Goal: Use online tool/utility: Utilize a website feature to perform a specific function

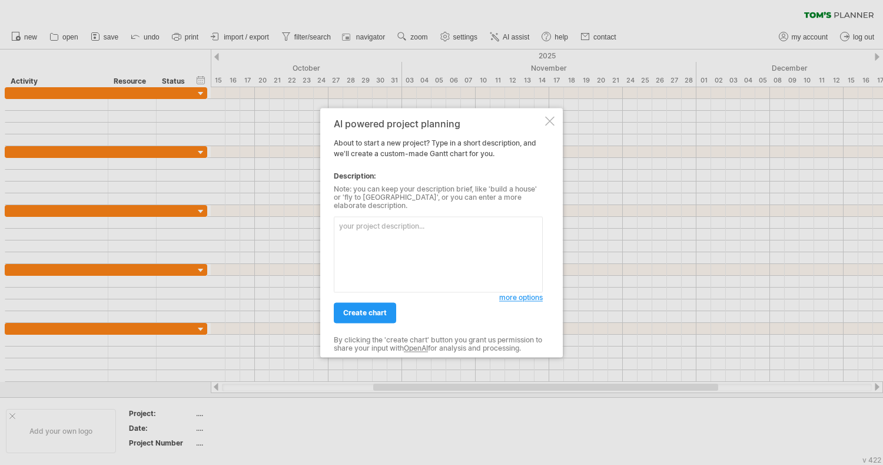
paste textarea "Outline a detailed [PERSON_NAME] Chart for my doctoral dissertation on Artifici…"
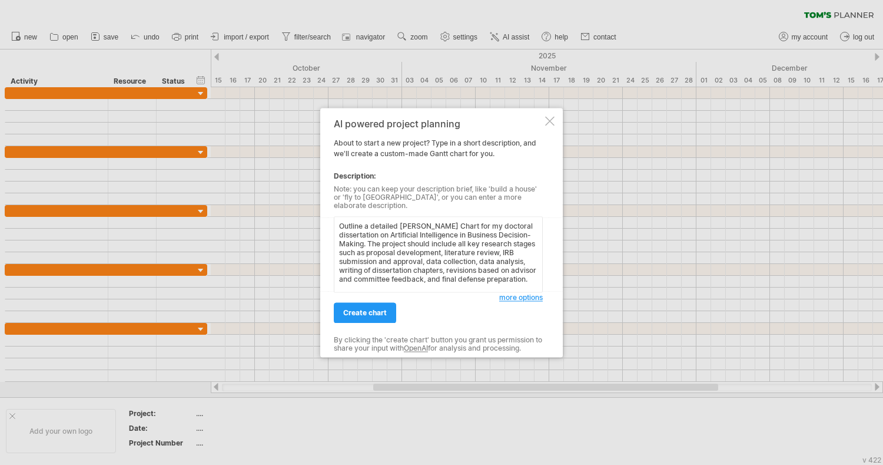
scroll to position [75, 0]
type textarea "Outline a detailed [PERSON_NAME] Chart for my doctoral dissertation on Artifici…"
click at [385, 303] on link "create chart" at bounding box center [365, 312] width 62 height 21
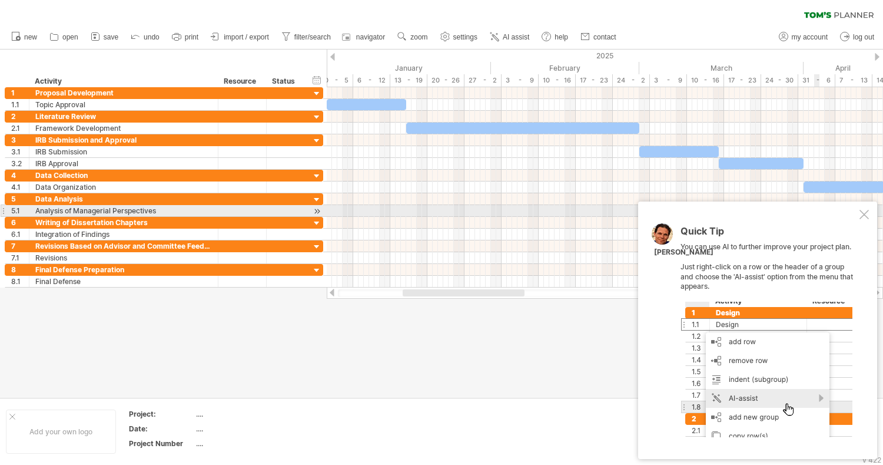
click at [861, 213] on div at bounding box center [864, 214] width 9 height 9
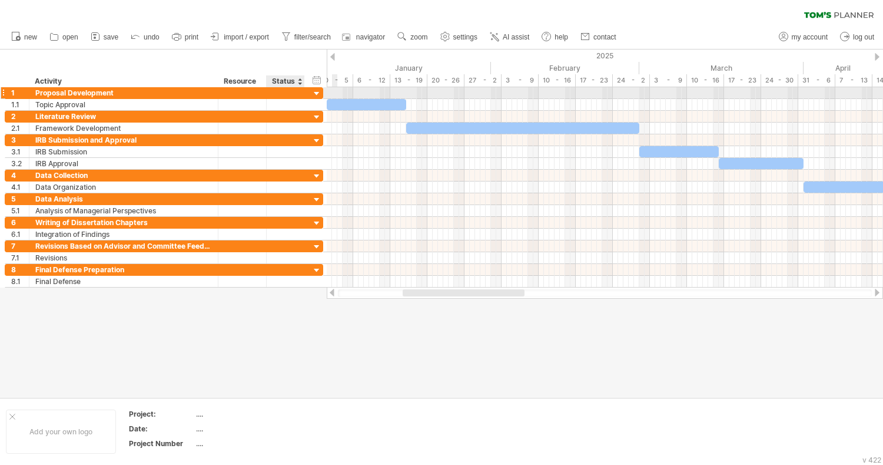
click at [320, 91] on div at bounding box center [316, 93] width 11 height 11
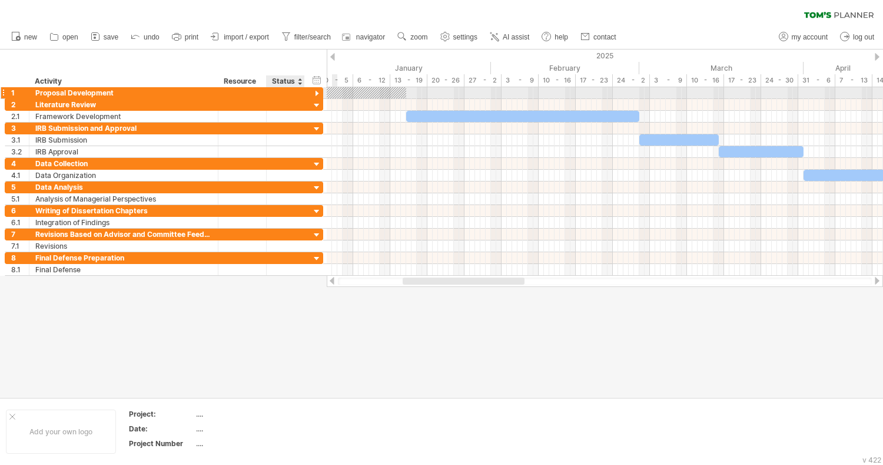
click at [320, 91] on div at bounding box center [316, 93] width 11 height 11
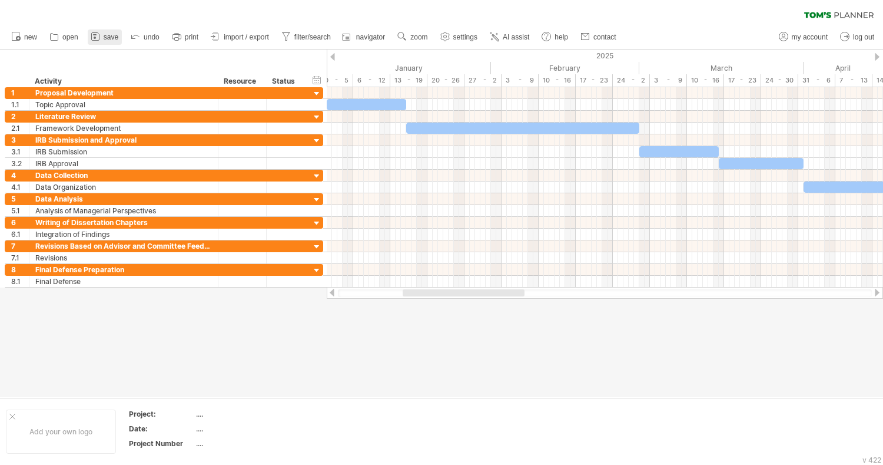
click at [117, 34] on span "save" at bounding box center [111, 37] width 15 height 8
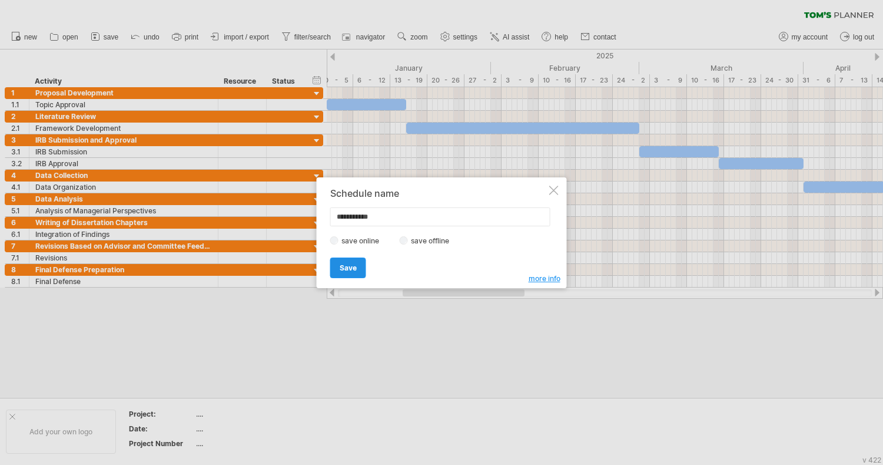
click at [350, 261] on link "Save" at bounding box center [348, 267] width 36 height 21
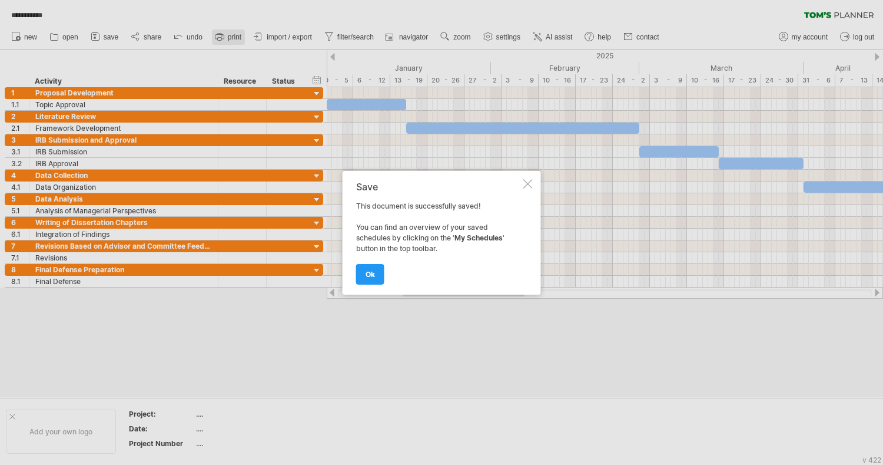
click at [223, 34] on div at bounding box center [441, 232] width 883 height 465
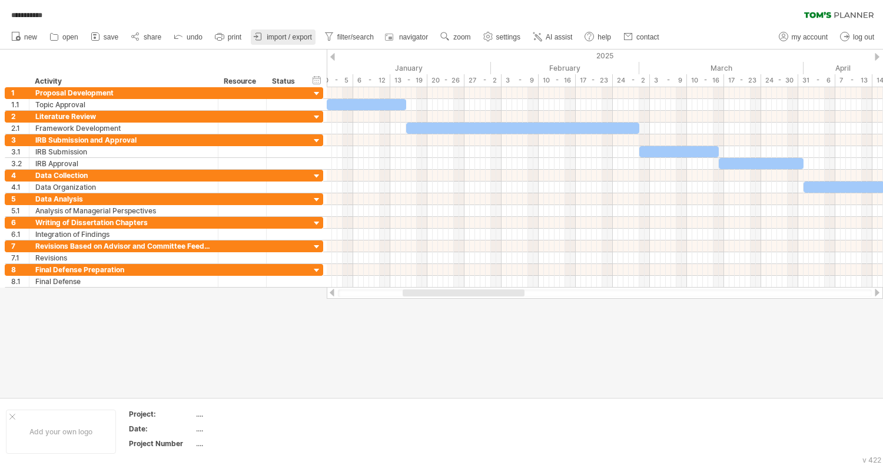
click at [275, 35] on span "import / export" at bounding box center [289, 37] width 45 height 8
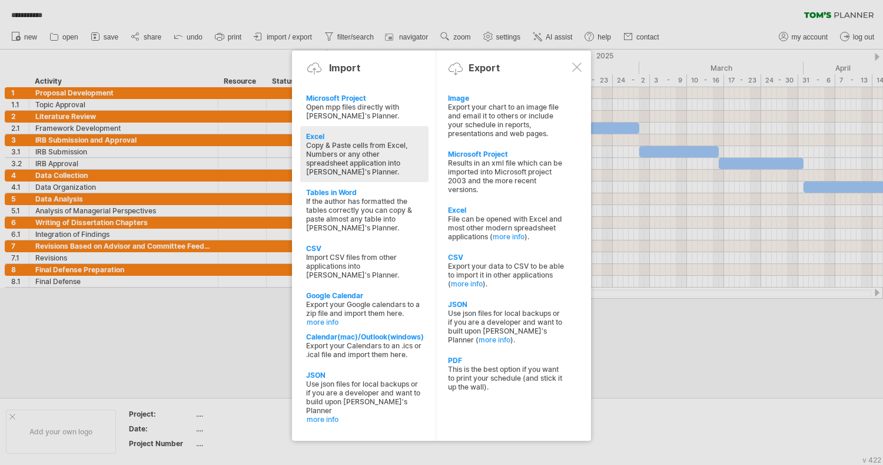
click at [349, 156] on div "Copy & Paste cells from Excel, Numbers or any other spreadsheet application int…" at bounding box center [364, 158] width 117 height 35
type textarea "**********"
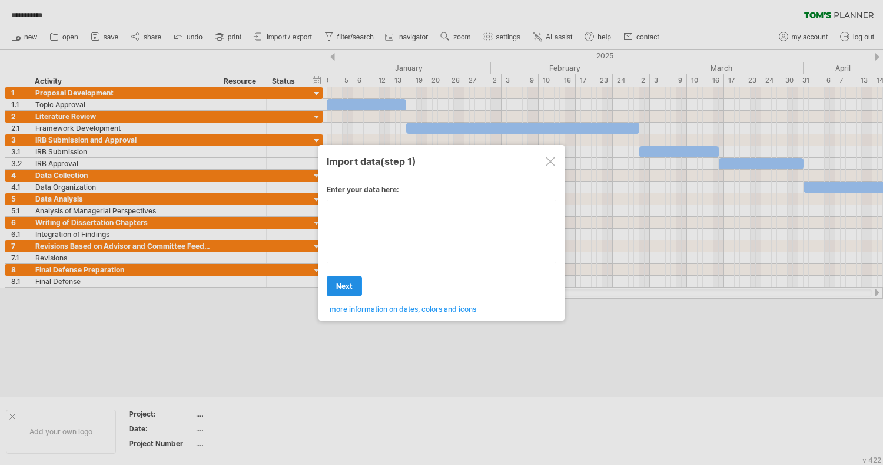
click at [343, 239] on div "Enter your data here: Your data: Weekend days ' mon tue Hide weekend days" at bounding box center [442, 244] width 230 height 137
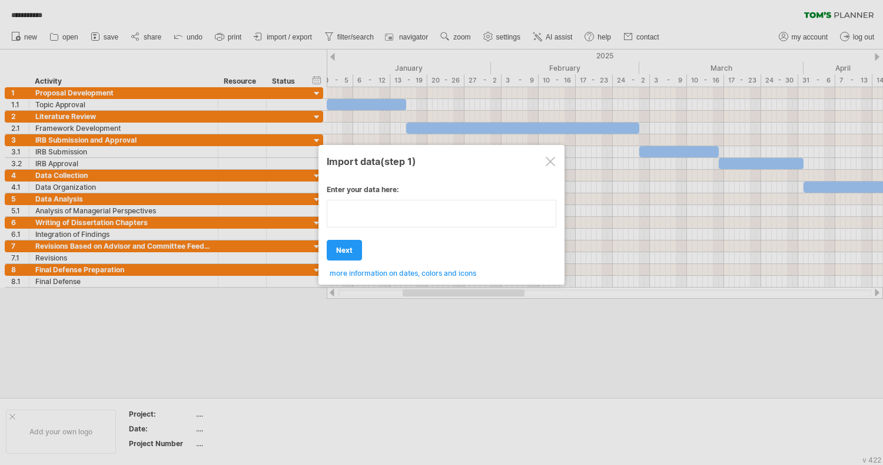
click at [359, 216] on textarea at bounding box center [442, 214] width 230 height 28
type textarea "*******"
click at [344, 244] on link "next" at bounding box center [344, 250] width 35 height 21
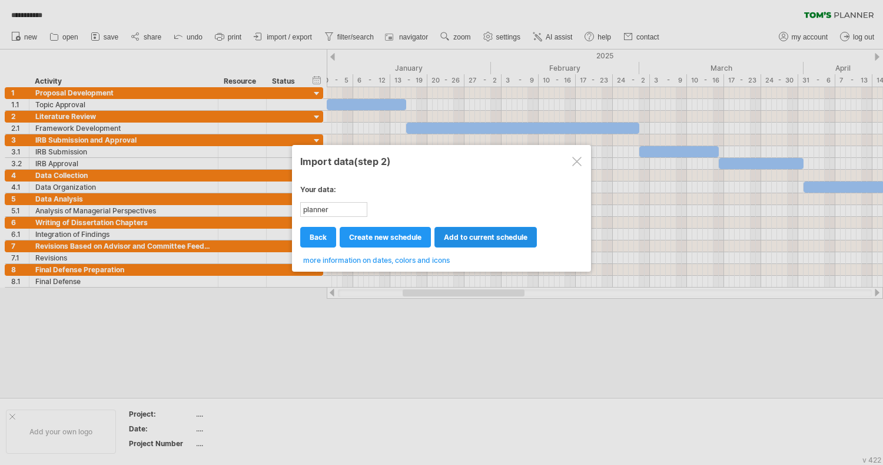
click at [475, 230] on link "add to current schedule" at bounding box center [486, 237] width 102 height 21
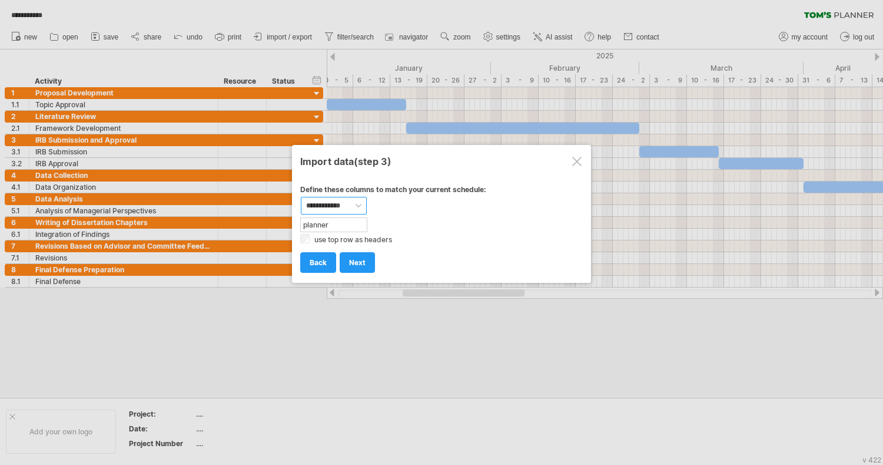
click at [356, 205] on select "**********" at bounding box center [334, 206] width 66 height 18
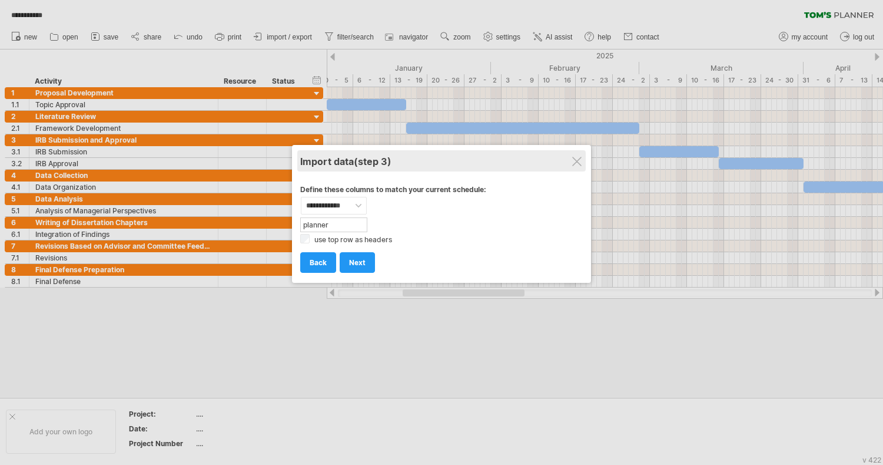
click at [580, 167] on div "Import data (step 3)" at bounding box center [441, 160] width 283 height 21
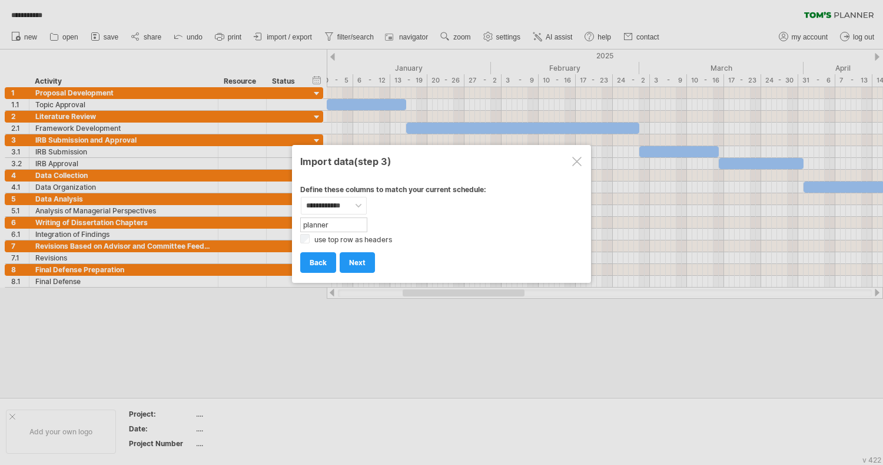
click at [578, 164] on div at bounding box center [576, 161] width 9 height 9
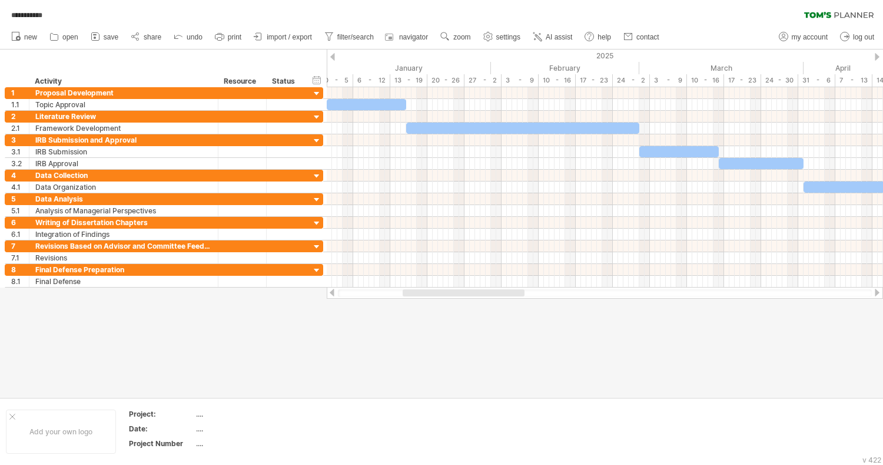
click at [286, 29] on ul "new open" at bounding box center [334, 37] width 659 height 25
click at [287, 38] on span "import / export" at bounding box center [289, 37] width 45 height 8
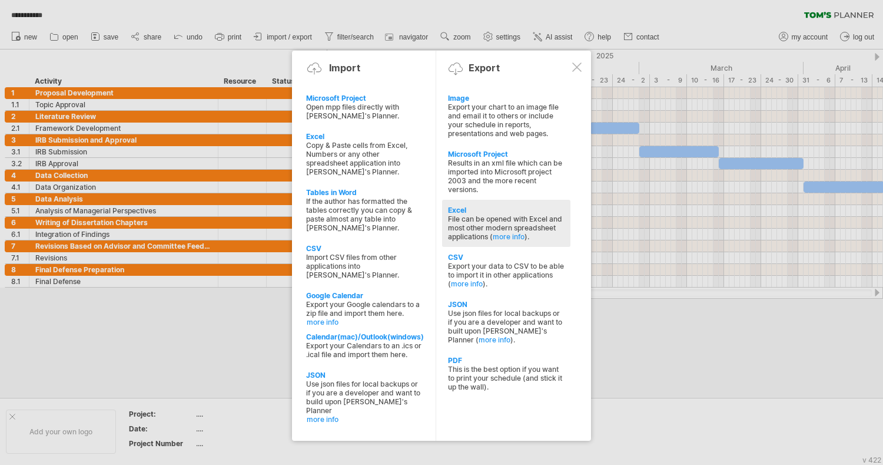
click at [459, 224] on div "File can be opened with Excel and most other modern spreadsheet applications ( …" at bounding box center [506, 227] width 117 height 26
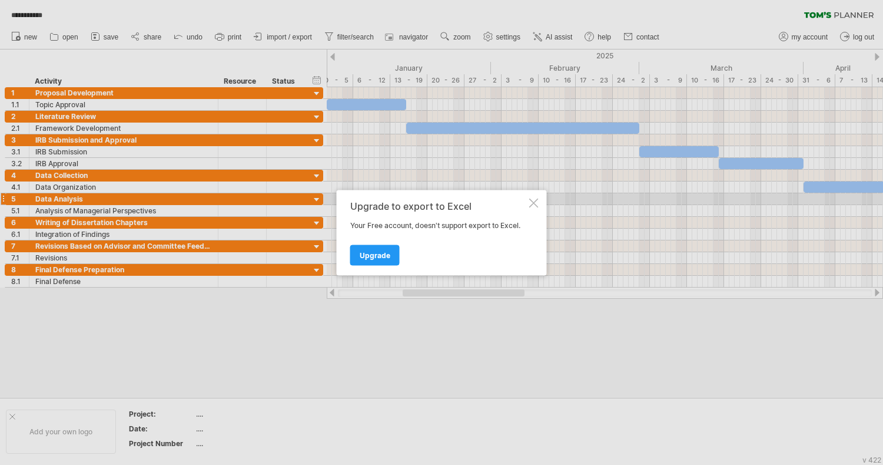
click at [525, 201] on div "Upgrade to export to Excel" at bounding box center [438, 205] width 177 height 11
click at [528, 201] on div "Upgrade to export to Excel Your Free account, doesn't support export to Excel. …" at bounding box center [442, 232] width 210 height 85
click at [538, 198] on div at bounding box center [533, 202] width 9 height 9
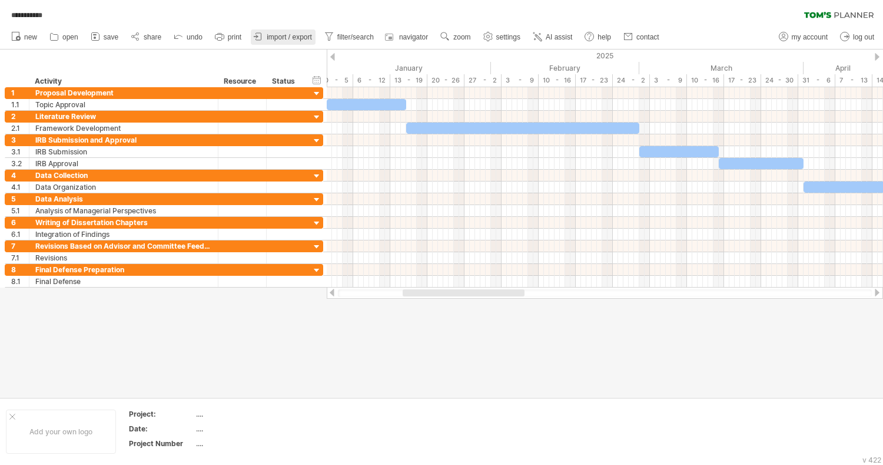
click at [276, 35] on span "import / export" at bounding box center [289, 37] width 45 height 8
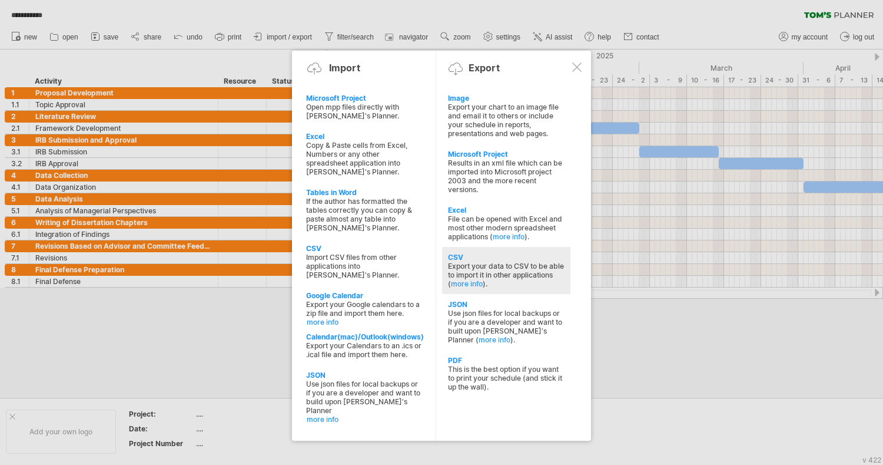
click at [479, 261] on div "Export your data to CSV to be able to import it in other applications ( more in…" at bounding box center [506, 274] width 117 height 26
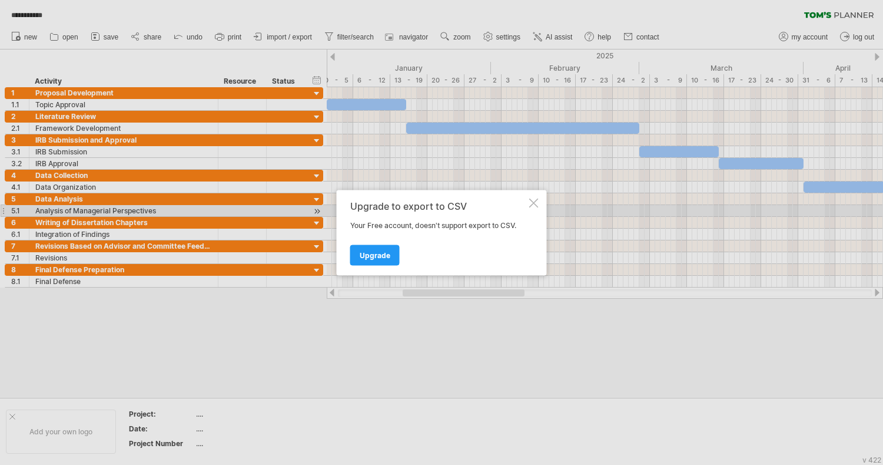
click at [528, 205] on div "Upgrade to export to CSV Your Free account, doesn't support export to CSV. Upgr…" at bounding box center [442, 232] width 210 height 85
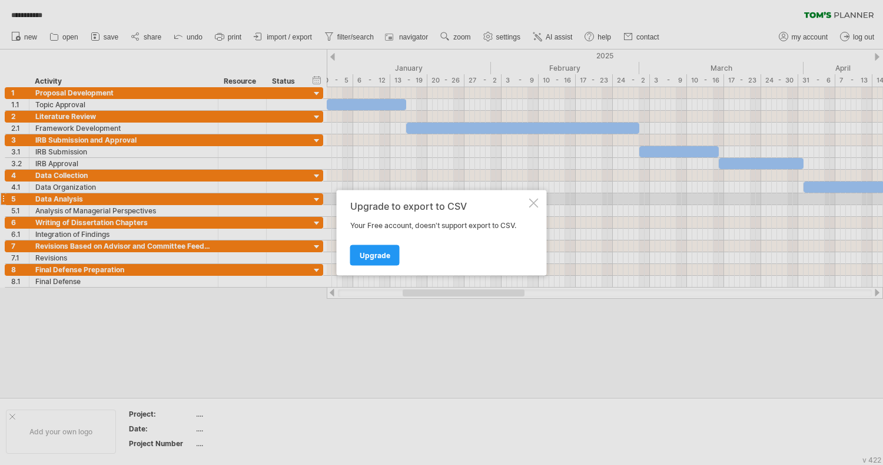
click at [529, 204] on div at bounding box center [533, 202] width 9 height 9
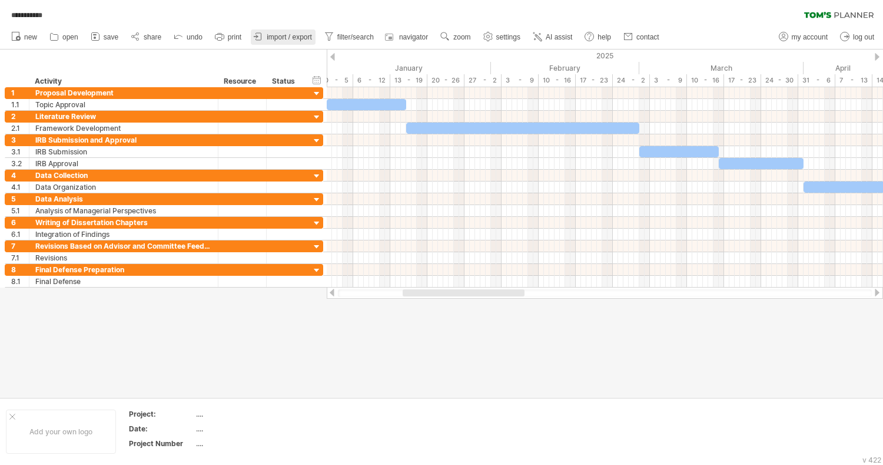
click at [276, 41] on link "import / export" at bounding box center [283, 36] width 65 height 15
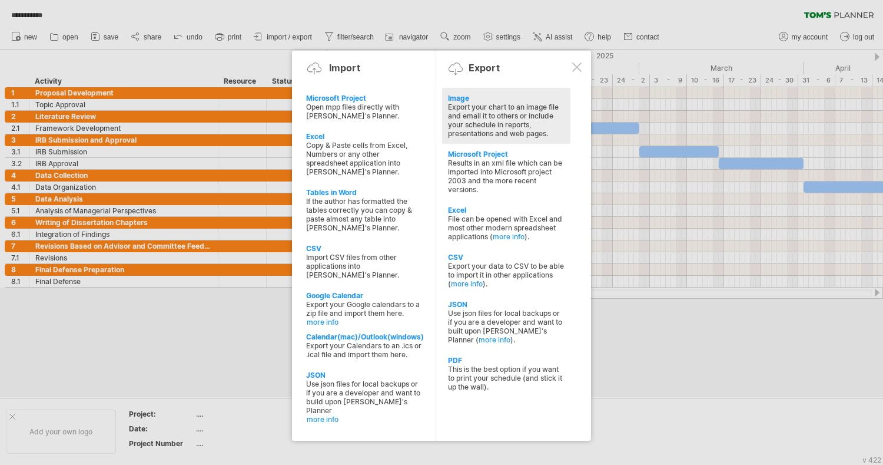
click at [460, 95] on div "Image" at bounding box center [506, 98] width 117 height 9
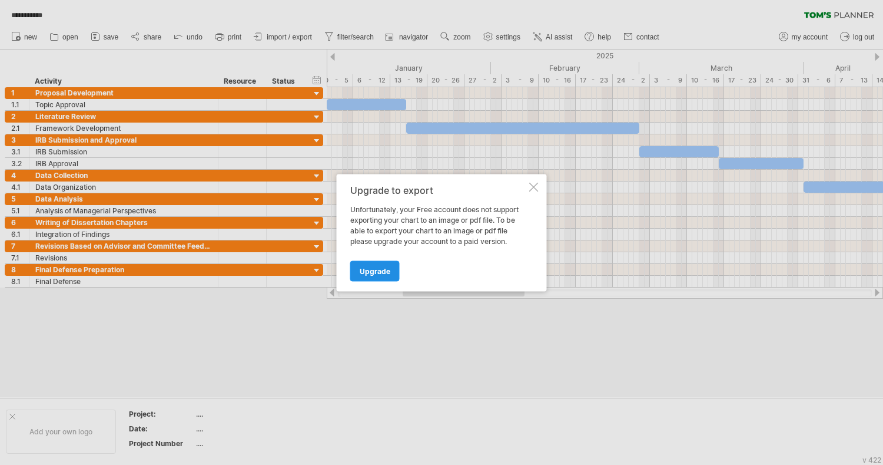
click at [363, 266] on span "Upgrade" at bounding box center [375, 270] width 31 height 9
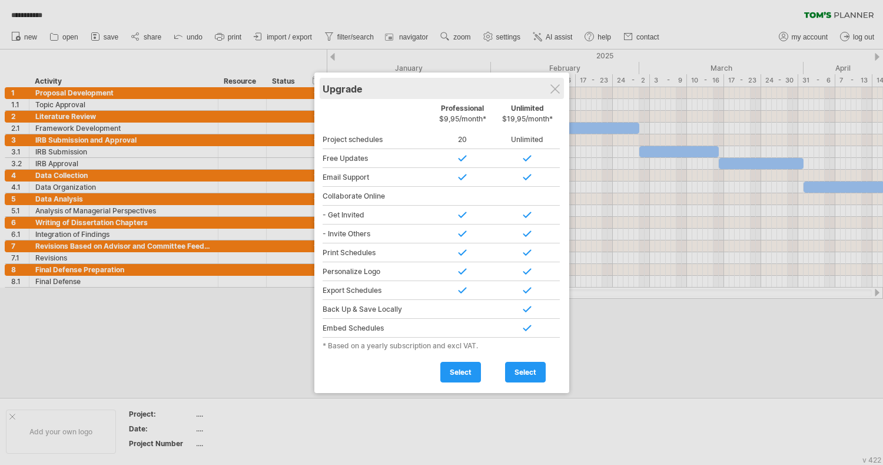
click at [551, 84] on div "Upgrade" at bounding box center [442, 88] width 238 height 21
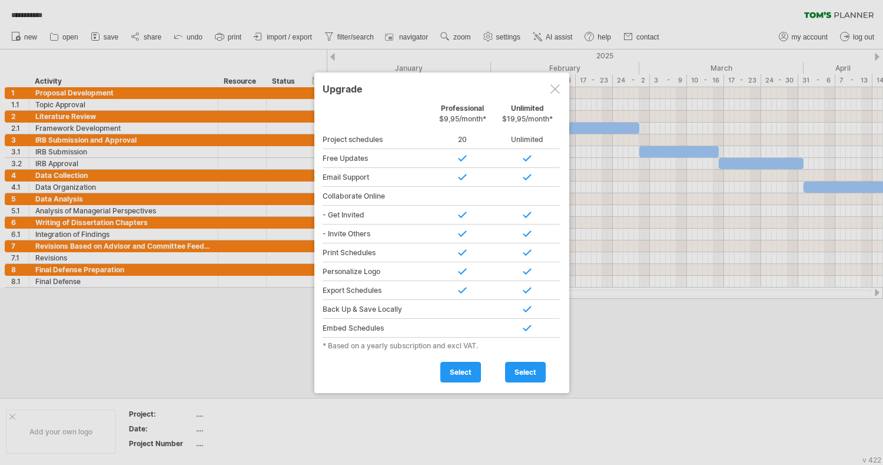
click at [556, 85] on div at bounding box center [555, 88] width 9 height 9
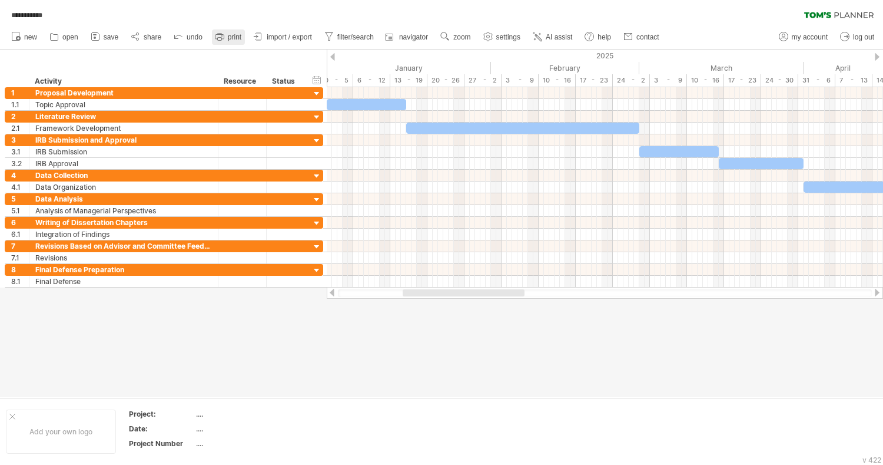
click at [227, 40] on link "print" at bounding box center [228, 36] width 33 height 15
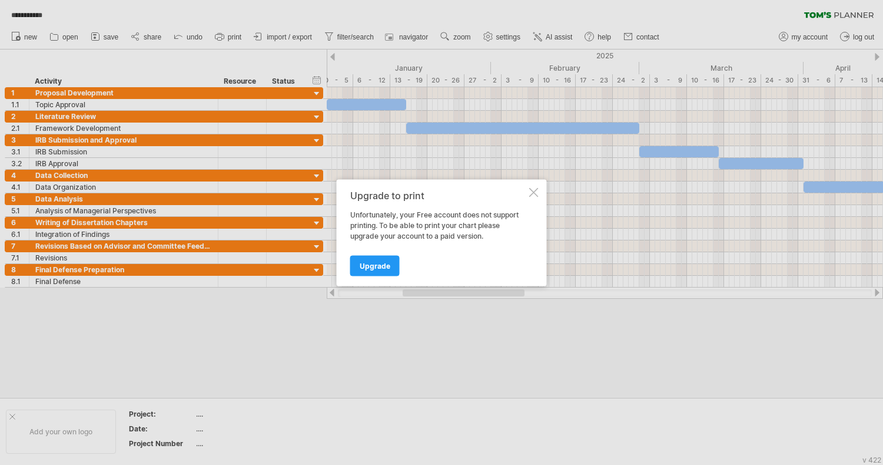
click at [535, 192] on div at bounding box center [533, 191] width 9 height 9
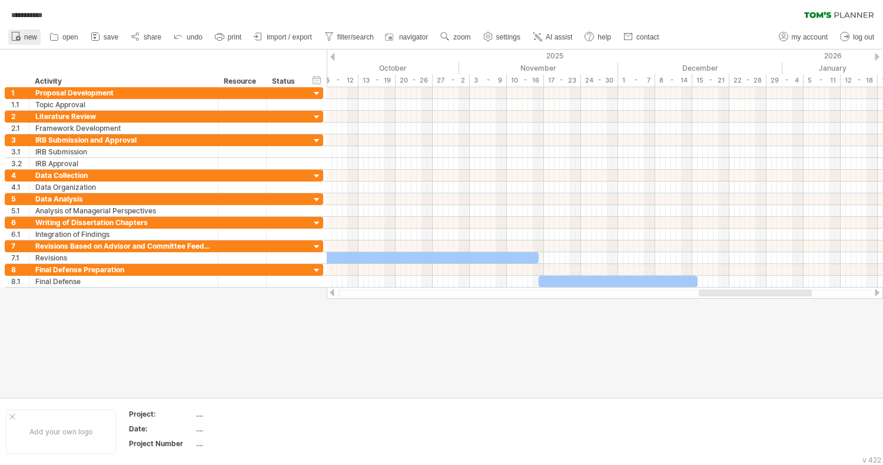
click at [28, 38] on span "new" at bounding box center [30, 37] width 13 height 8
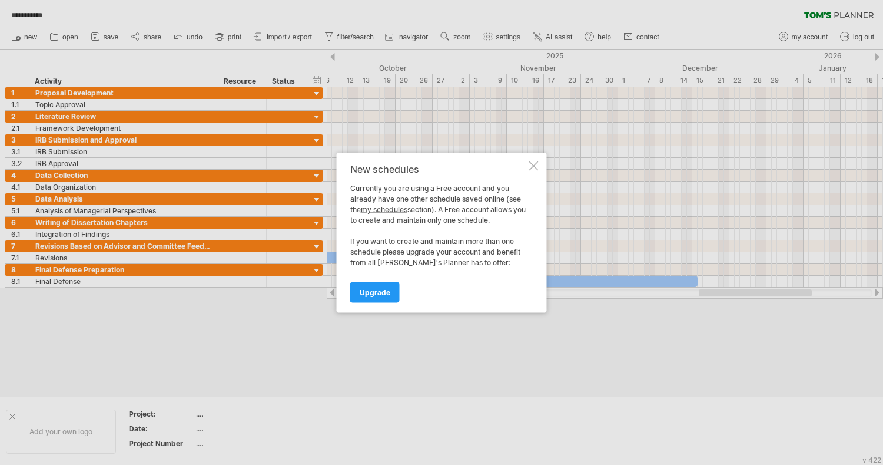
click at [536, 163] on div at bounding box center [533, 165] width 9 height 9
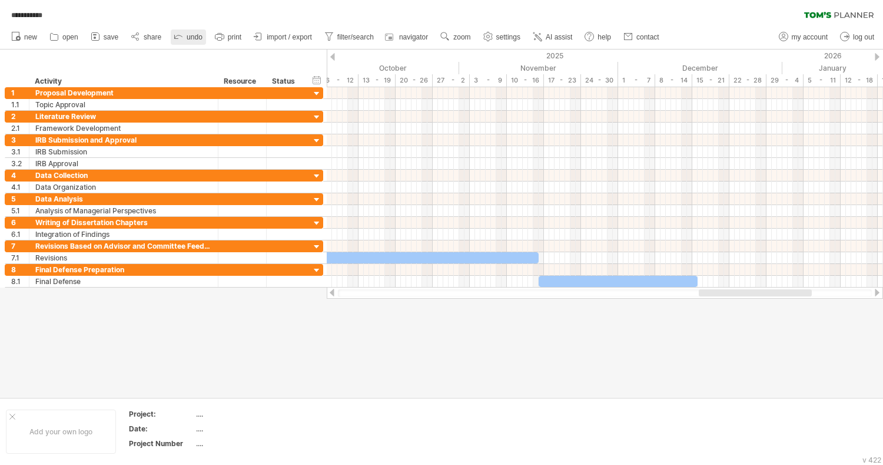
click at [174, 36] on icon at bounding box center [179, 36] width 12 height 12
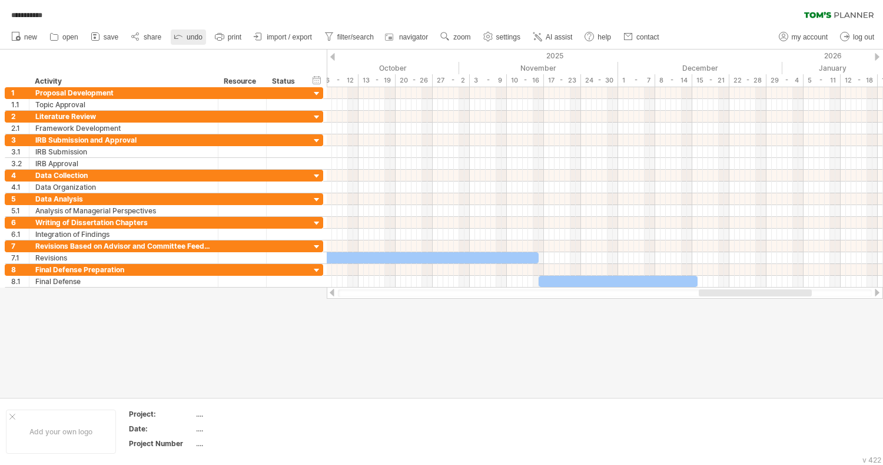
click at [174, 36] on icon at bounding box center [179, 36] width 12 height 12
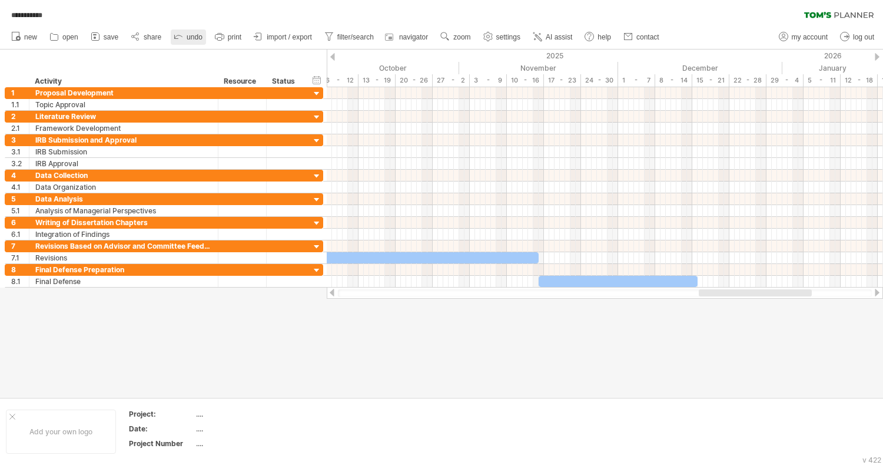
click at [174, 36] on icon at bounding box center [179, 36] width 12 height 12
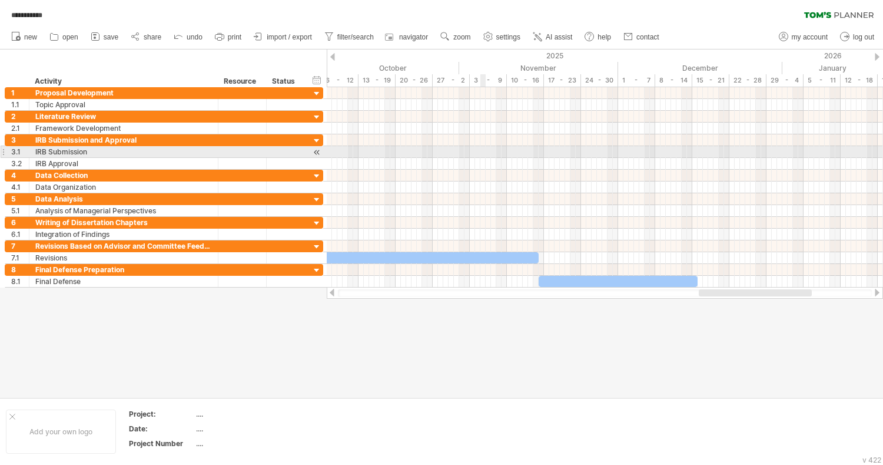
drag, startPoint x: 174, startPoint y: 36, endPoint x: 483, endPoint y: 154, distance: 330.8
click at [483, 154] on div "**********" at bounding box center [441, 232] width 883 height 465
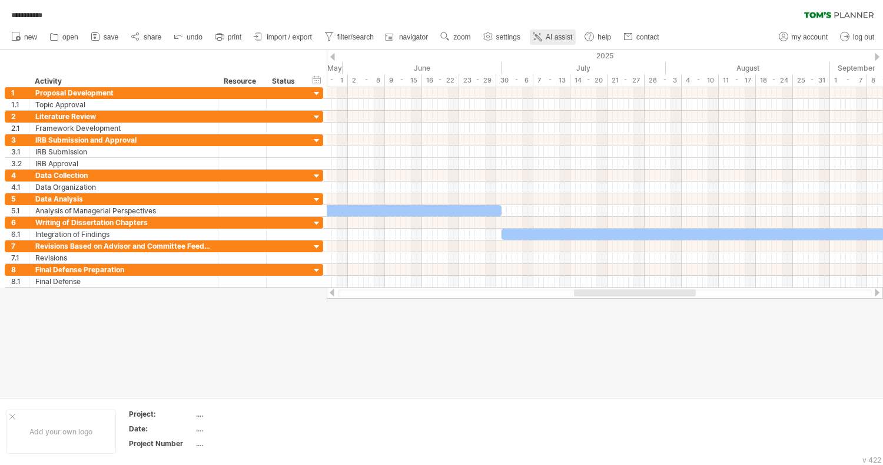
click at [554, 40] on span "AI assist" at bounding box center [559, 37] width 26 height 8
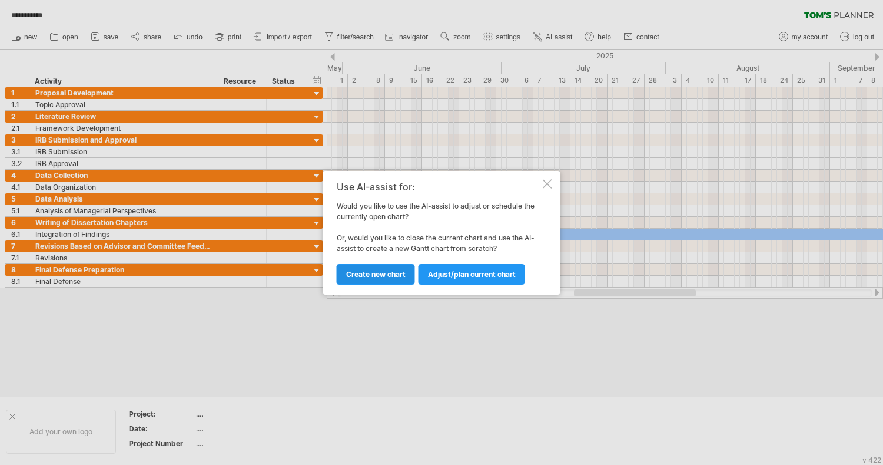
click at [395, 276] on span "Create new chart" at bounding box center [375, 274] width 59 height 9
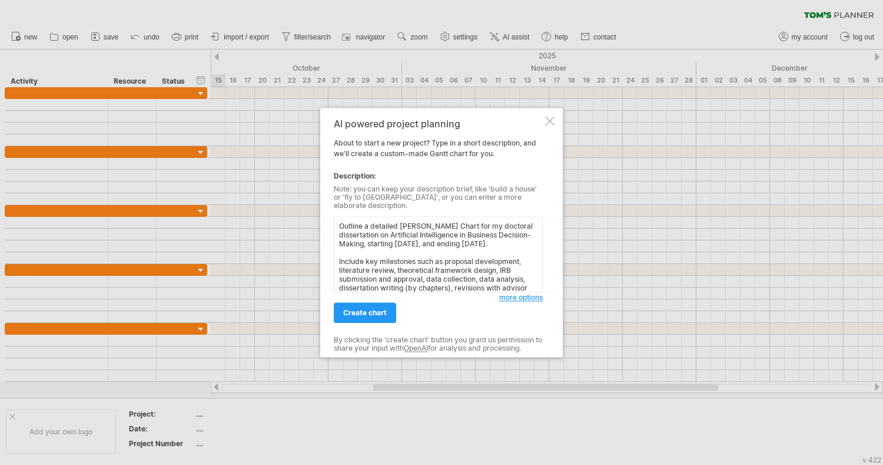
scroll to position [84, 0]
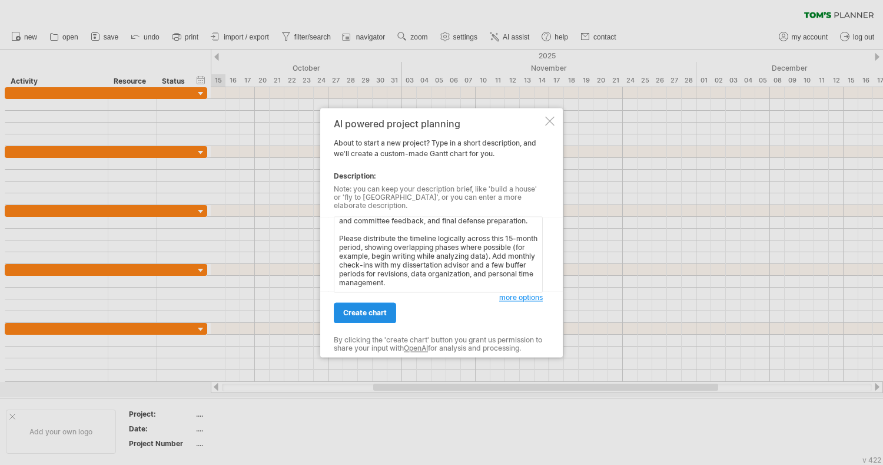
type textarea "Outline a detailed [PERSON_NAME] Chart for my doctoral dissertation on Artifici…"
click at [368, 311] on span "create chart" at bounding box center [365, 312] width 44 height 9
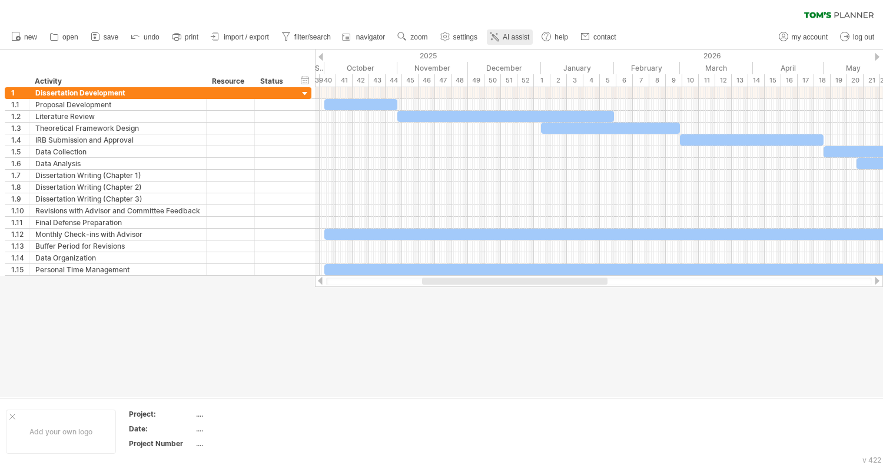
click at [503, 37] on span "AI assist" at bounding box center [516, 37] width 26 height 8
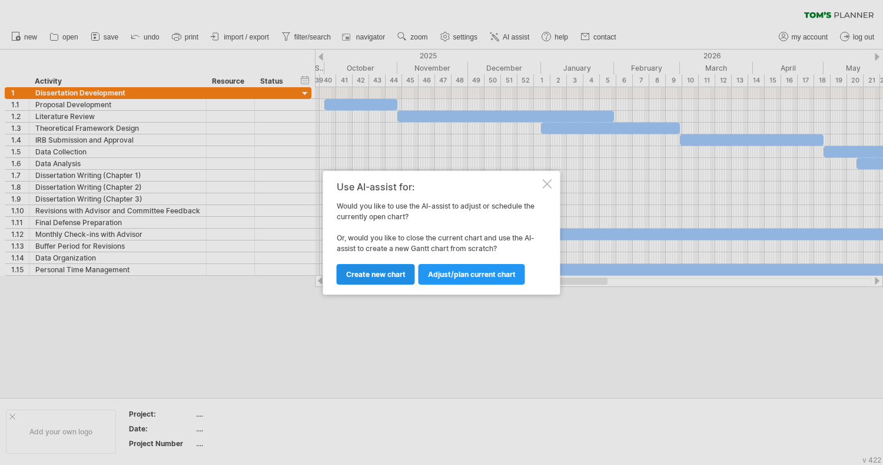
click at [372, 271] on span "Create new chart" at bounding box center [375, 274] width 59 height 9
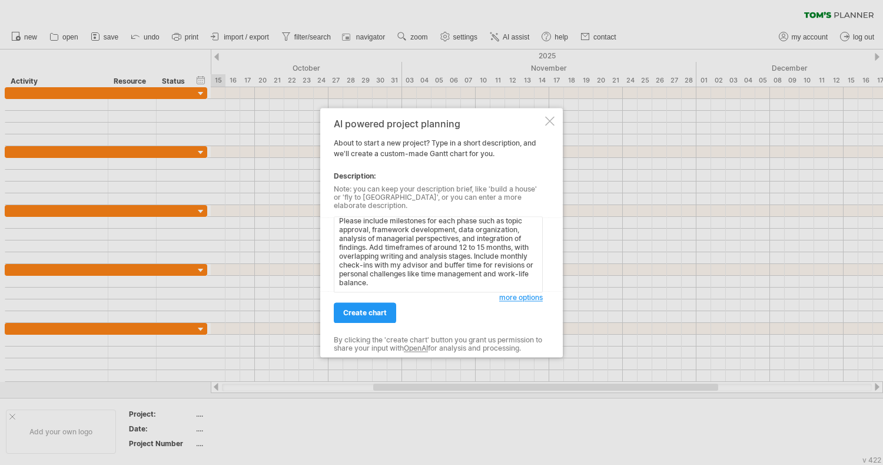
scroll to position [92, 0]
paste textarea "starting [DATE], and ending [DATE]."
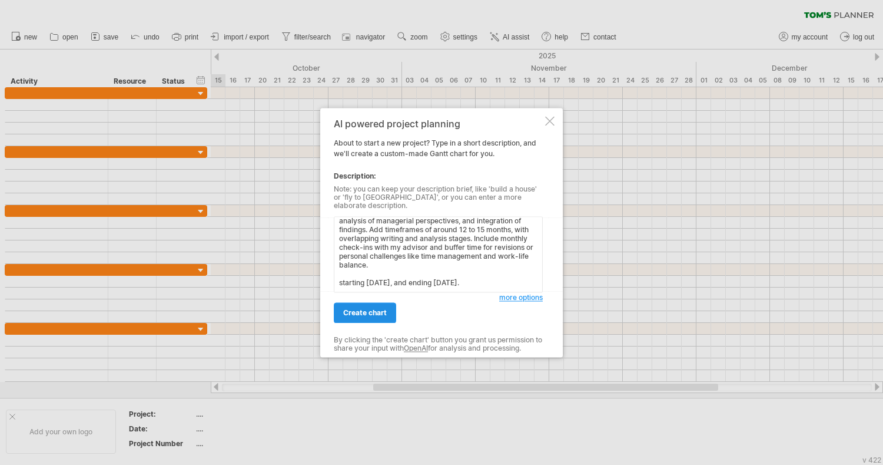
type textarea "Outline a detailed [PERSON_NAME] Chart for my doctoral dissertation on Artifici…"
click at [362, 317] on link "create chart" at bounding box center [365, 312] width 62 height 21
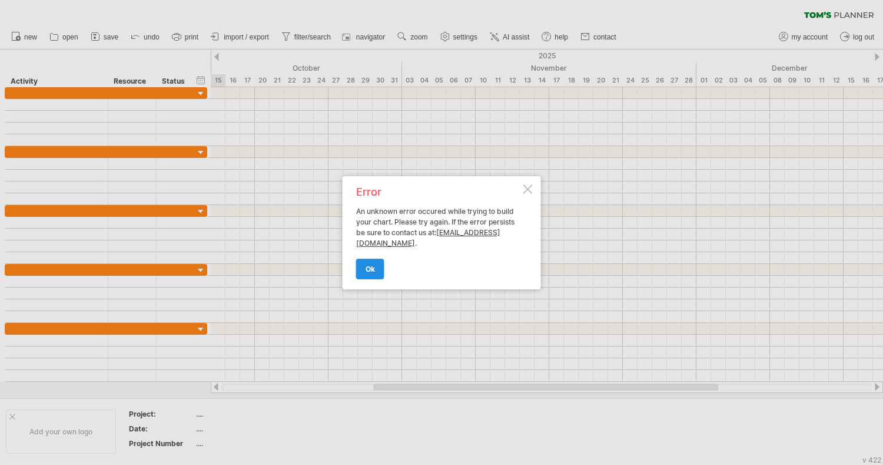
click at [377, 268] on link "ok" at bounding box center [370, 269] width 28 height 21
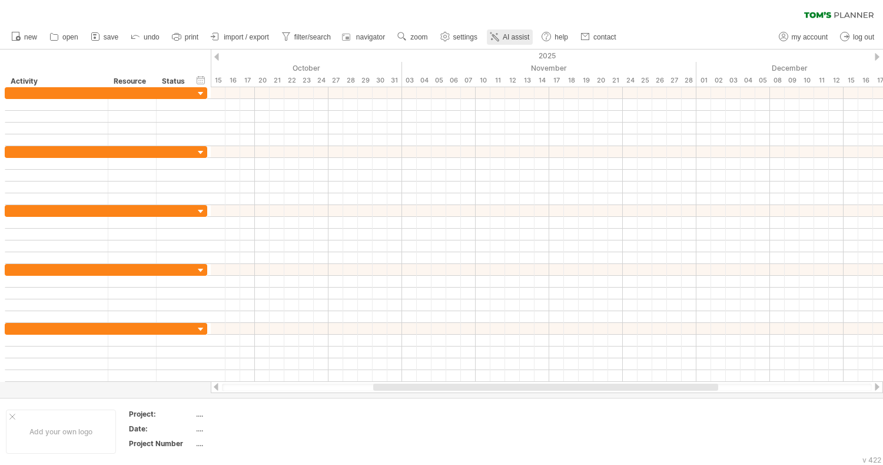
click at [522, 42] on link "AI assist" at bounding box center [510, 36] width 46 height 15
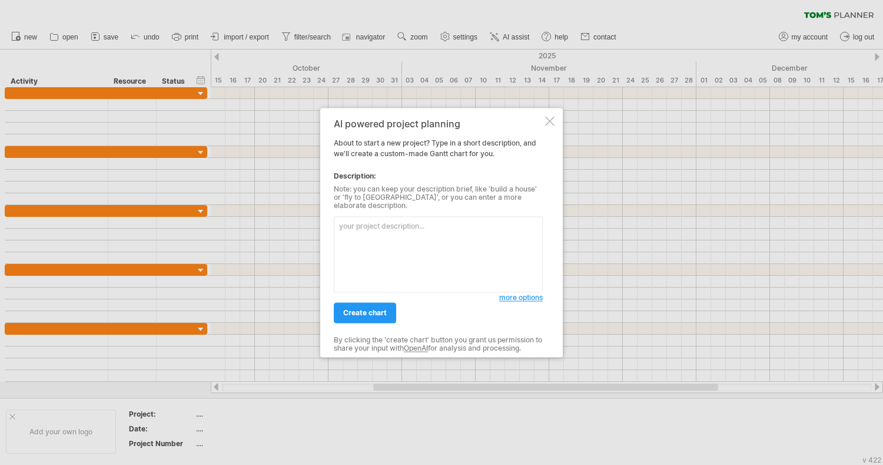
type textarea "starting [DATE], and ending [DATE]."
paste textarea "Outline a detailed [PERSON_NAME] Chart for my doctoral dissertation on Artifici…"
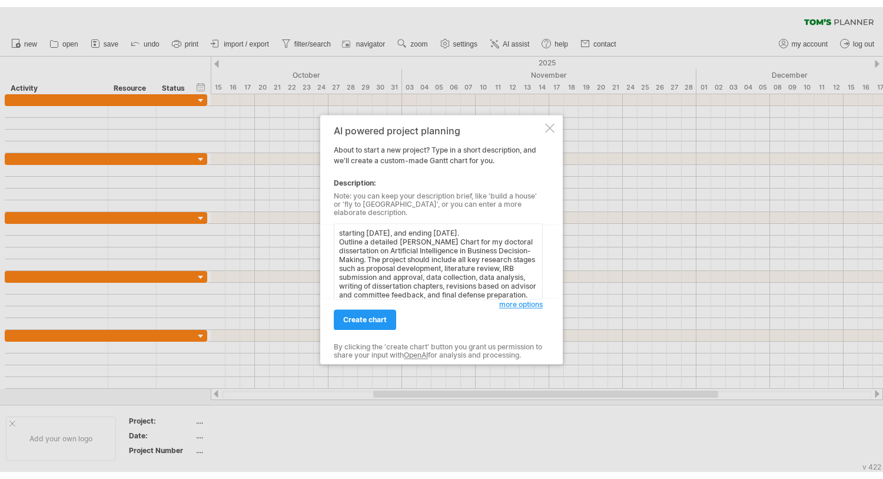
scroll to position [92, 0]
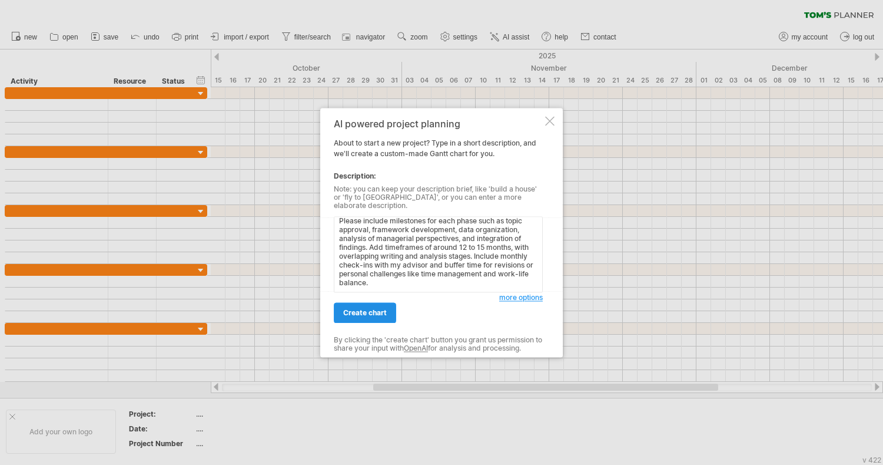
type textarea "starting [DATE], and ending [DATE]. Outline a detailed [PERSON_NAME] Chart for …"
click at [377, 312] on span "create chart" at bounding box center [365, 312] width 44 height 9
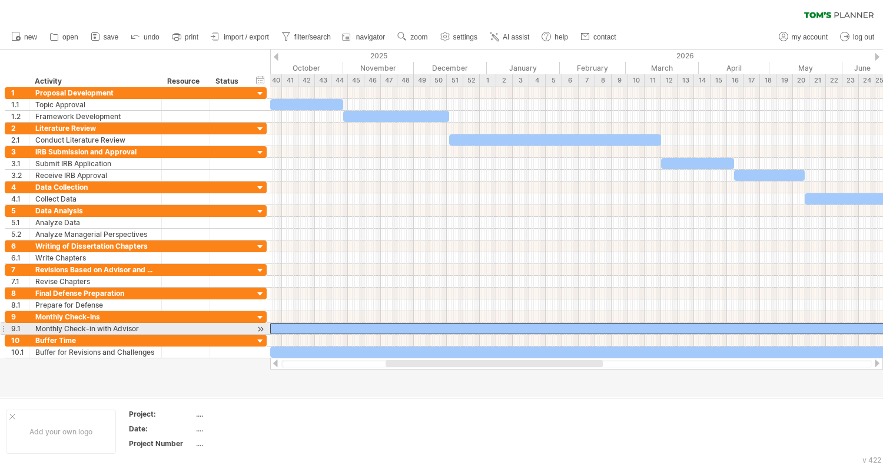
click at [285, 328] on div at bounding box center [808, 328] width 1076 height 11
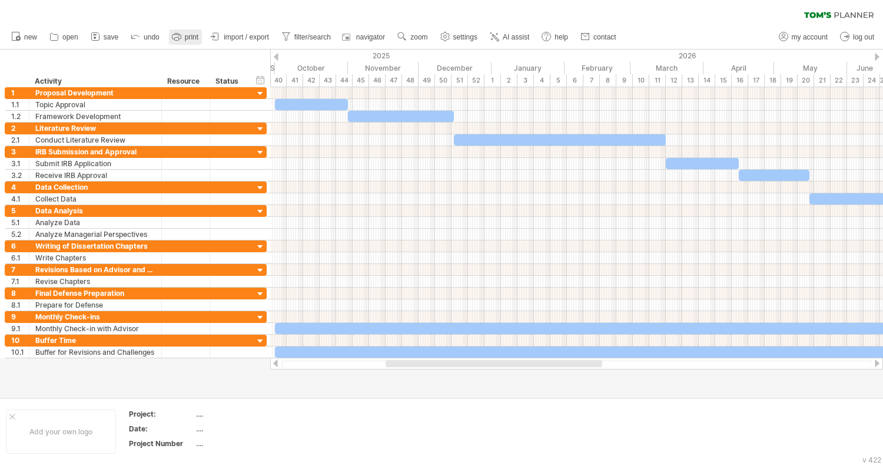
click at [176, 36] on icon at bounding box center [177, 37] width 12 height 12
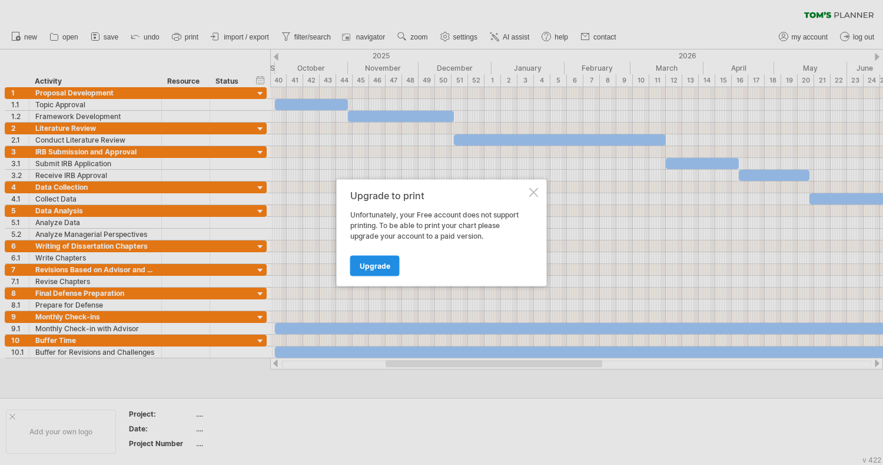
click at [375, 271] on link "Upgrade" at bounding box center [374, 265] width 49 height 21
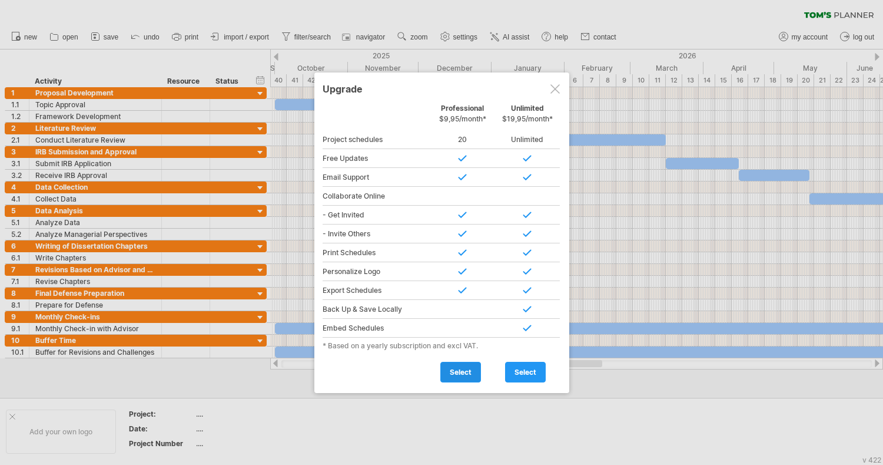
click at [461, 367] on span "select" at bounding box center [461, 371] width 22 height 9
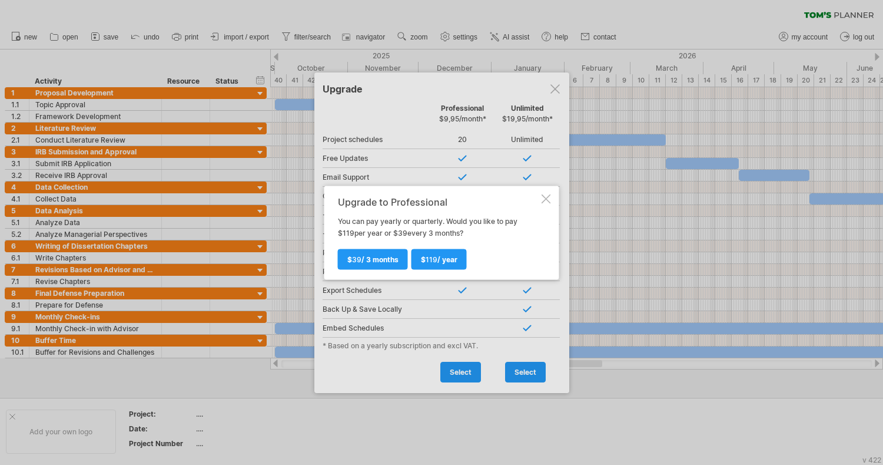
click at [546, 198] on div at bounding box center [546, 198] width 9 height 9
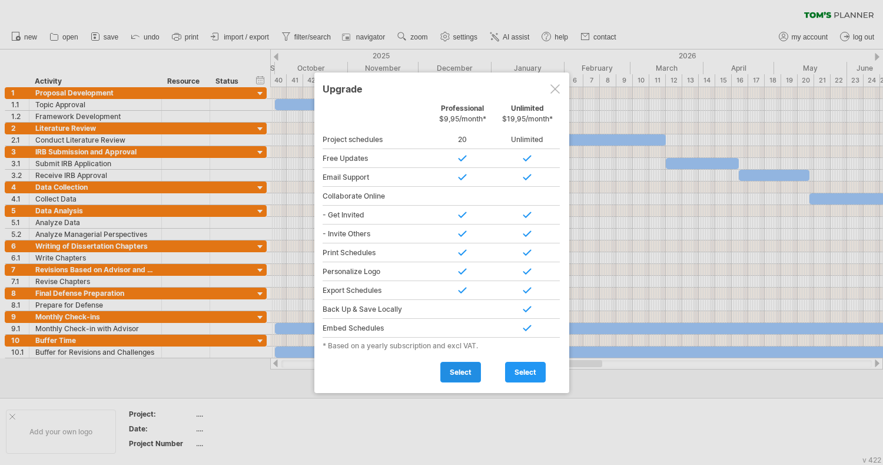
click at [456, 364] on link "select" at bounding box center [460, 372] width 41 height 21
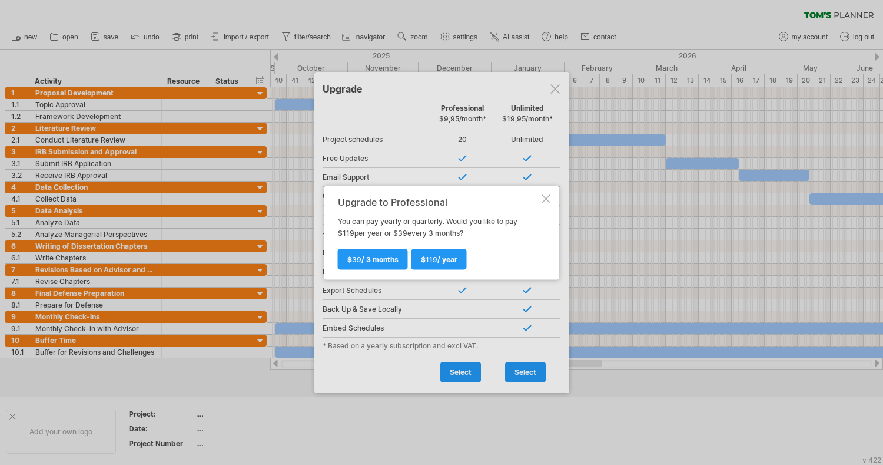
click at [551, 191] on div "Upgrade to Professional You can pay yearly or quarterly. Would you like to pay …" at bounding box center [441, 232] width 235 height 94
click at [555, 93] on div at bounding box center [441, 232] width 883 height 465
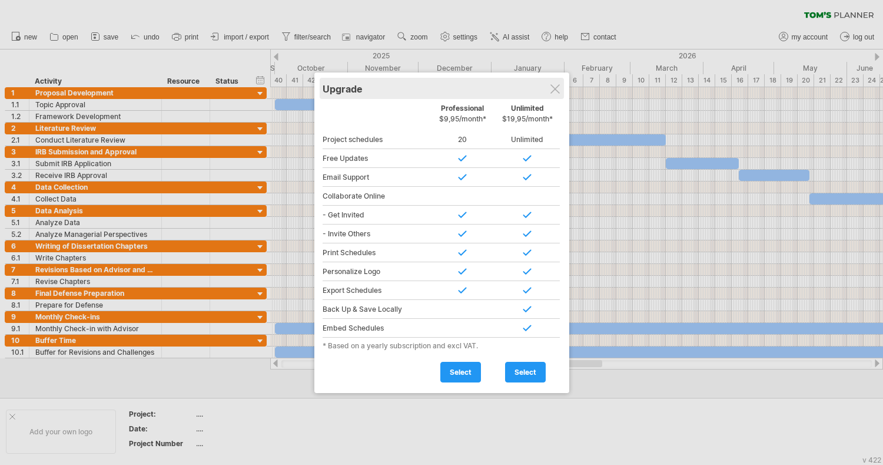
click at [560, 84] on div "Upgrade" at bounding box center [442, 88] width 238 height 21
click at [561, 79] on div "Upgrade" at bounding box center [442, 88] width 238 height 21
click at [561, 81] on div "Upgrade" at bounding box center [442, 88] width 238 height 21
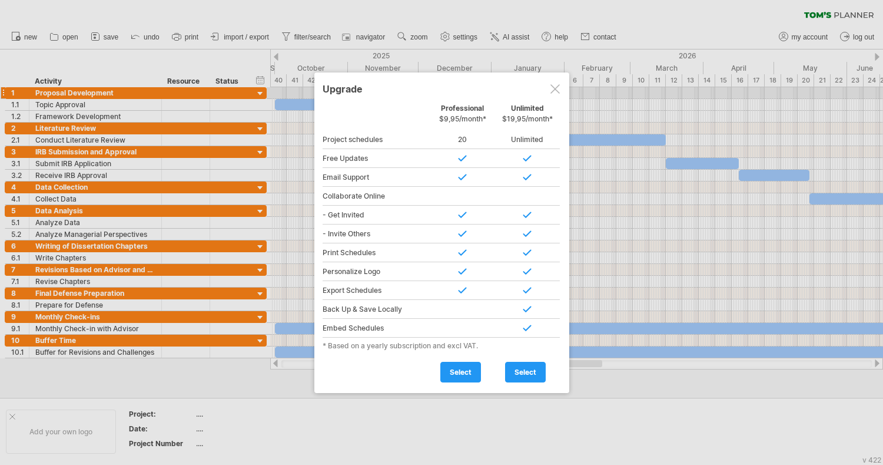
click at [555, 88] on div at bounding box center [555, 88] width 9 height 9
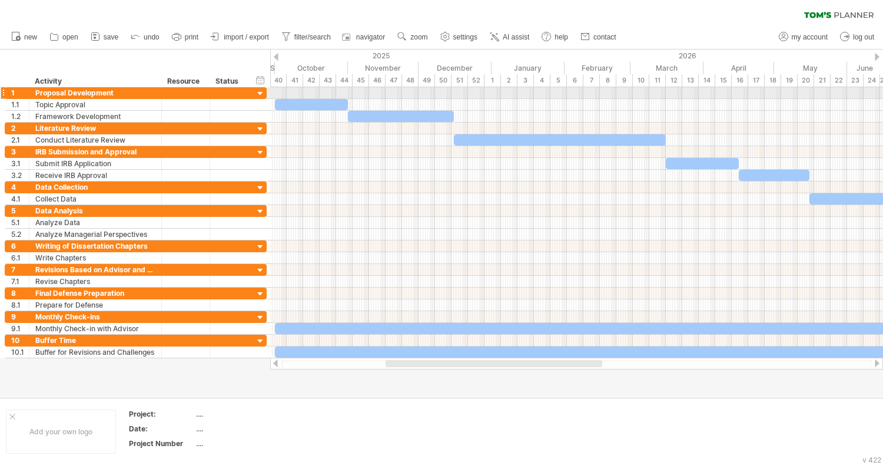
click at [555, 88] on div at bounding box center [576, 93] width 613 height 12
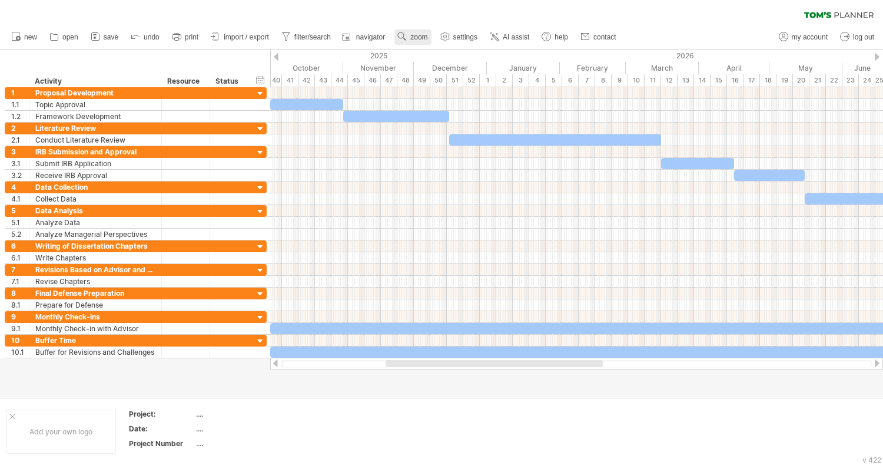
click at [399, 42] on use at bounding box center [402, 37] width 12 height 12
click at [431, 54] on div "Month" at bounding box center [437, 57] width 65 height 19
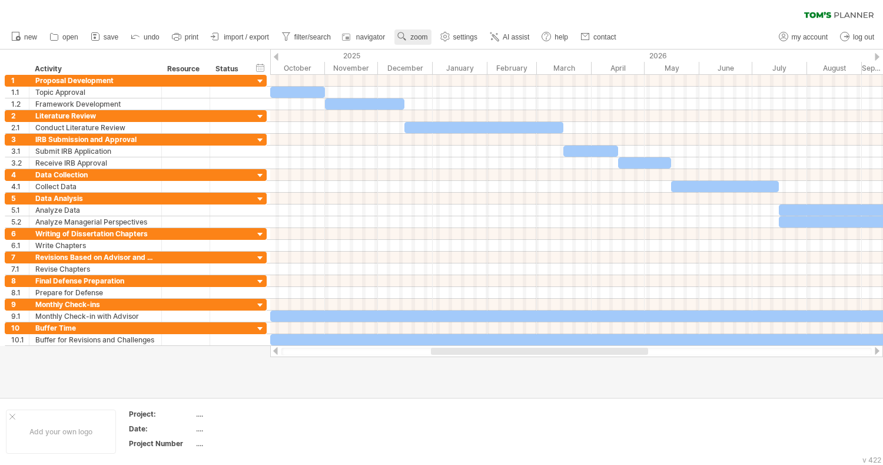
click at [407, 38] on use at bounding box center [402, 37] width 12 height 12
click at [277, 380] on div at bounding box center [441, 222] width 883 height 347
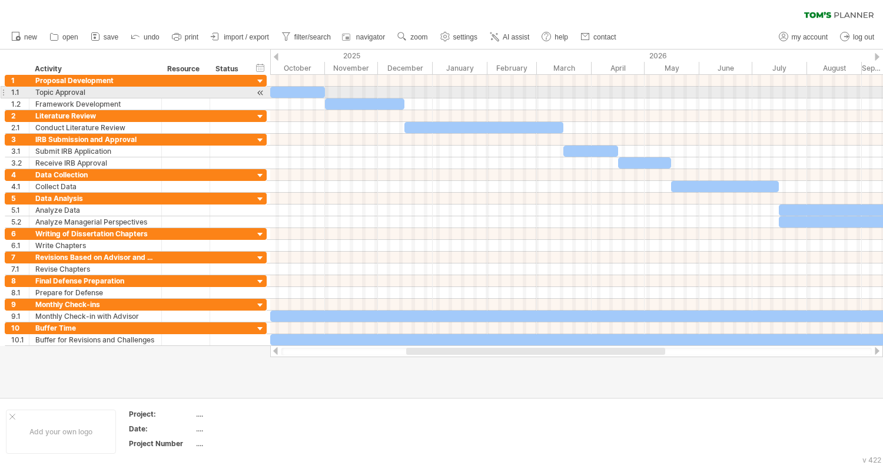
drag, startPoint x: 592, startPoint y: 68, endPoint x: 592, endPoint y: 88, distance: 20.6
click at [592, 88] on div "Trying to reach [DOMAIN_NAME] Connected again... 0% clear filter new 1" at bounding box center [441, 232] width 883 height 465
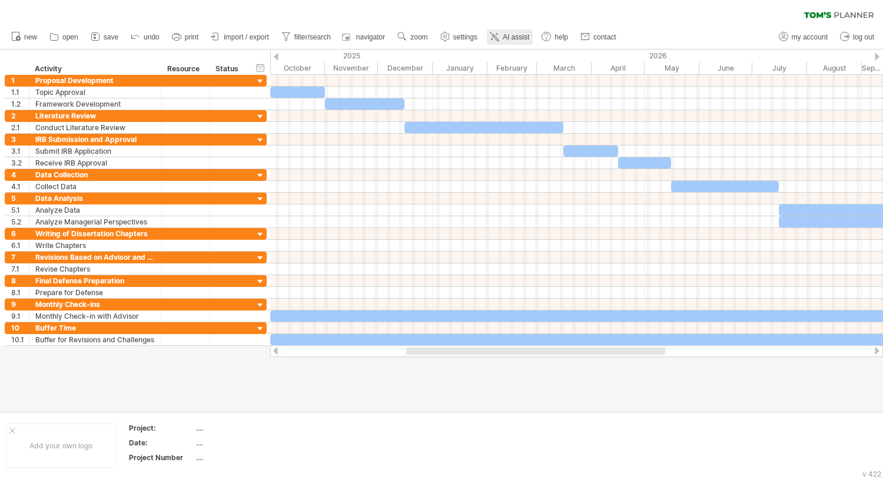
click at [505, 41] on link "AI assist" at bounding box center [510, 36] width 46 height 15
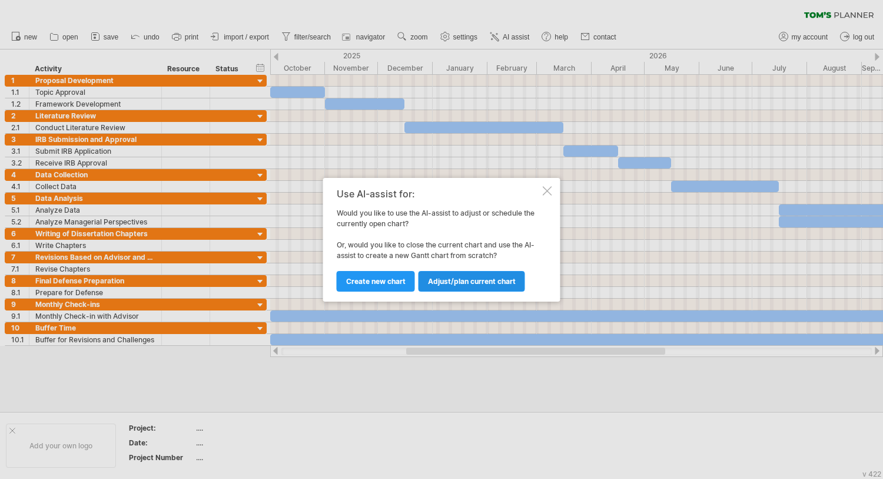
click at [469, 281] on span "Adjust/plan current chart" at bounding box center [472, 281] width 88 height 9
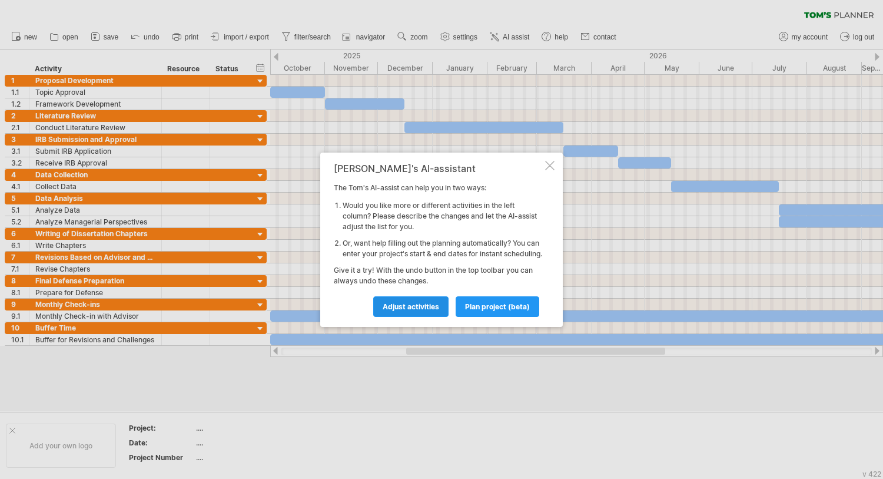
click at [430, 307] on span "Adjust activities" at bounding box center [411, 306] width 57 height 9
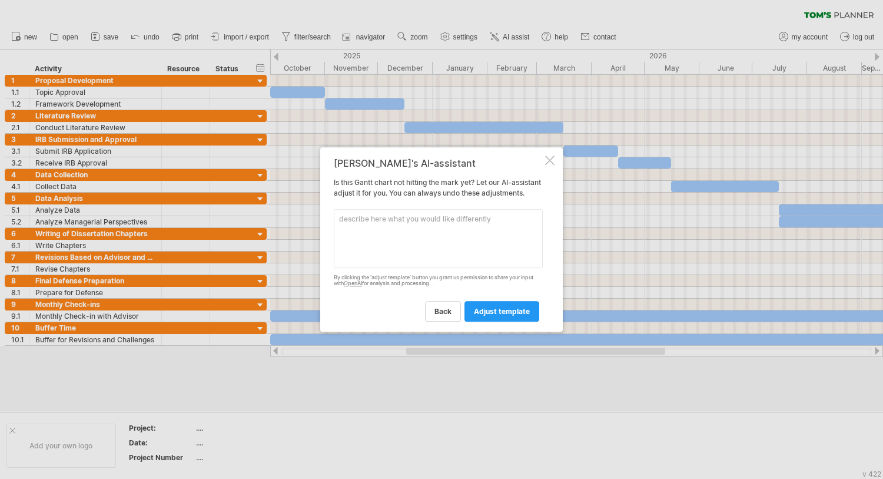
click at [423, 257] on textarea at bounding box center [438, 238] width 209 height 59
paste textarea "Add “Advisor Check-Ins” every month (1–2 days each). Insert “Personal Milestone…"
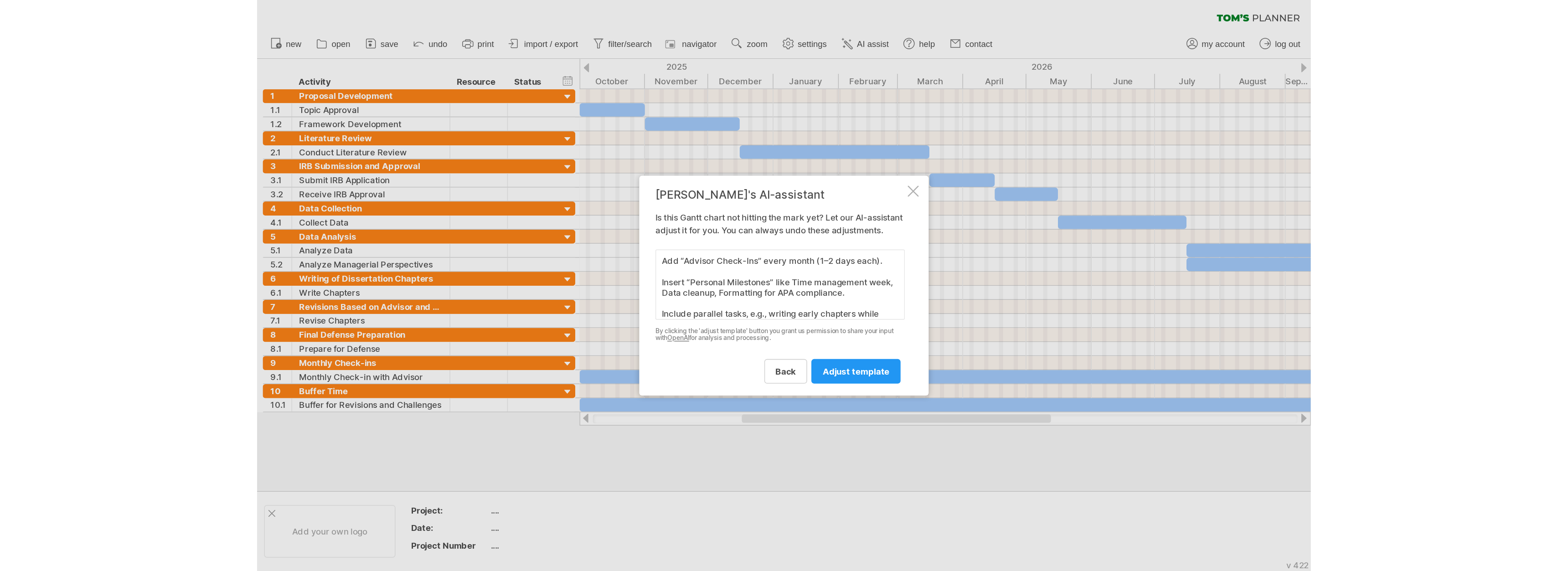
scroll to position [19, 0]
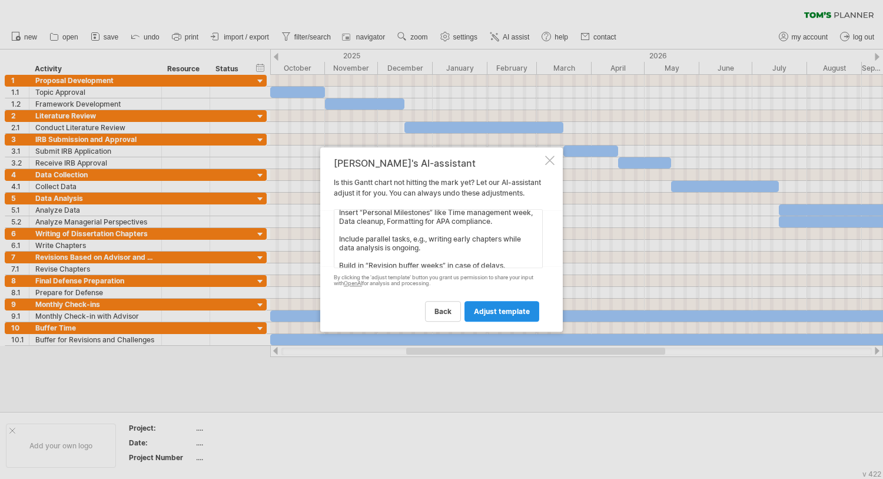
type textarea "Add “Advisor Check-Ins” every month (1–2 days each). Insert “Personal Milestone…"
click at [478, 316] on span "adjust template" at bounding box center [502, 311] width 56 height 9
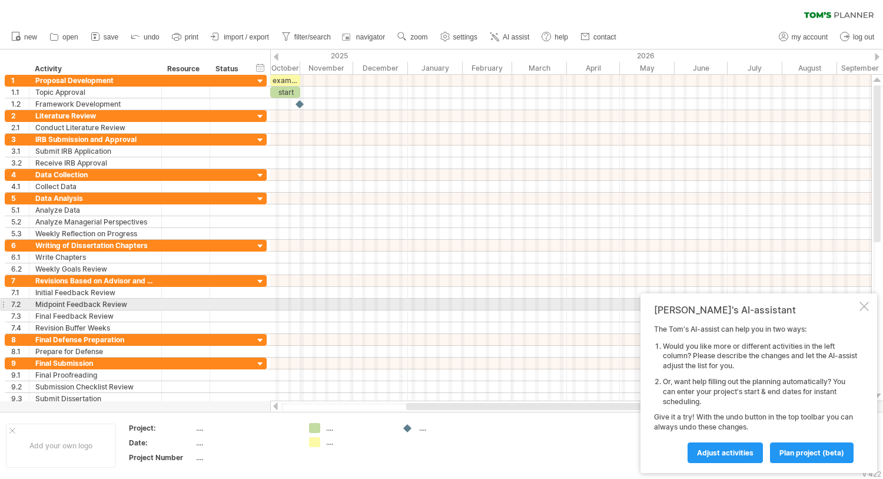
click at [861, 304] on div at bounding box center [864, 305] width 9 height 9
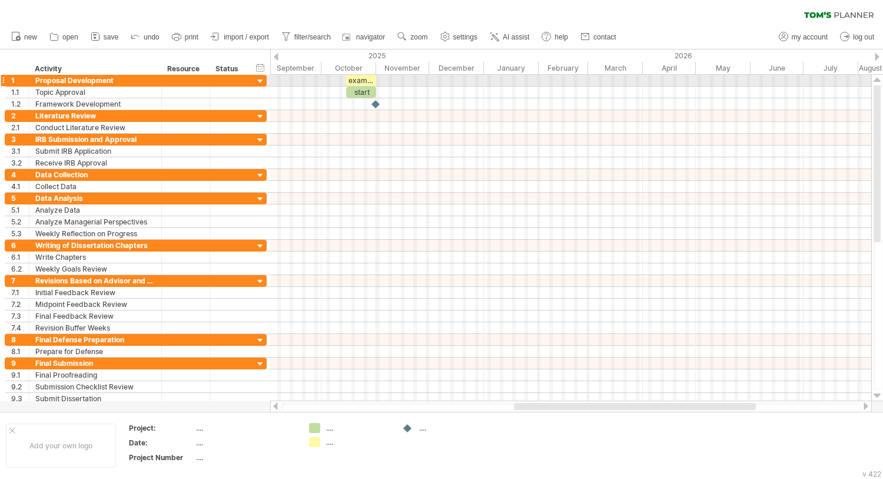
click at [353, 81] on div "example time blocks:" at bounding box center [361, 80] width 30 height 11
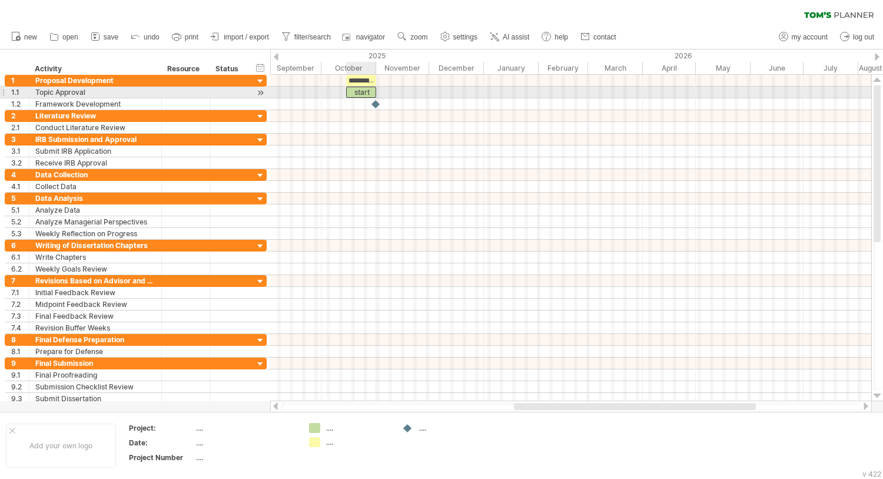
click at [366, 91] on div "start" at bounding box center [361, 92] width 30 height 11
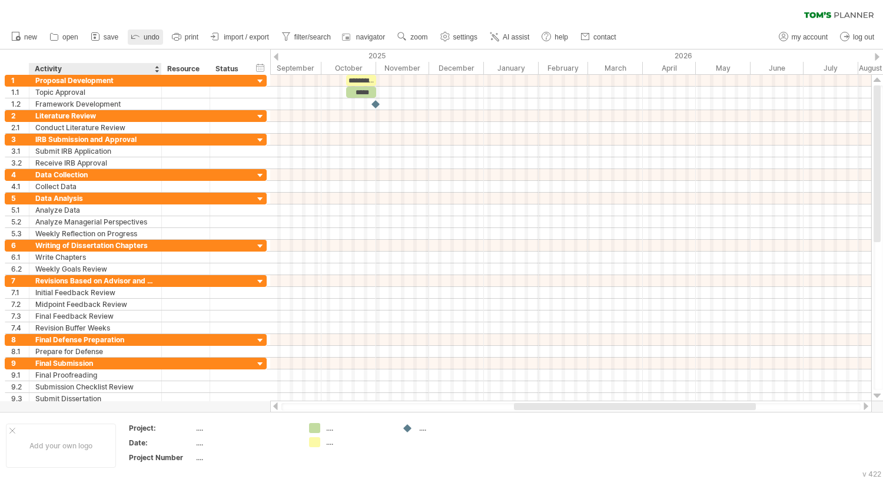
click at [140, 42] on div at bounding box center [136, 37] width 12 height 12
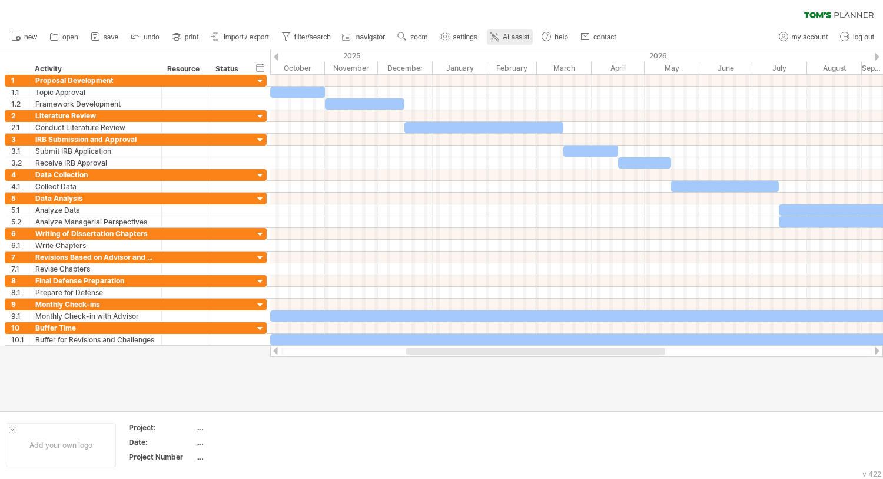
click at [511, 43] on link "AI assist" at bounding box center [510, 36] width 46 height 15
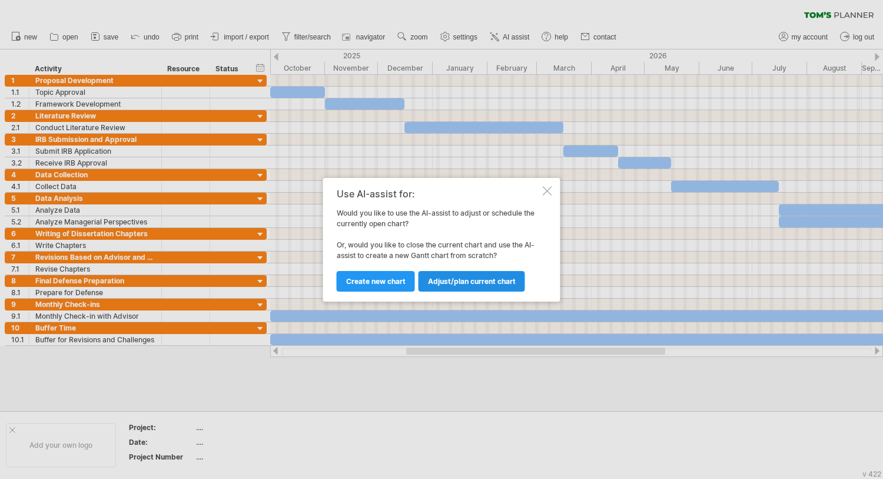
click at [448, 273] on link "Adjust/plan current chart" at bounding box center [472, 281] width 107 height 21
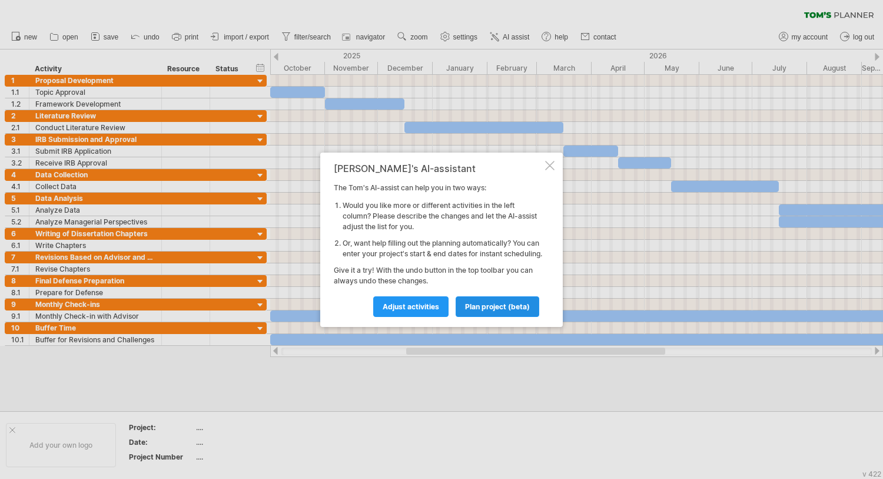
click at [459, 313] on link "plan project (beta)" at bounding box center [498, 306] width 84 height 21
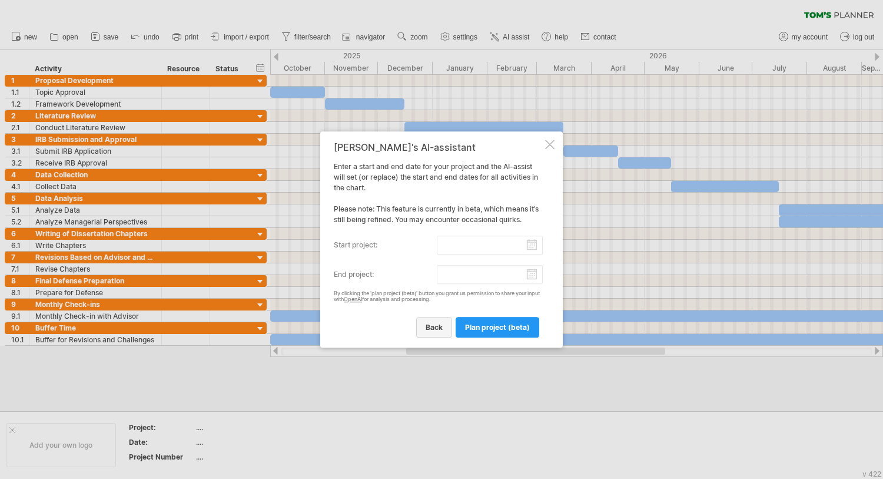
click at [436, 323] on span "back" at bounding box center [434, 327] width 17 height 9
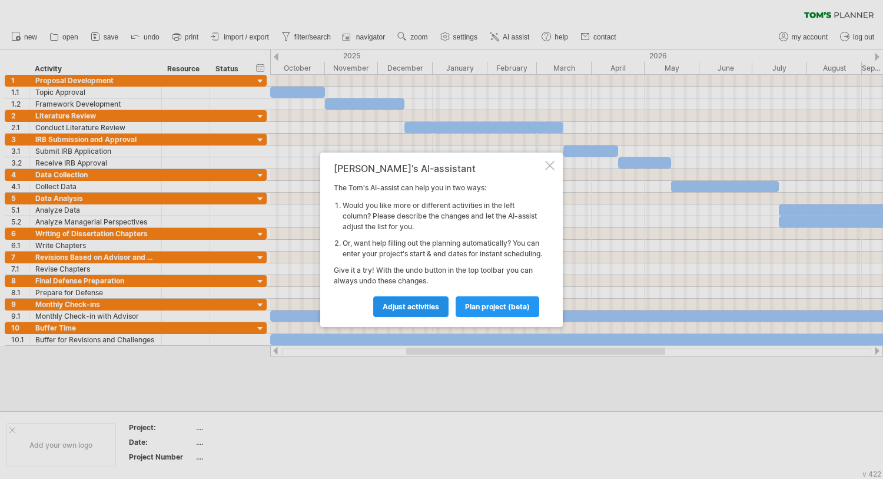
click at [426, 310] on span "Adjust activities" at bounding box center [411, 306] width 57 height 9
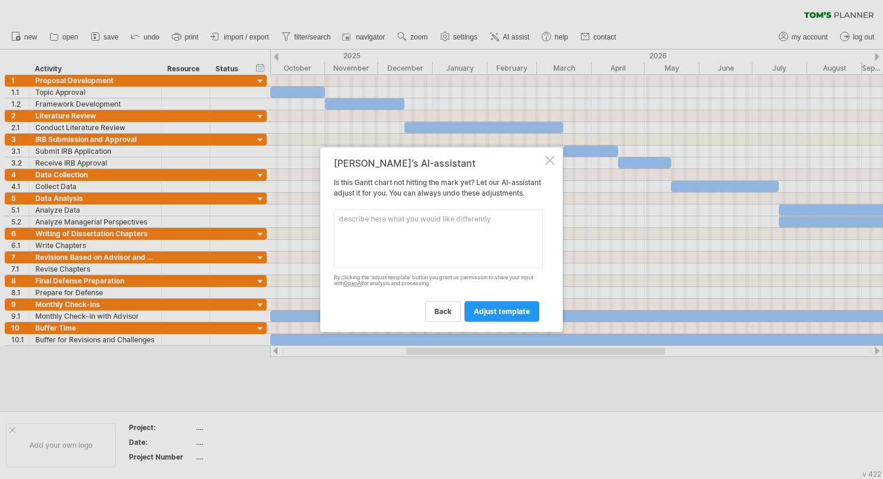
click at [430, 263] on textarea at bounding box center [438, 238] width 209 height 59
paste textarea "Add milestones for developing the SOR theoretical framework and for coding qual…"
type textarea "Add milestones for developing the SOR theoretical framework and for coding qual…"
click at [492, 311] on link "adjust template" at bounding box center [502, 311] width 75 height 21
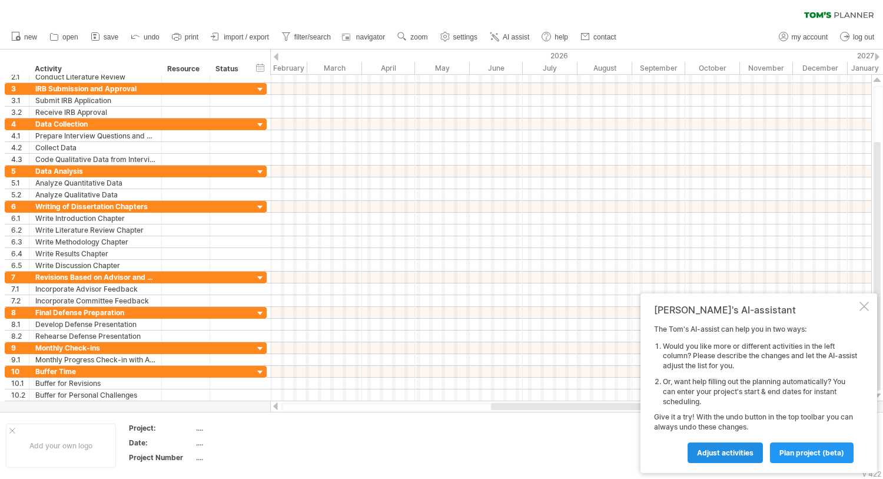
click at [723, 448] on link "Adjust activities" at bounding box center [725, 452] width 75 height 21
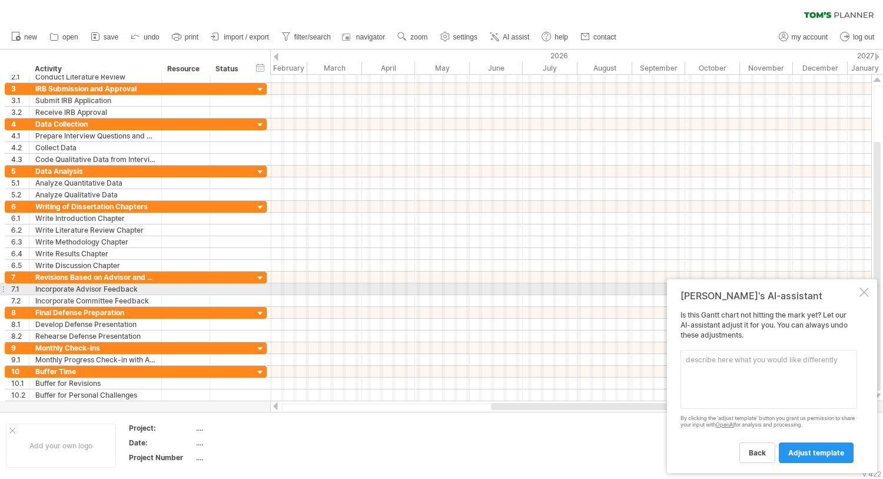
click at [854, 294] on div "[PERSON_NAME]'s AI-assistant" at bounding box center [769, 296] width 177 height 12
click at [859, 291] on div "[PERSON_NAME]'s AI-assistant Is this [PERSON_NAME] chart not hitting the mark y…" at bounding box center [772, 376] width 210 height 194
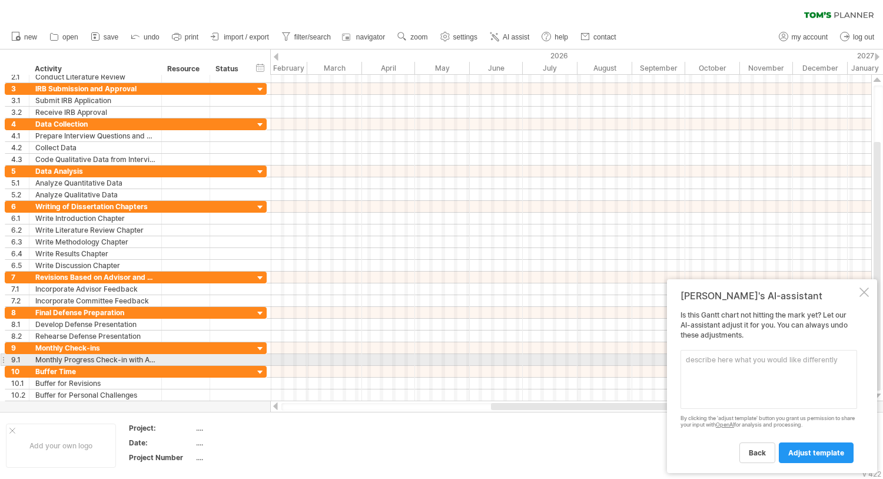
click at [801, 363] on textarea at bounding box center [769, 379] width 177 height 59
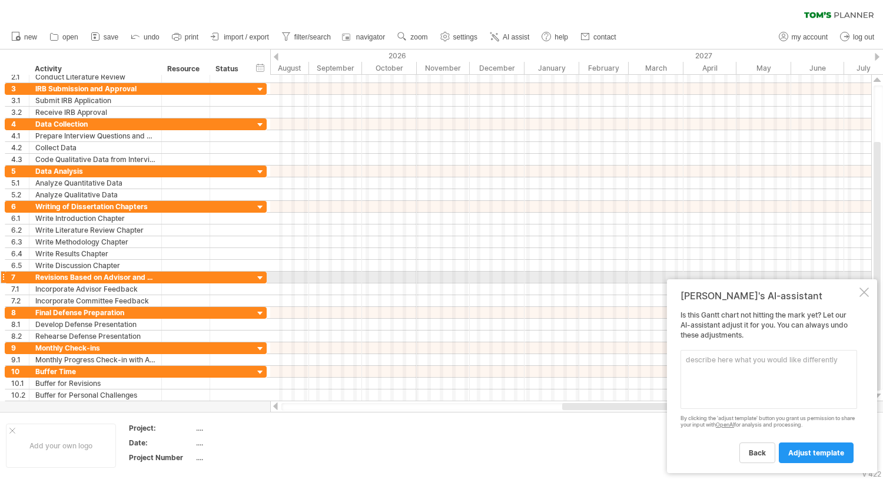
click at [425, 282] on div at bounding box center [570, 277] width 601 height 12
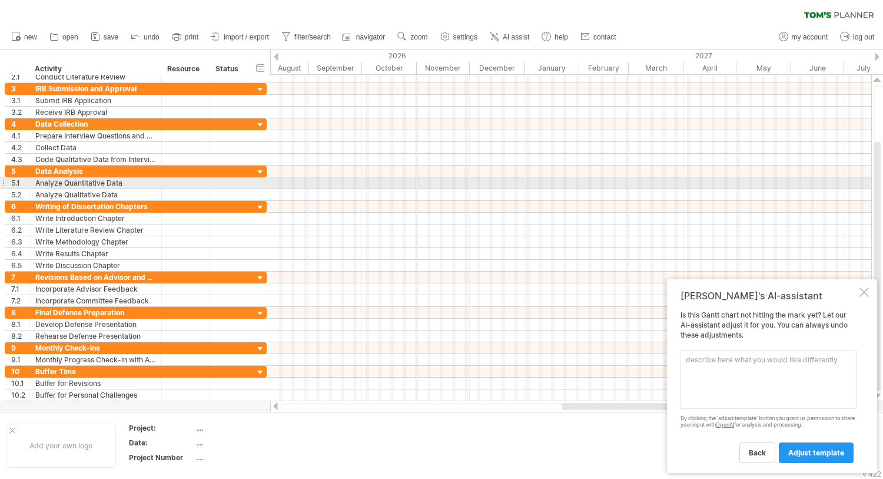
click at [449, 184] on div at bounding box center [570, 183] width 601 height 12
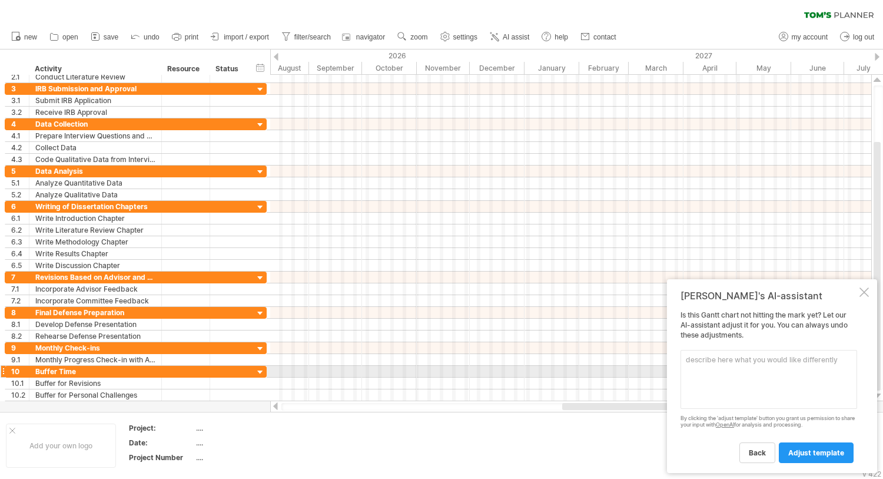
click at [710, 373] on textarea at bounding box center [769, 379] width 177 height 59
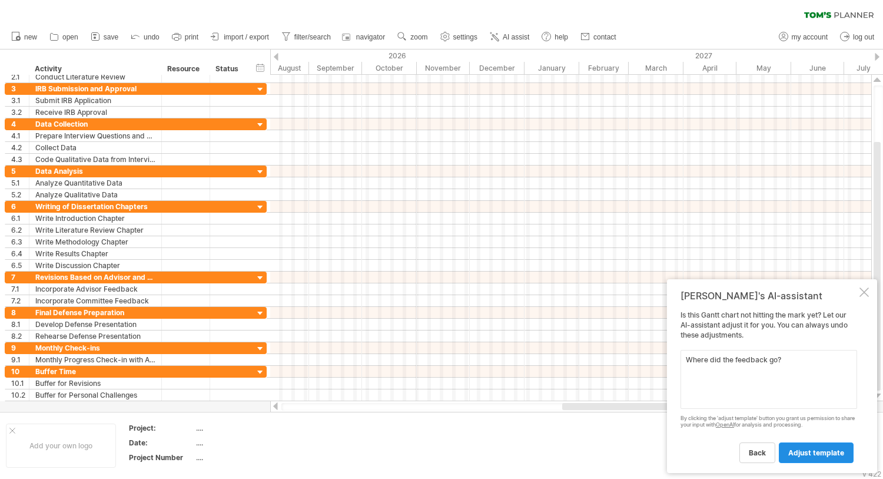
type textarea "Where did the feedback go?"
click at [804, 448] on link "adjust template" at bounding box center [816, 452] width 75 height 21
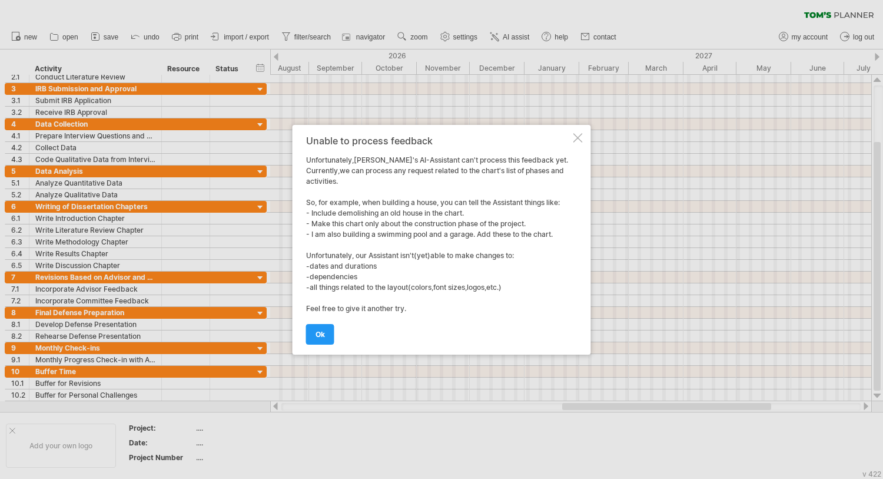
click at [584, 135] on div "Unable to process feedback Unfortunately,[PERSON_NAME]'s AI-Assistant can't pro…" at bounding box center [442, 240] width 299 height 230
click at [582, 135] on div at bounding box center [578, 137] width 9 height 9
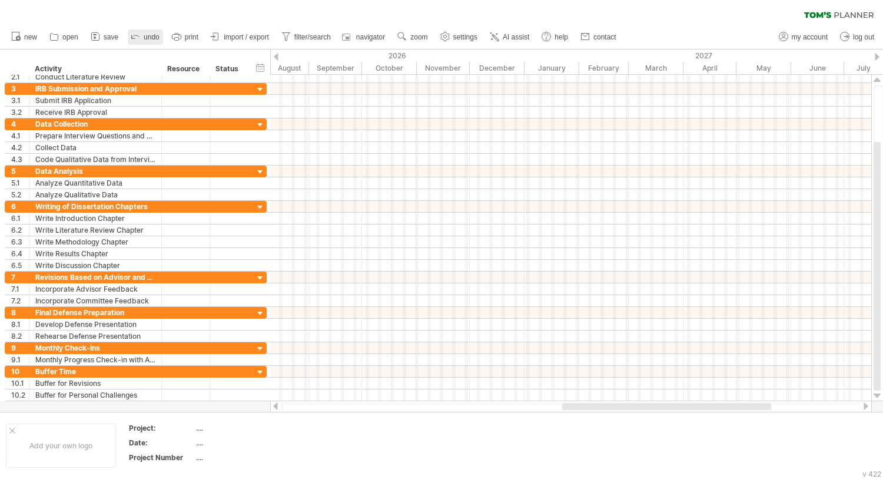
click at [142, 33] on link "undo" at bounding box center [145, 36] width 35 height 15
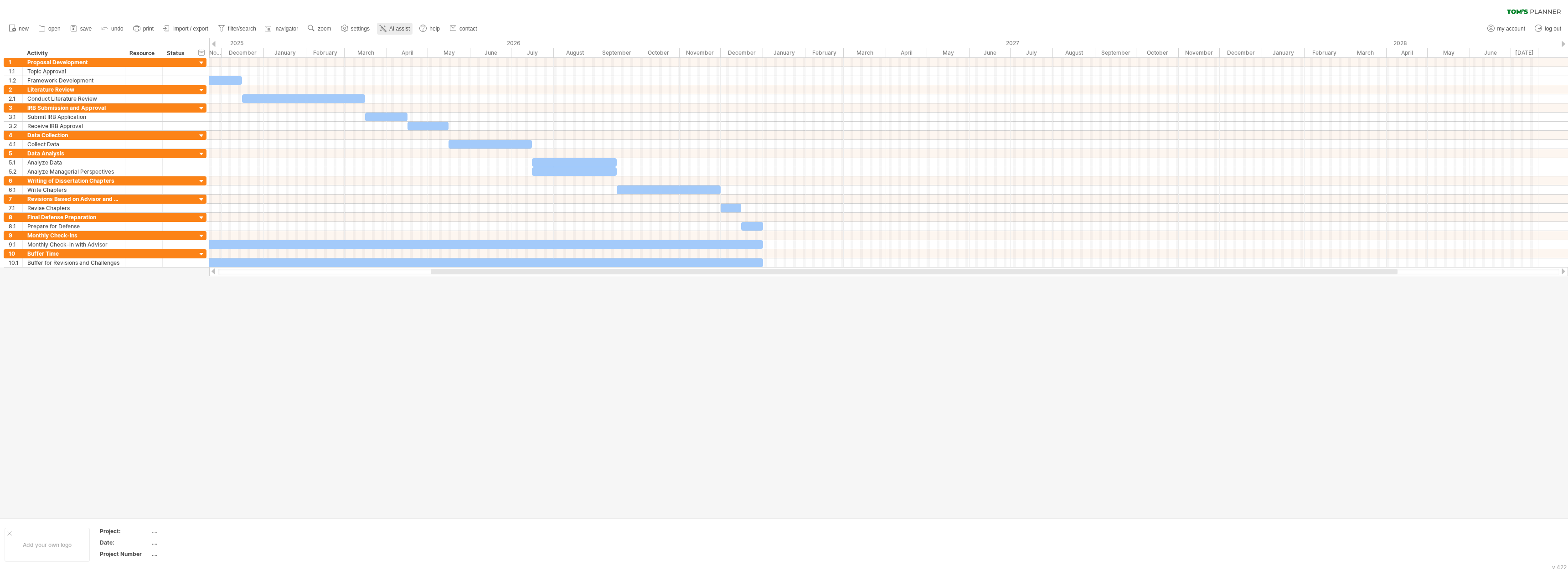
click at [384, 29] on icon at bounding box center [383, 29] width 5 height 5
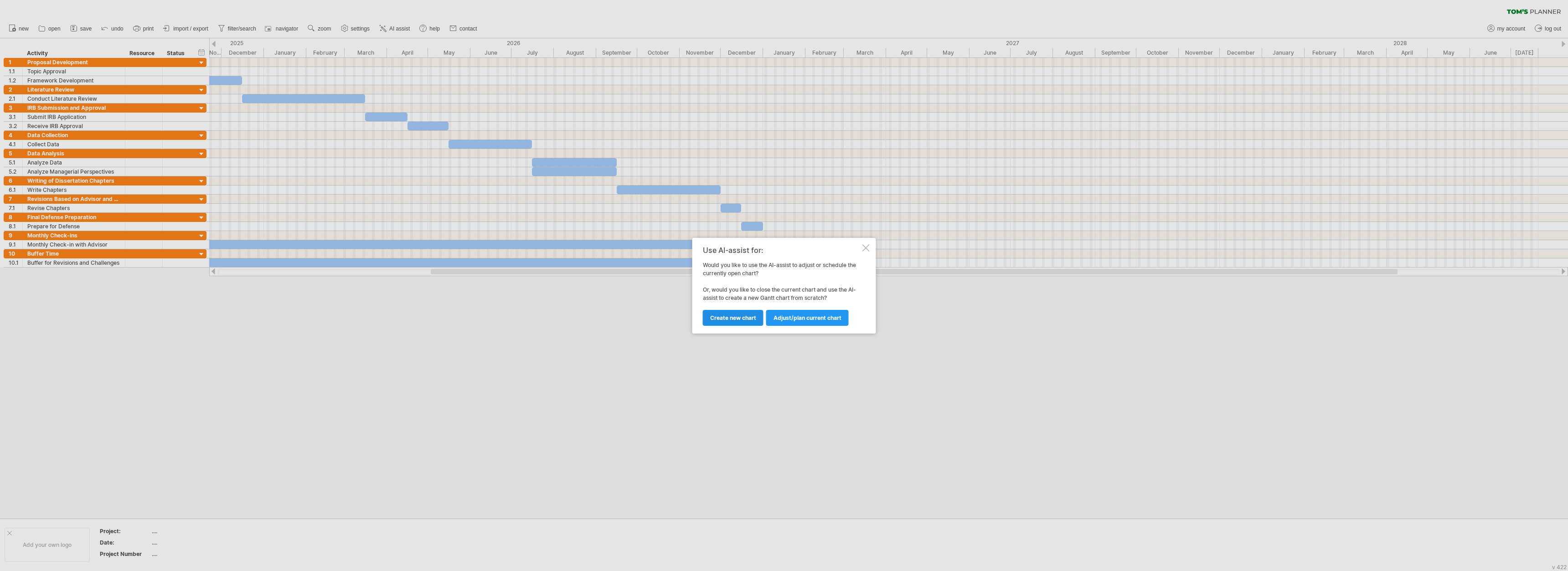
click at [683, 316] on span "Create new chart" at bounding box center [732, 317] width 46 height 7
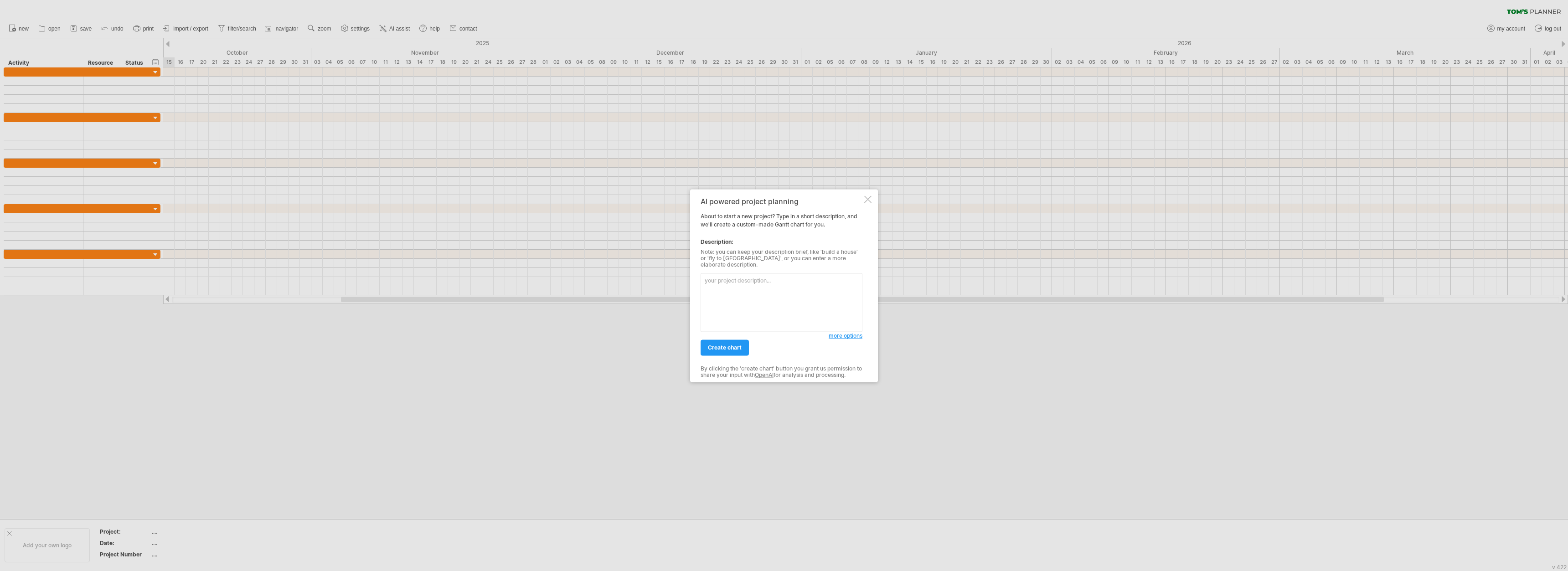
click at [683, 298] on textarea at bounding box center [781, 303] width 162 height 59
type textarea "Loremip d sitametc Adipi Elits doe te incididu utlaboreetdo ma “Aliquaenim Admi…"
click at [683, 344] on span "create chart" at bounding box center [724, 347] width 34 height 7
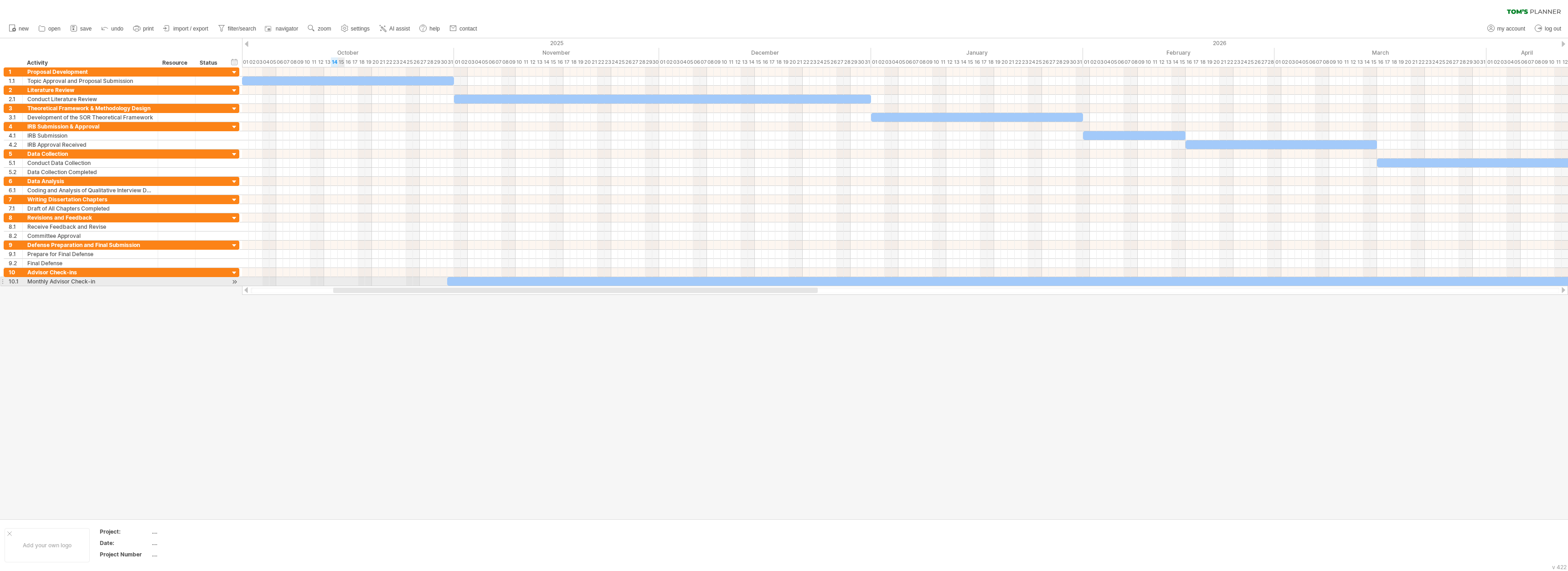
drag, startPoint x: 343, startPoint y: 290, endPoint x: 342, endPoint y: 284, distance: 6.1
click at [342, 284] on div "Trying to reach [DOMAIN_NAME] Connected again... 0% clear filter new 1" at bounding box center [784, 286] width 1568 height 571
click at [345, 292] on div at bounding box center [577, 290] width 484 height 5
click at [381, 32] on icon at bounding box center [383, 29] width 9 height 9
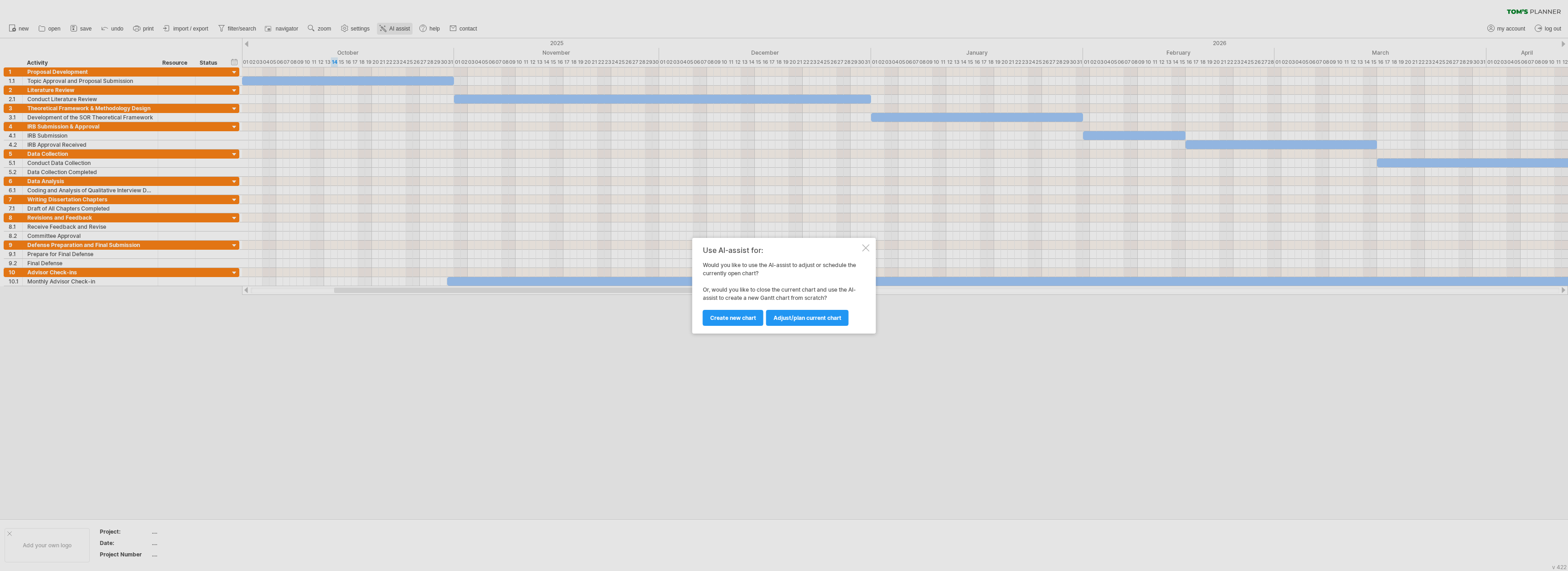
click at [381, 32] on div at bounding box center [784, 286] width 1568 height 571
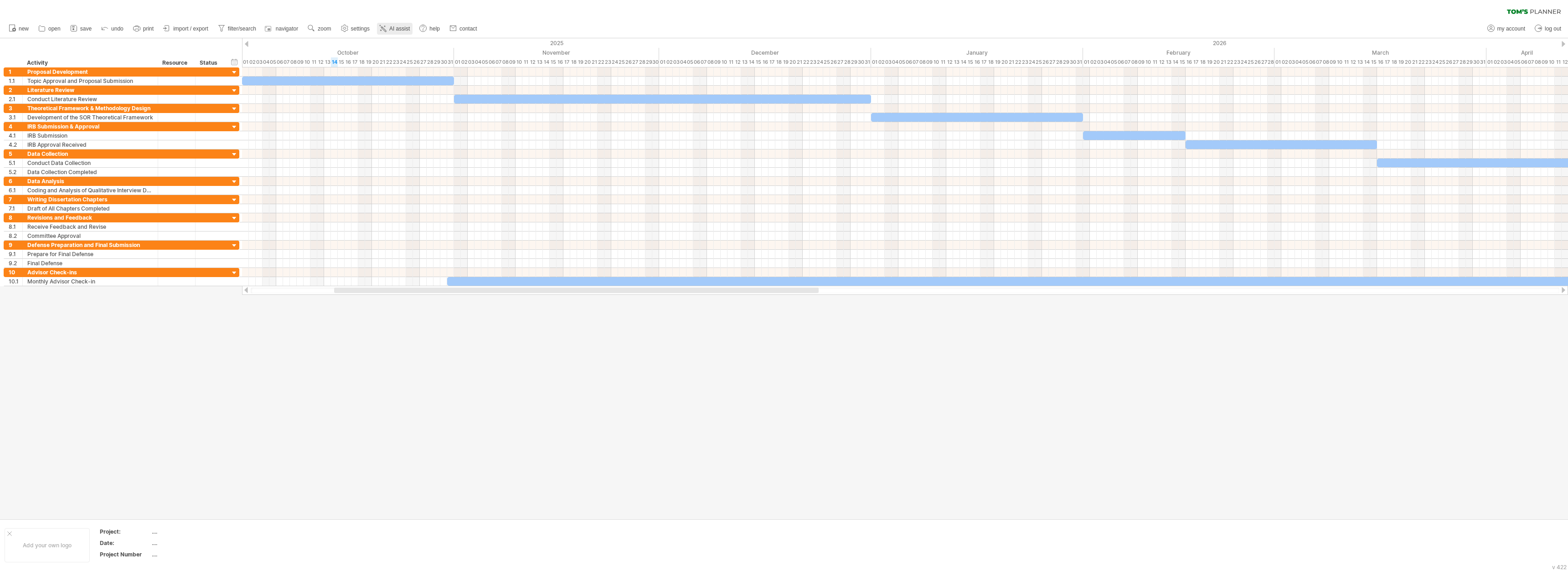
click at [397, 26] on span "AI assist" at bounding box center [399, 29] width 20 height 6
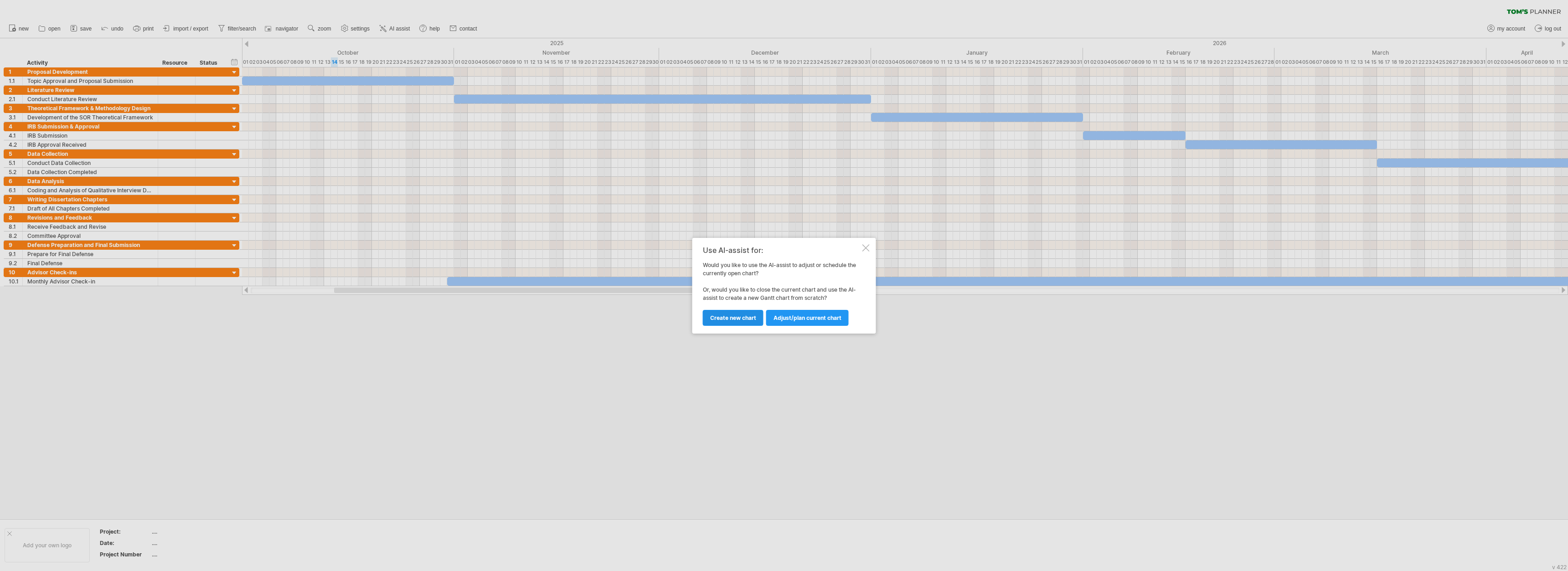
click at [683, 320] on span "Create new chart" at bounding box center [732, 317] width 46 height 7
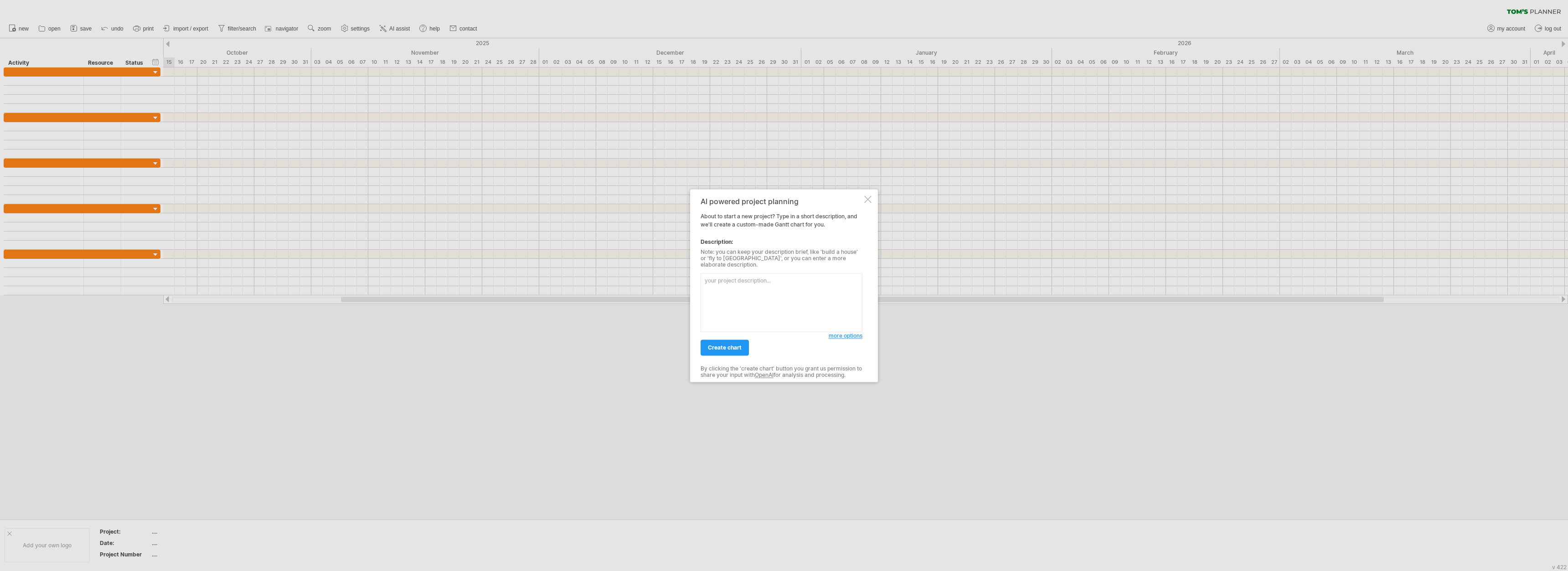
click at [683, 291] on textarea at bounding box center [781, 303] width 162 height 59
type textarea "Loremi d Sitam Conse adi el seddoeiu temporincidi ut “Laboreetdo Magnaaliquae a…"
click at [683, 347] on span "create chart" at bounding box center [724, 347] width 34 height 7
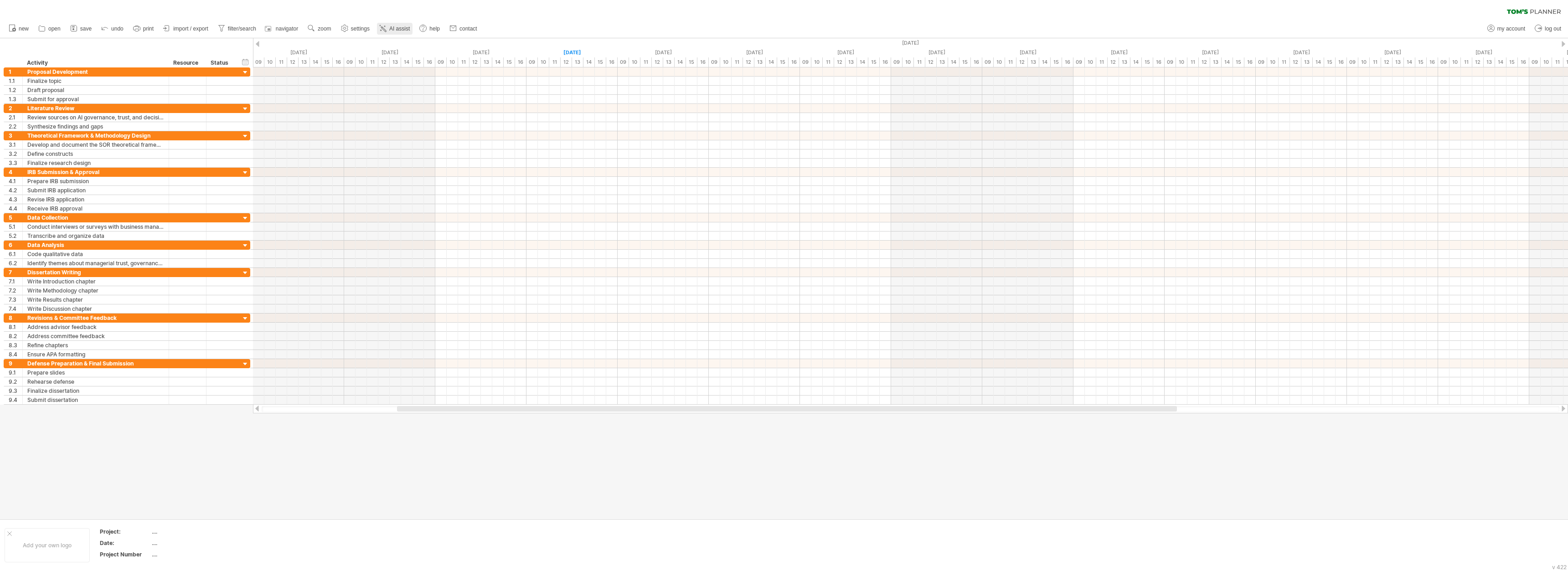
click at [399, 22] on link "AI assist" at bounding box center [395, 28] width 36 height 12
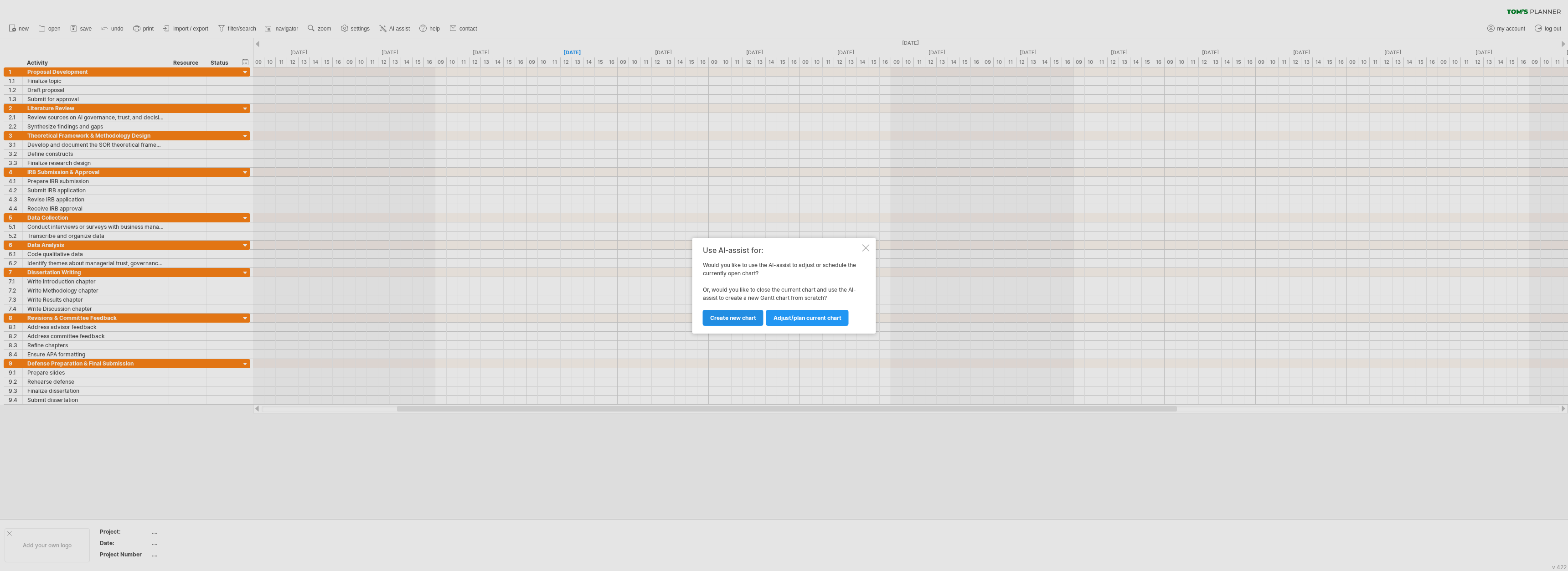
click at [683, 320] on span "Create new chart" at bounding box center [732, 317] width 46 height 7
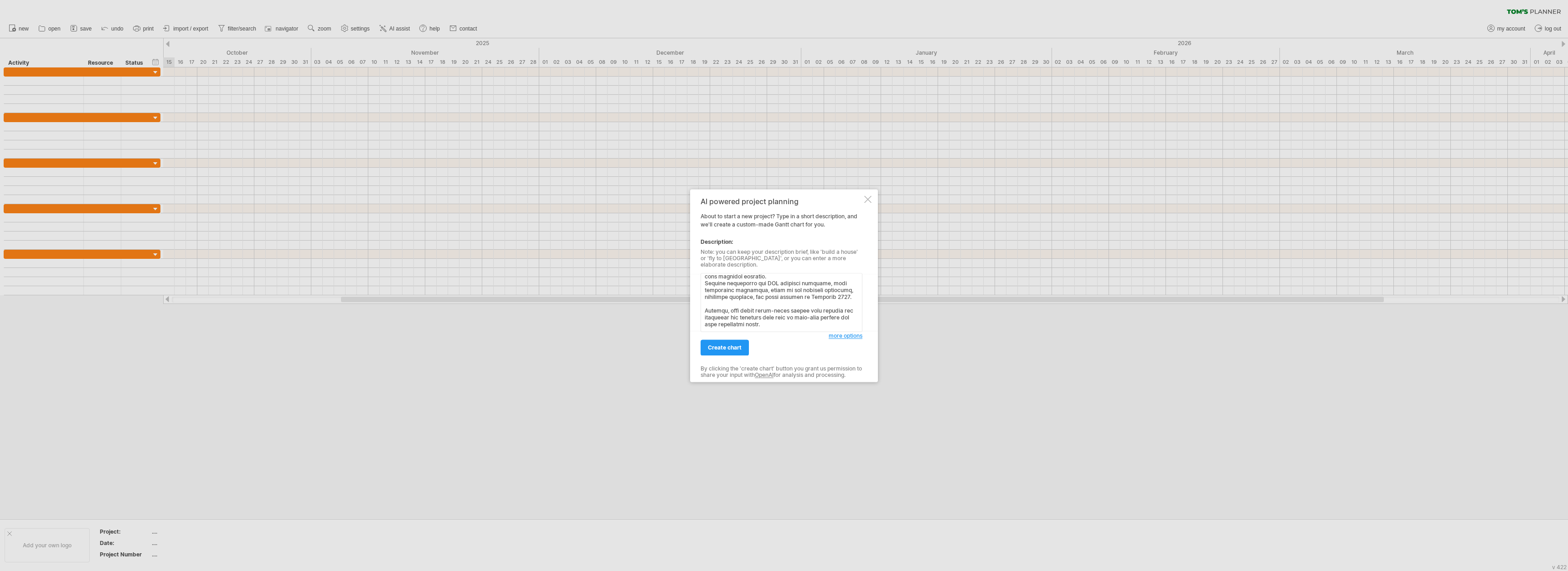
scroll to position [401, 0]
click at [683, 321] on textarea at bounding box center [781, 303] width 162 height 59
paste textarea "Present the timeline in weekly or 4-block-per-month format rather than individu…"
type textarea "Loremip d sitametc Adipi Elits doe te incididu utlaboreetdo ma “Aliquaenim Admi…"
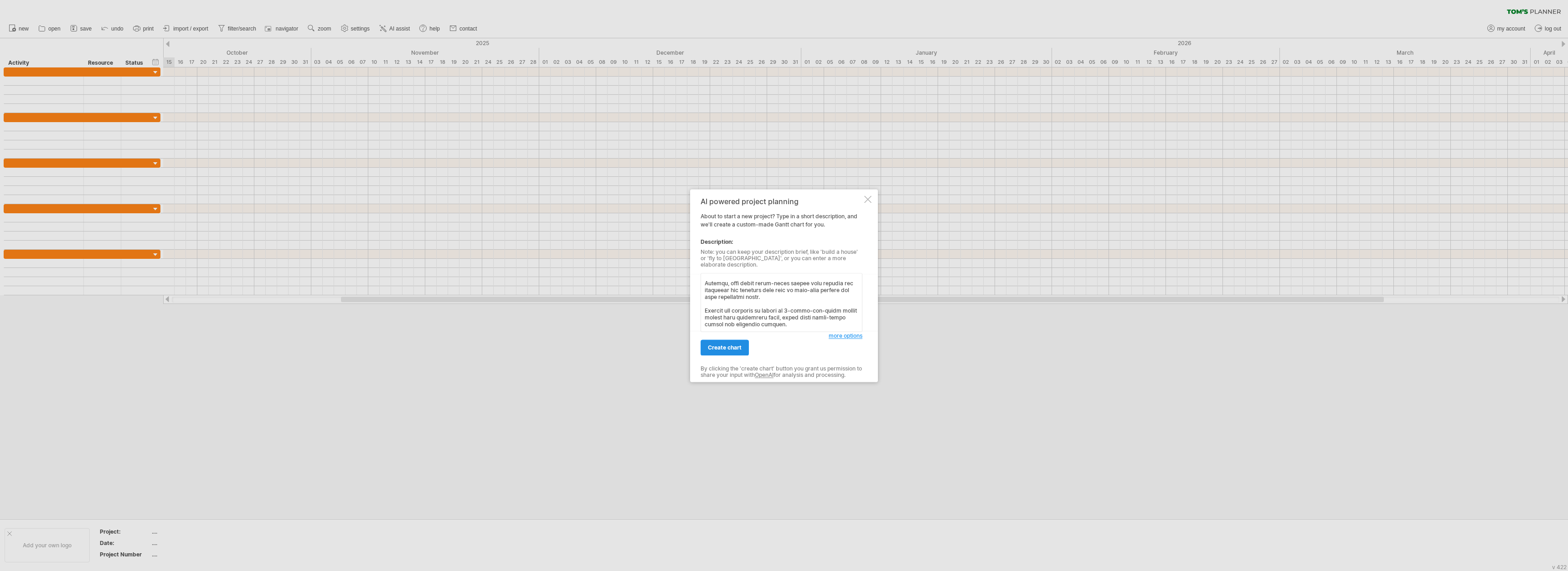
click at [683, 350] on link "create chart" at bounding box center [724, 347] width 48 height 16
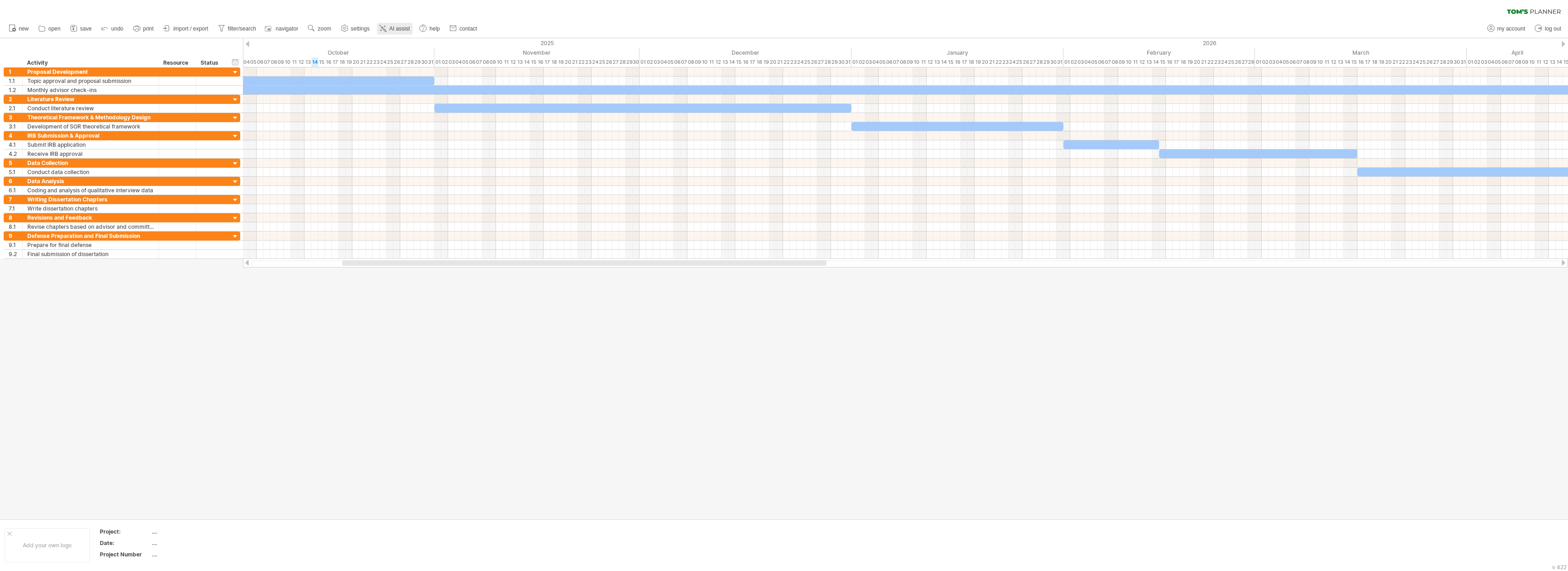
click at [395, 26] on span "AI assist" at bounding box center [399, 29] width 20 height 6
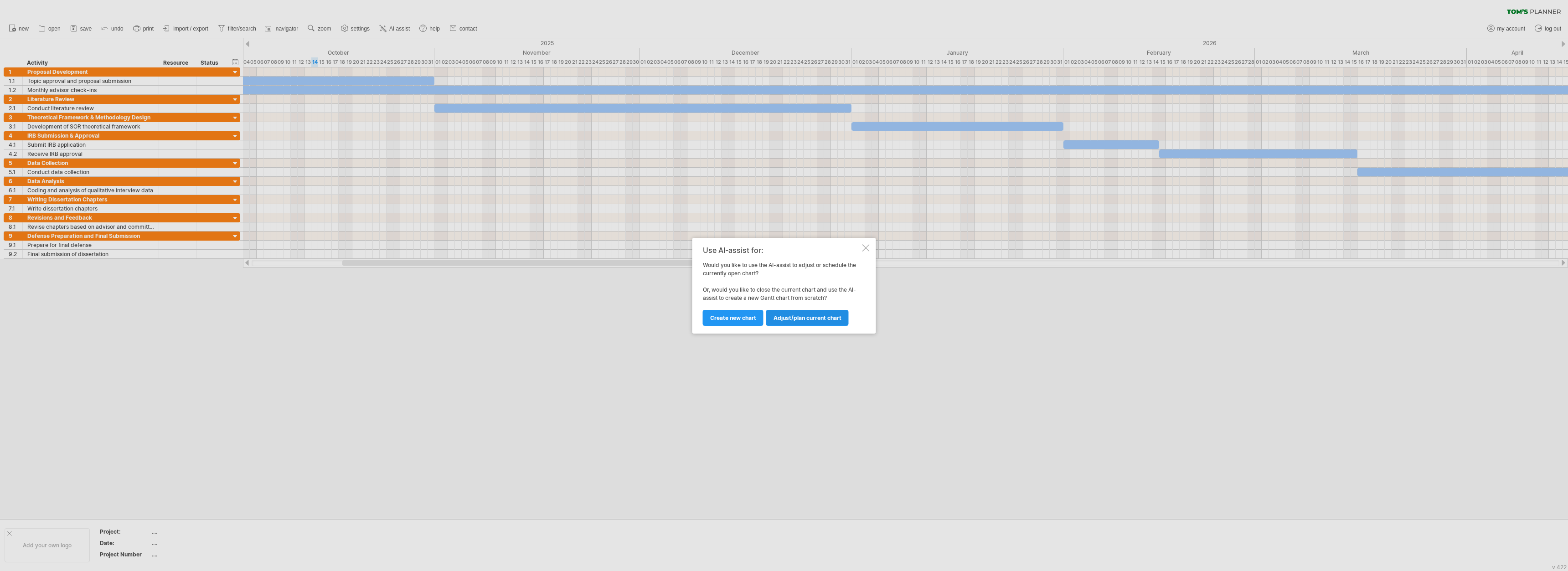
click at [683, 312] on link "Adjust/plan current chart" at bounding box center [807, 317] width 83 height 16
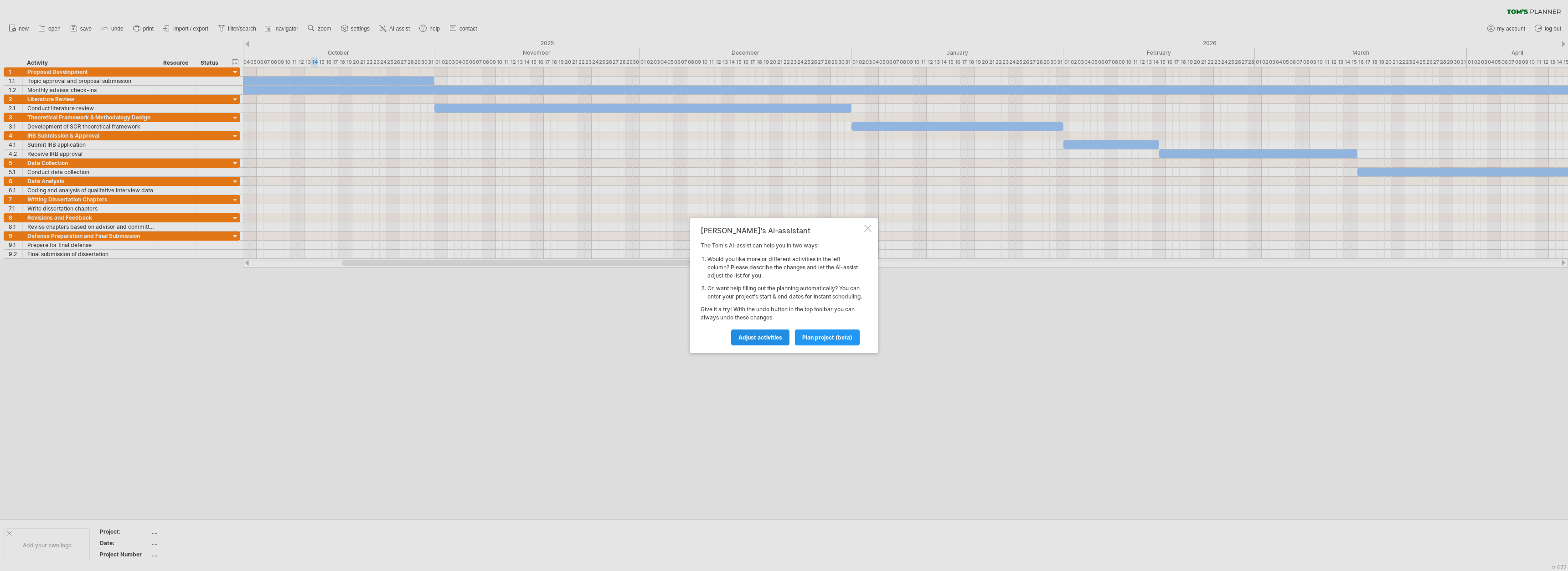
click at [683, 345] on link "Adjust activities" at bounding box center [760, 337] width 58 height 16
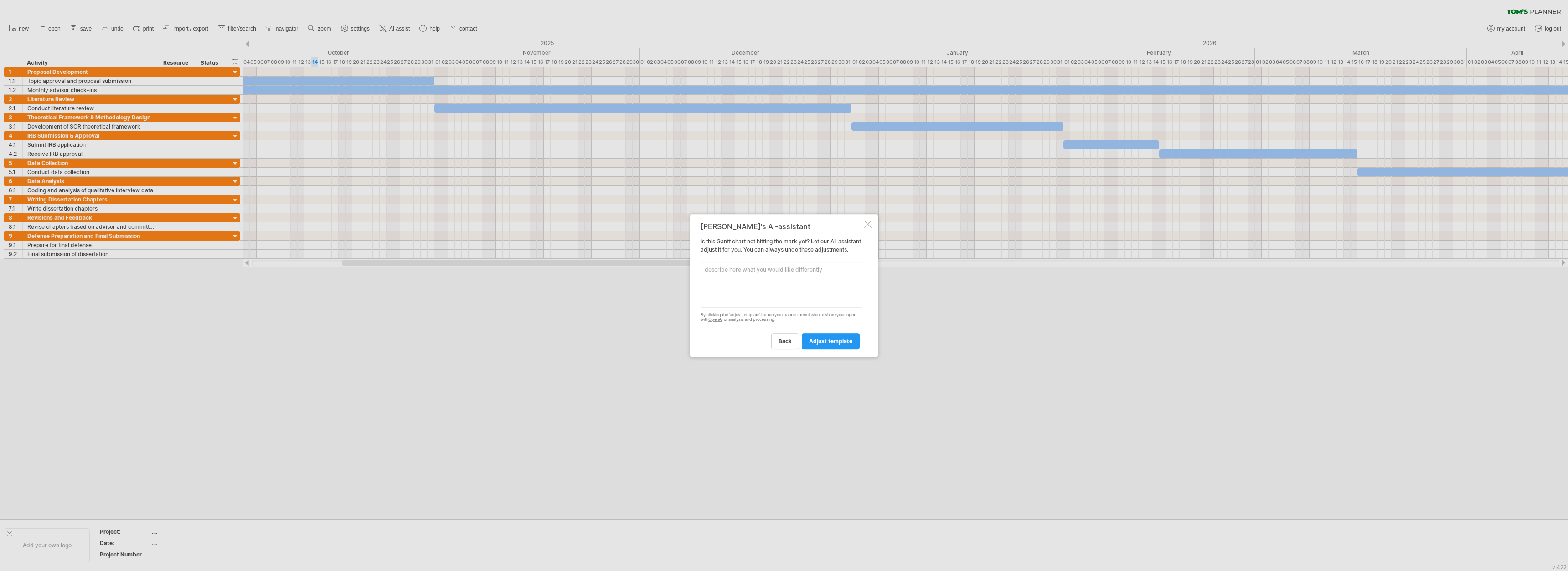
click at [683, 302] on textarea at bounding box center [781, 285] width 162 height 46
type textarea "make each month weekly blocks"
click at [683, 349] on link "adjust template" at bounding box center [830, 340] width 58 height 16
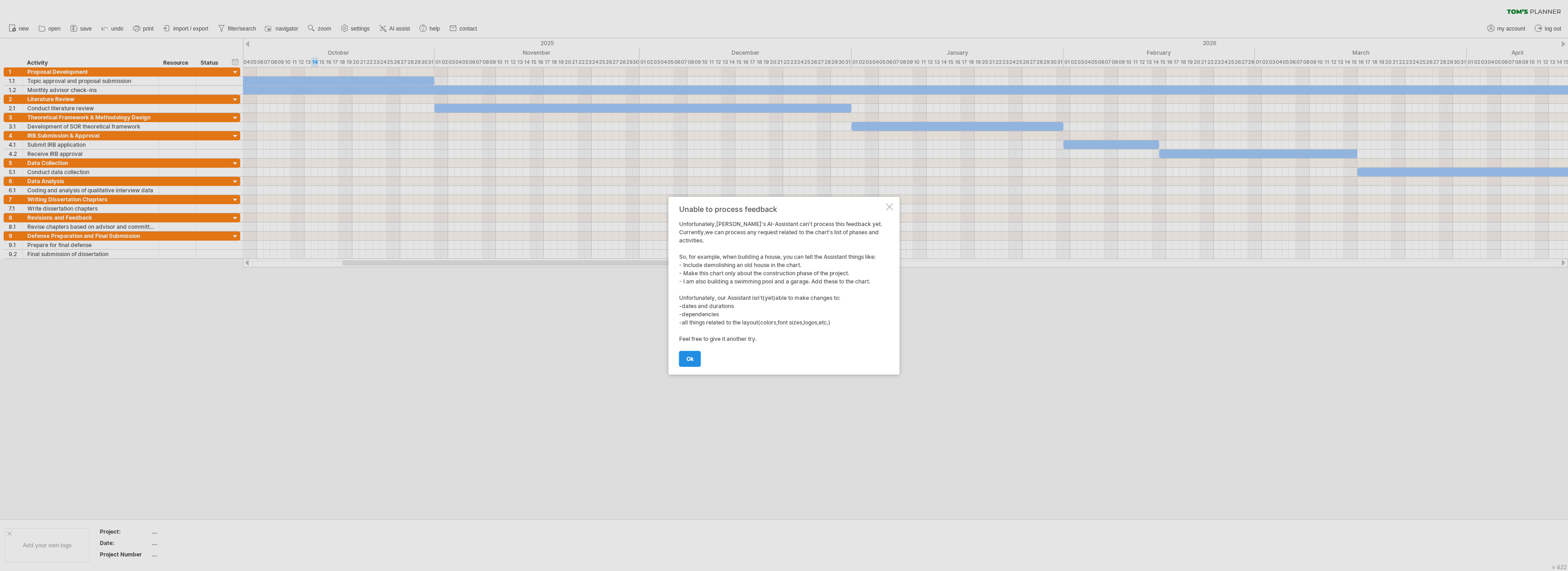
click at [683, 353] on link "ok" at bounding box center [690, 358] width 22 height 16
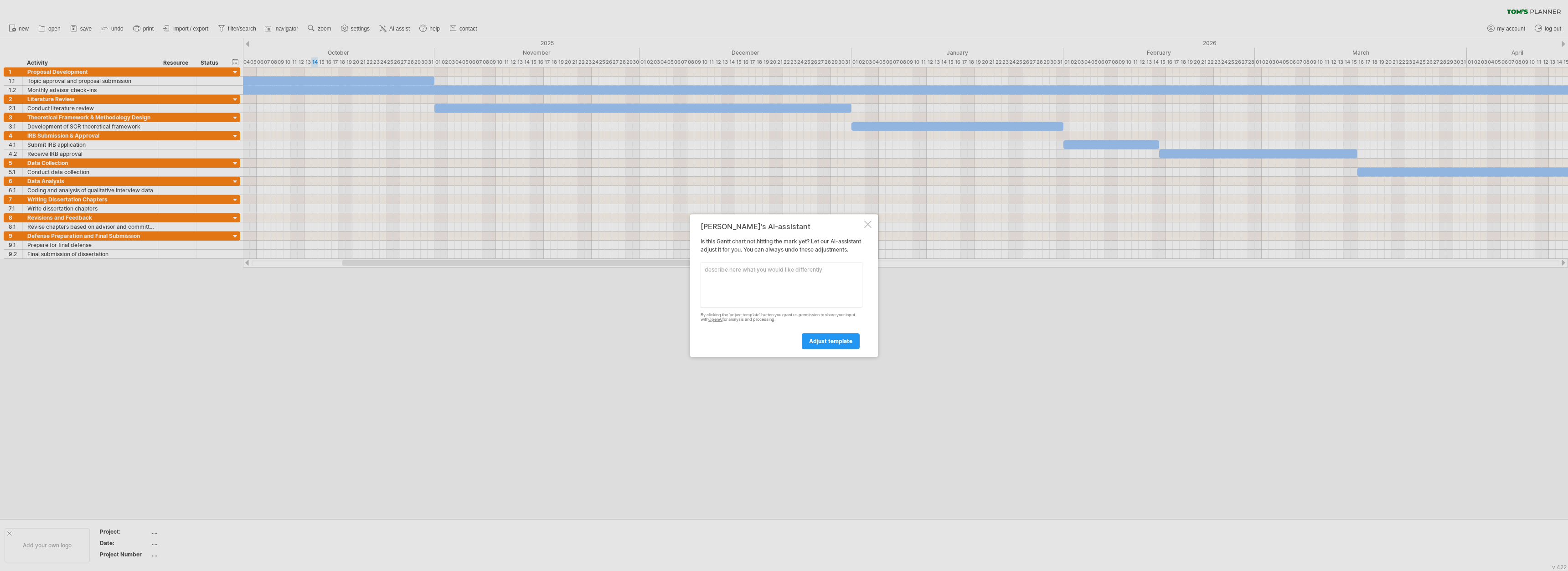
drag, startPoint x: 866, startPoint y: 227, endPoint x: 870, endPoint y: 217, distance: 10.8
click at [683, 217] on div "[PERSON_NAME]'s AI-assistant Is this [PERSON_NAME] chart not hitting the mark y…" at bounding box center [784, 286] width 188 height 143
click at [683, 221] on div at bounding box center [867, 224] width 7 height 7
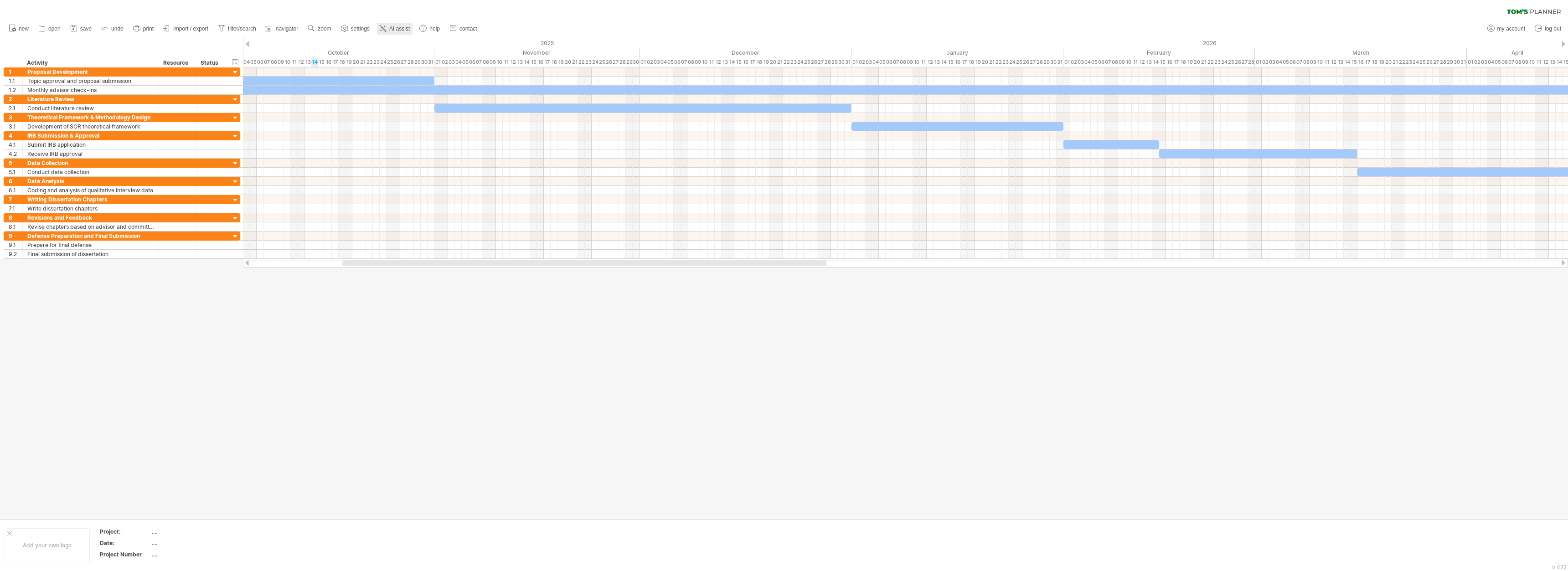
click at [400, 29] on span "AI assist" at bounding box center [399, 29] width 20 height 6
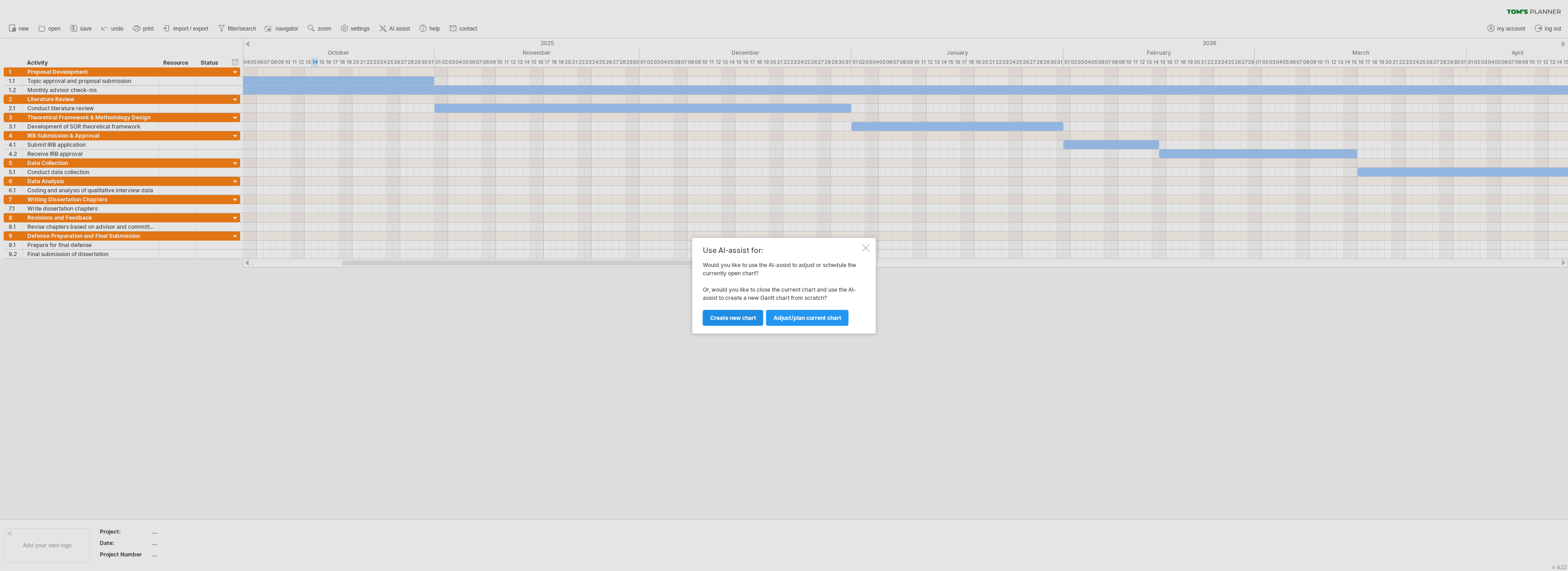
click at [683, 317] on span "Create new chart" at bounding box center [732, 317] width 46 height 7
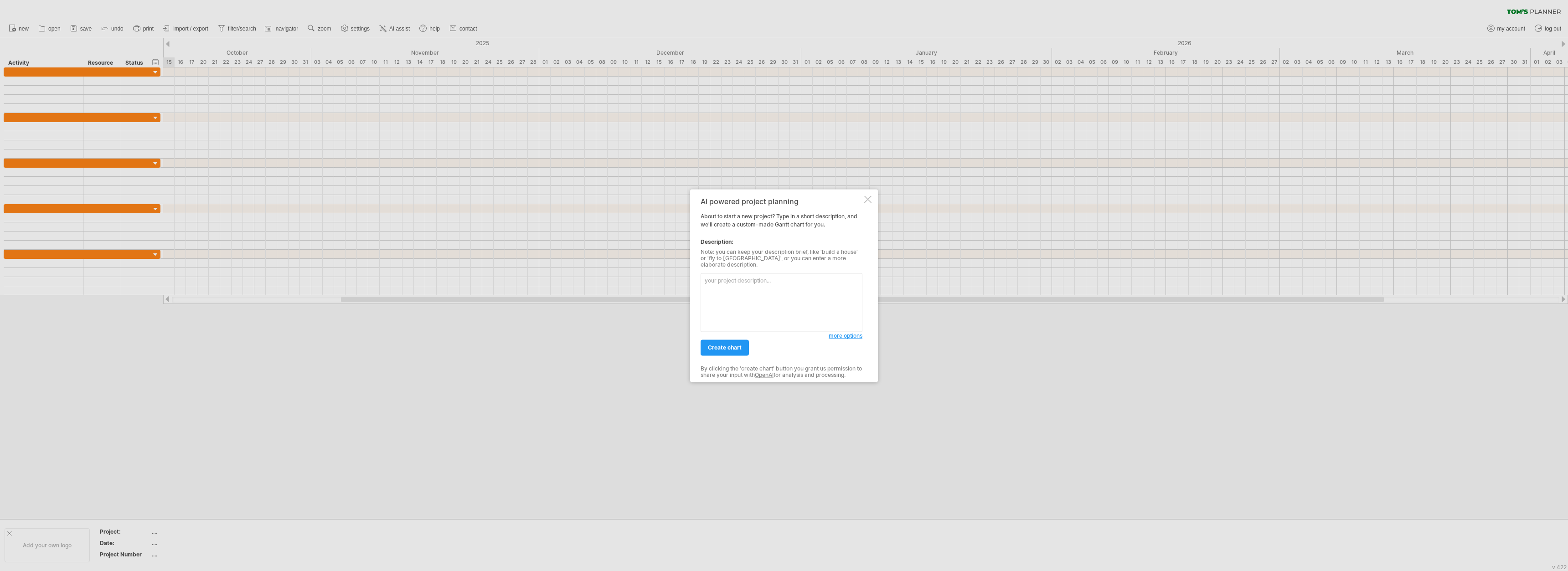
click at [683, 282] on textarea at bounding box center [781, 303] width 162 height 59
type textarea "Loremi d Sitam Conse adi el seddoeiu temporincidi ut “Laboreetdo Magnaaliquae a…"
click at [683, 340] on link "create chart" at bounding box center [724, 347] width 48 height 16
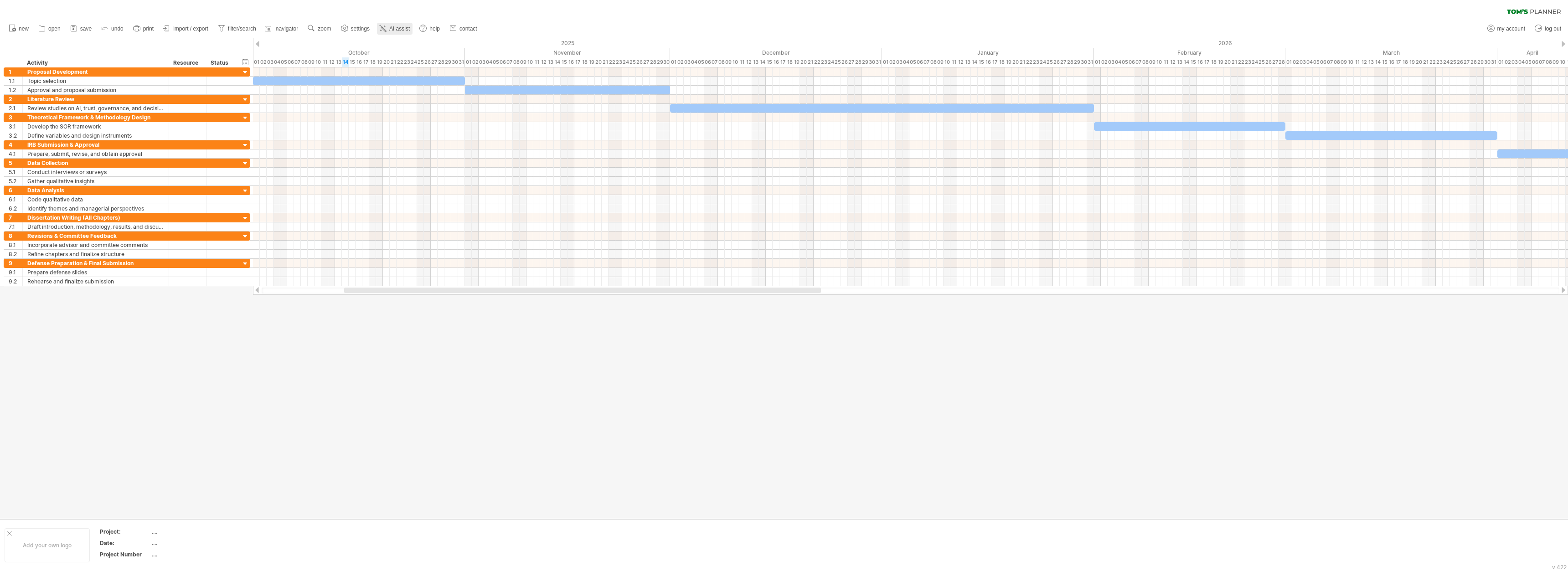
click at [399, 30] on span "AI assist" at bounding box center [399, 29] width 20 height 6
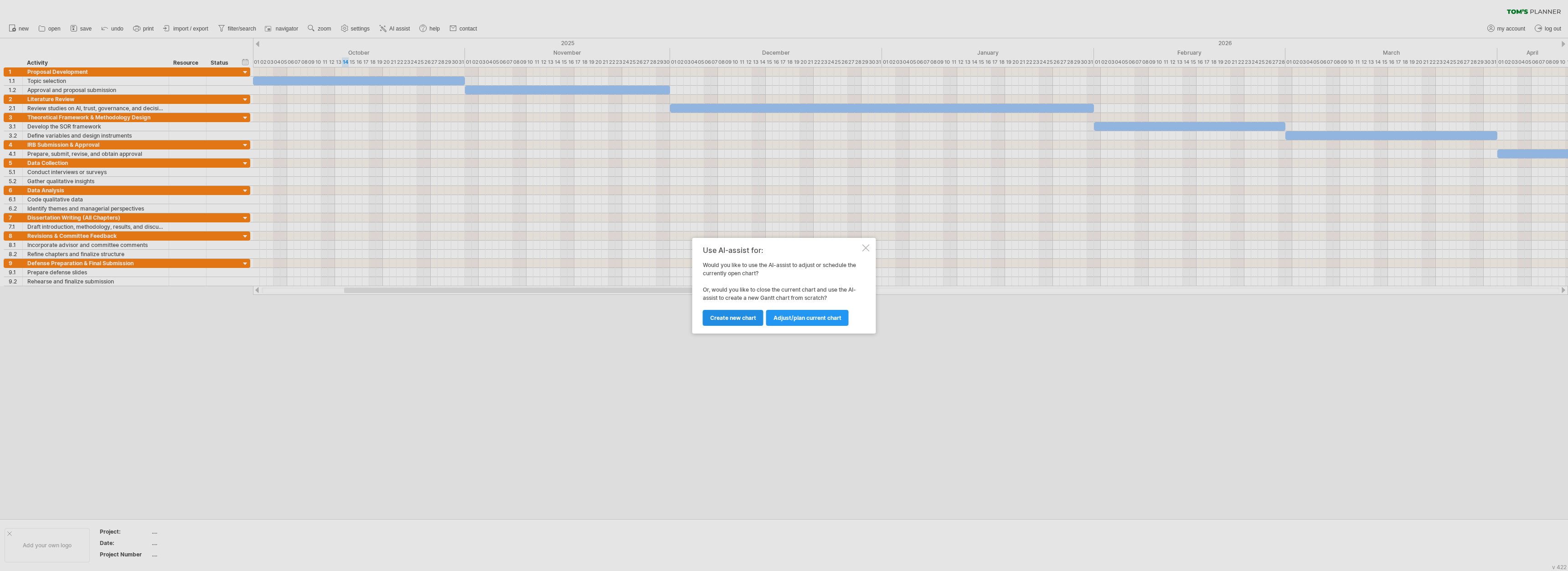
click at [683, 320] on span "Create new chart" at bounding box center [732, 317] width 46 height 7
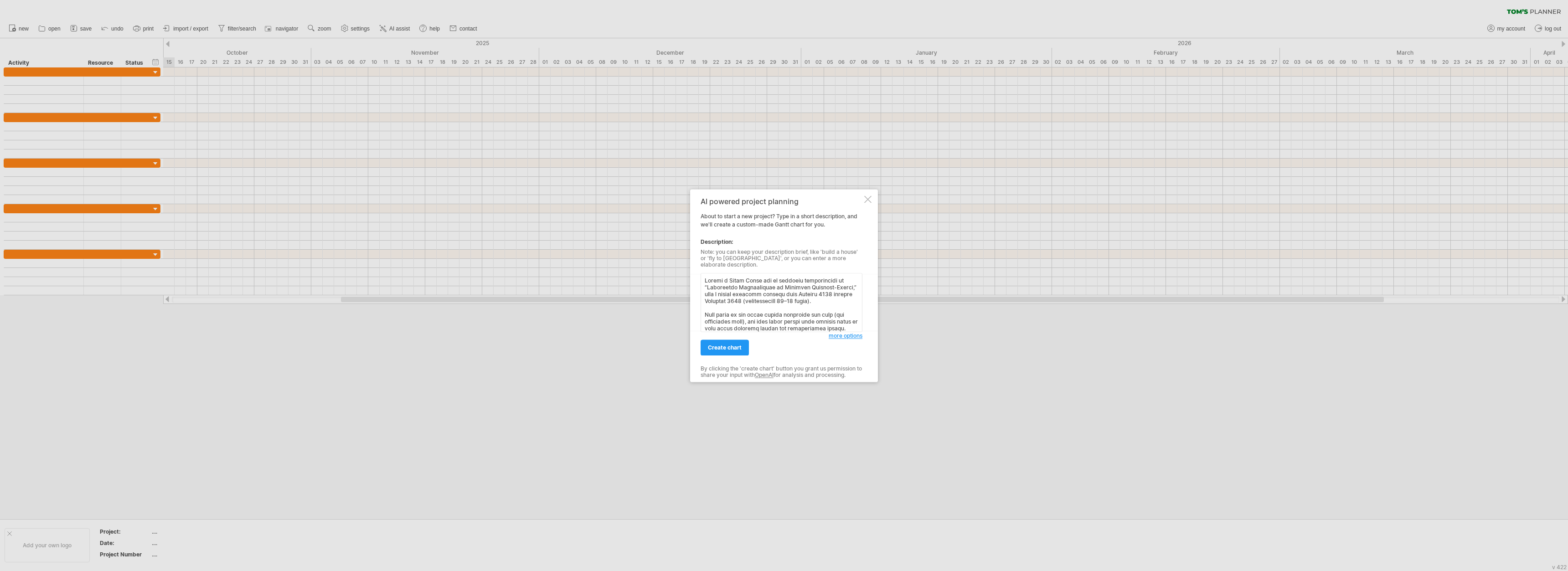
scroll to position [499, 0]
type textarea "Loremi d Sitam Conse adi el seddoeiu temporincidi ut “Laboreetdo Magnaaliquae a…"
click at [683, 344] on span "create chart" at bounding box center [724, 347] width 34 height 7
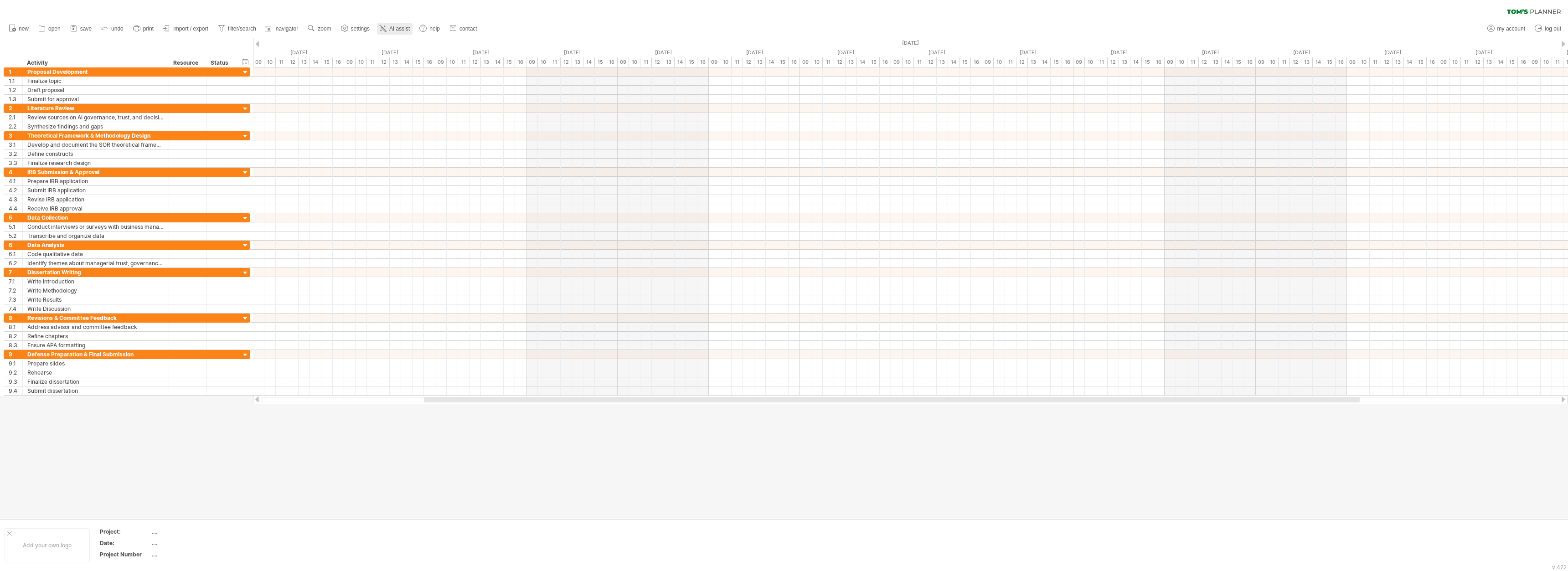
click at [404, 31] on span "AI assist" at bounding box center [399, 29] width 20 height 6
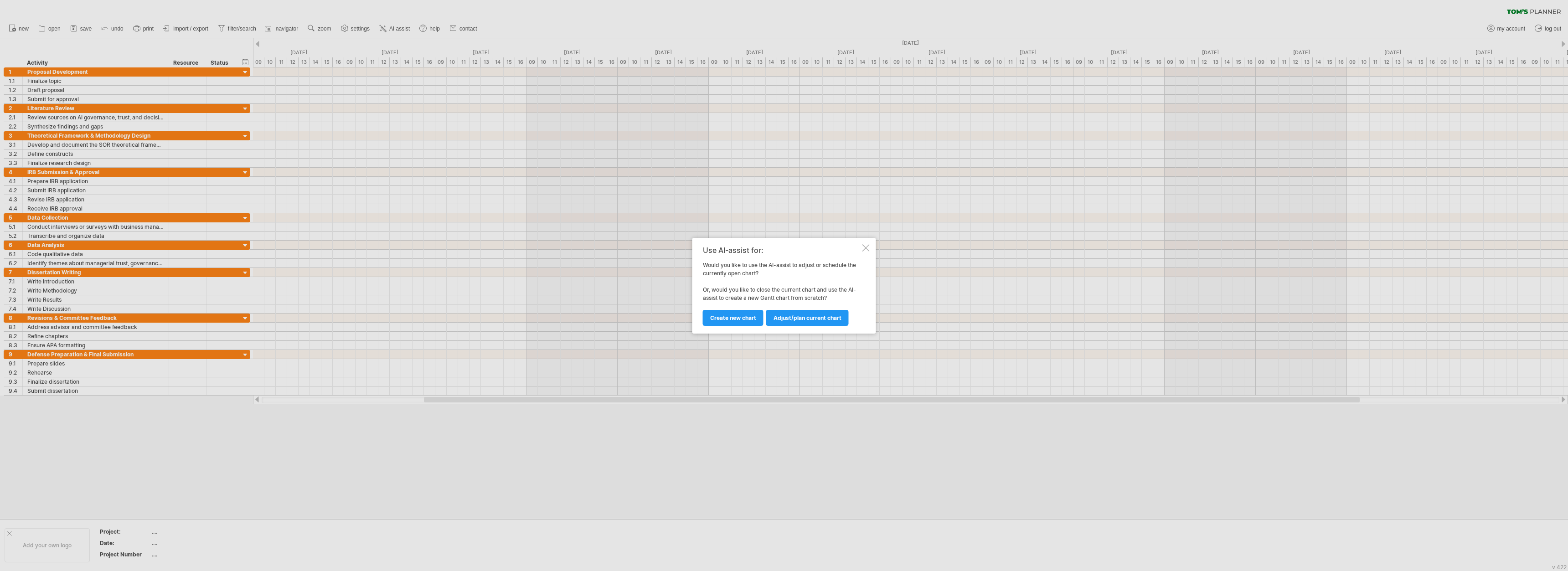
click at [683, 244] on div at bounding box center [865, 248] width 7 height 7
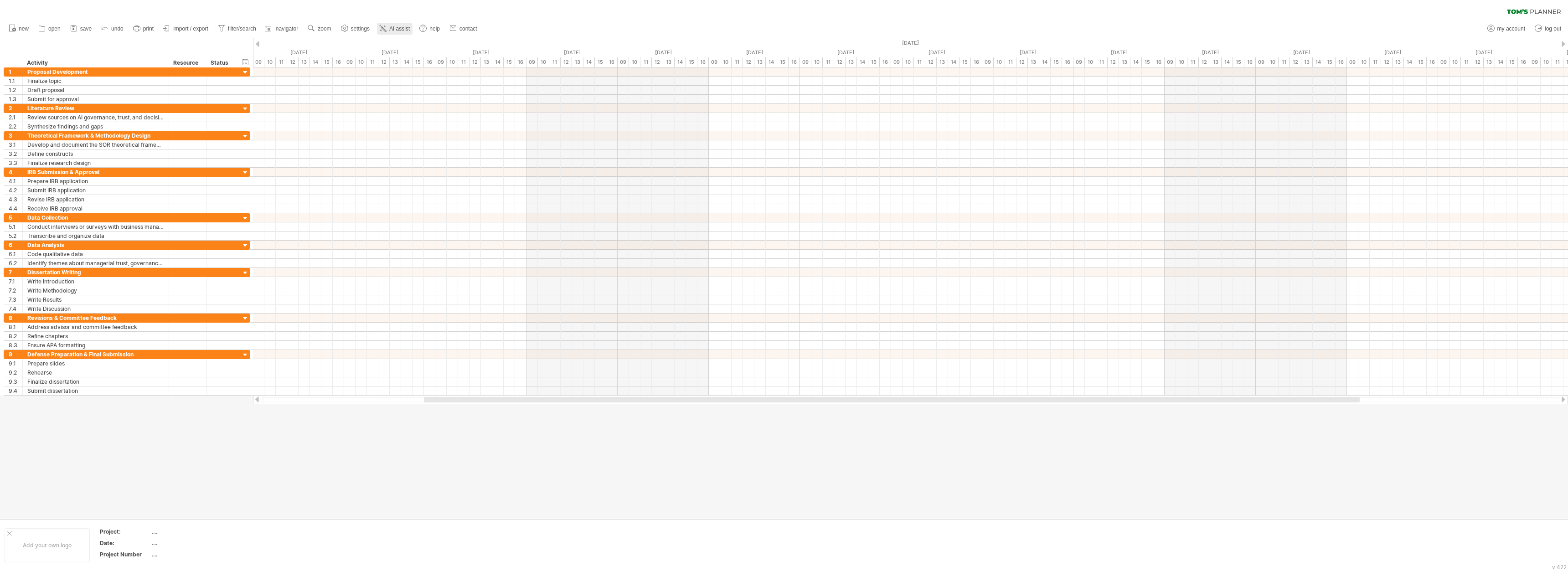
drag, startPoint x: 395, startPoint y: 21, endPoint x: 404, endPoint y: 26, distance: 10.3
click at [404, 26] on ul "new open" at bounding box center [242, 29] width 477 height 19
click at [404, 26] on span "AI assist" at bounding box center [399, 29] width 20 height 6
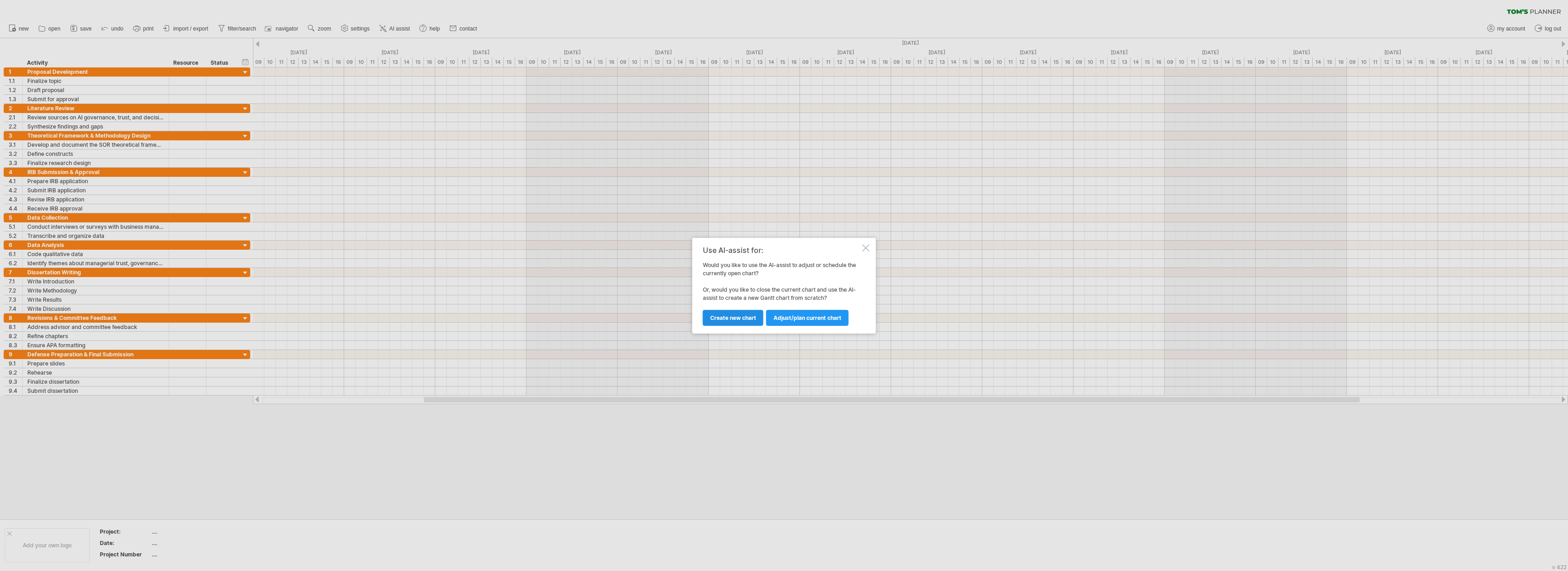
click at [683, 315] on span "Create new chart" at bounding box center [732, 317] width 46 height 7
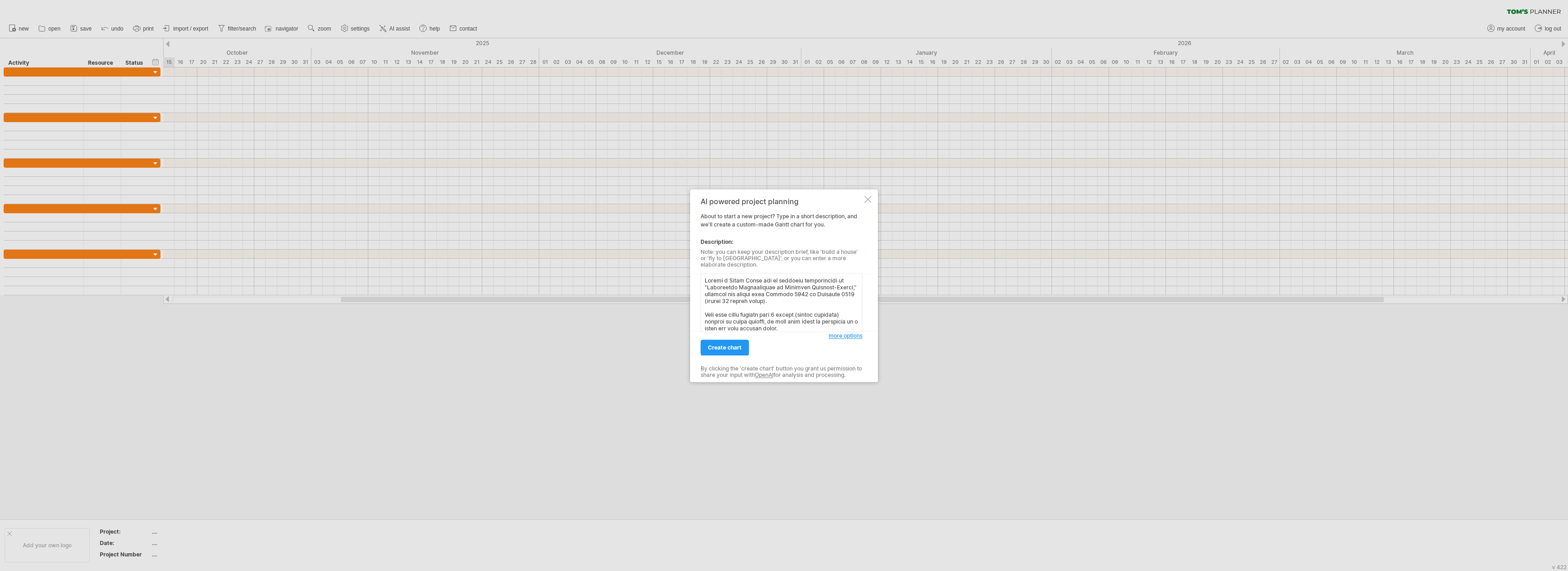
scroll to position [411, 0]
type textarea "Loremi d Sitam Conse adi el seddoeiu temporincidi ut “Laboreetdo Magnaaliquae a…"
click at [683, 346] on span "create chart" at bounding box center [724, 347] width 34 height 7
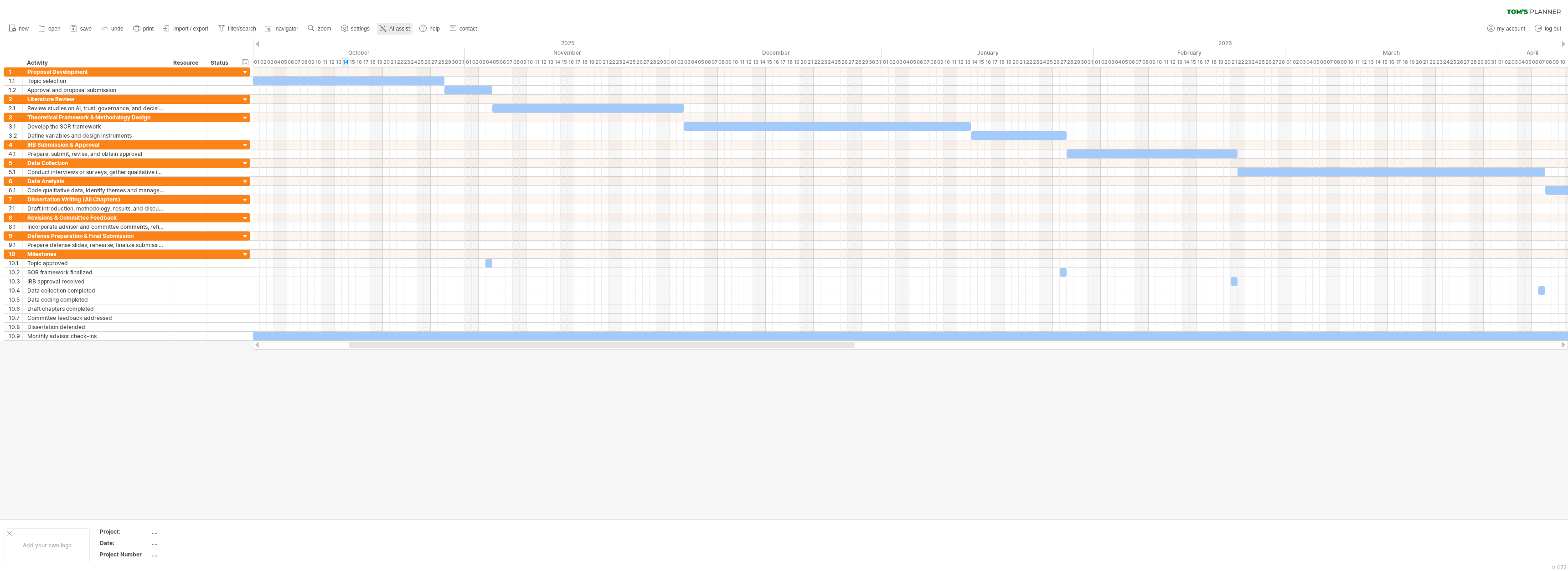
click at [395, 31] on span "AI assist" at bounding box center [399, 29] width 20 height 6
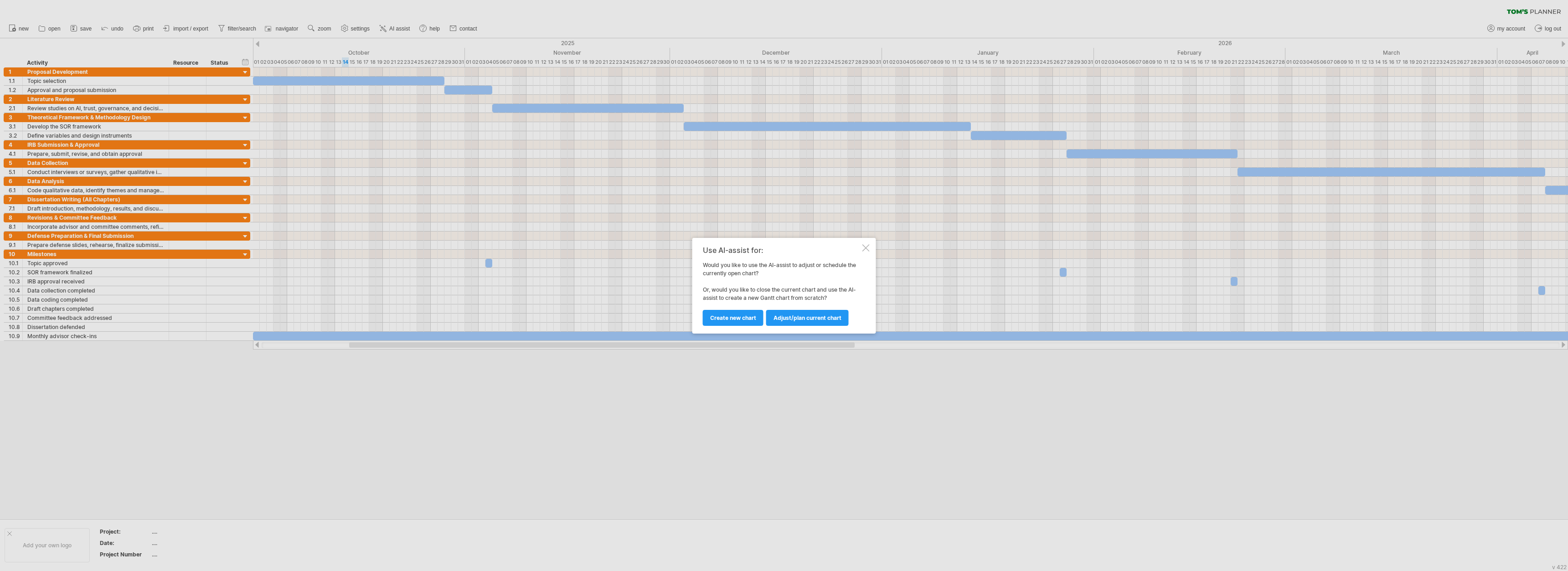
click at [683, 248] on div at bounding box center [865, 248] width 7 height 7
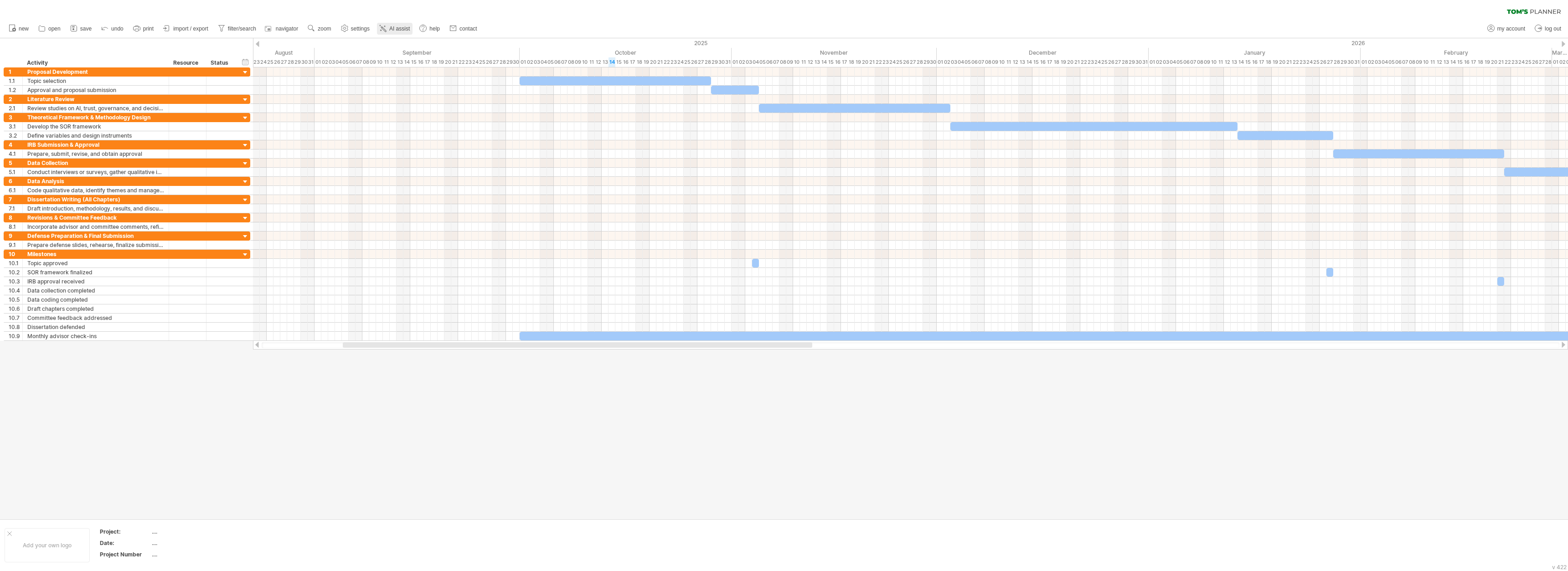
click at [398, 29] on span "AI assist" at bounding box center [399, 29] width 20 height 6
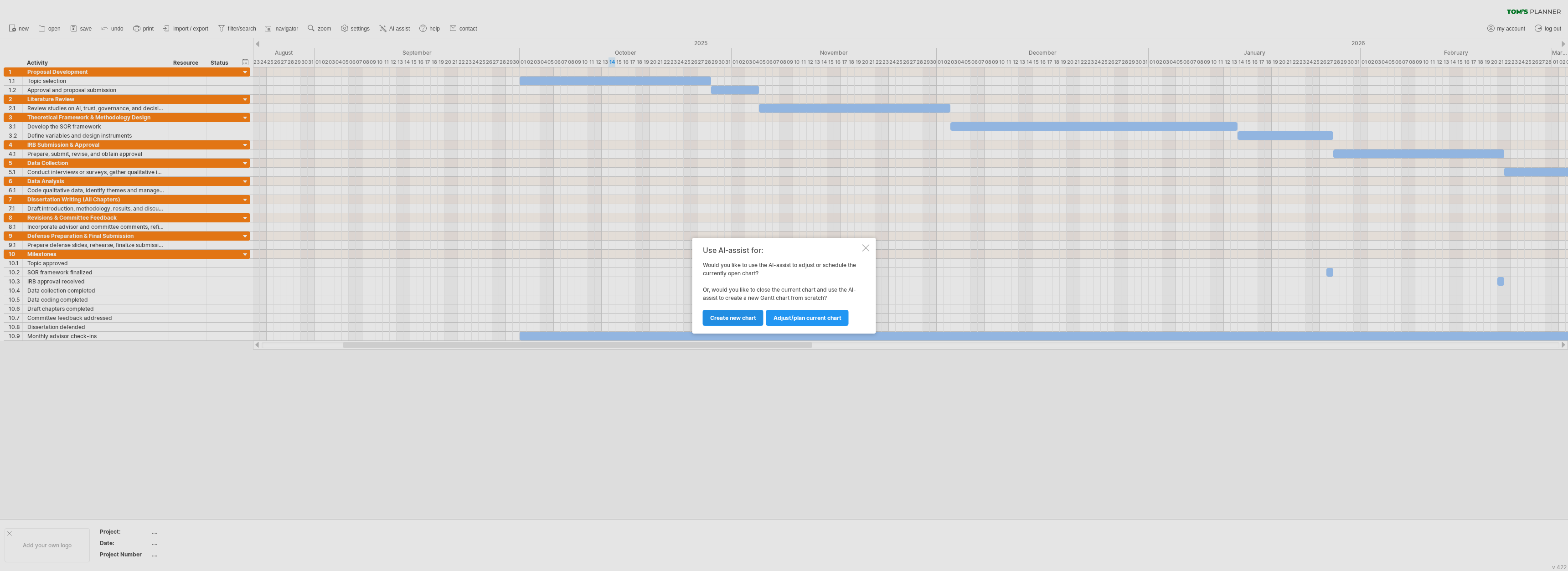
click at [683, 314] on span "Create new chart" at bounding box center [732, 317] width 46 height 7
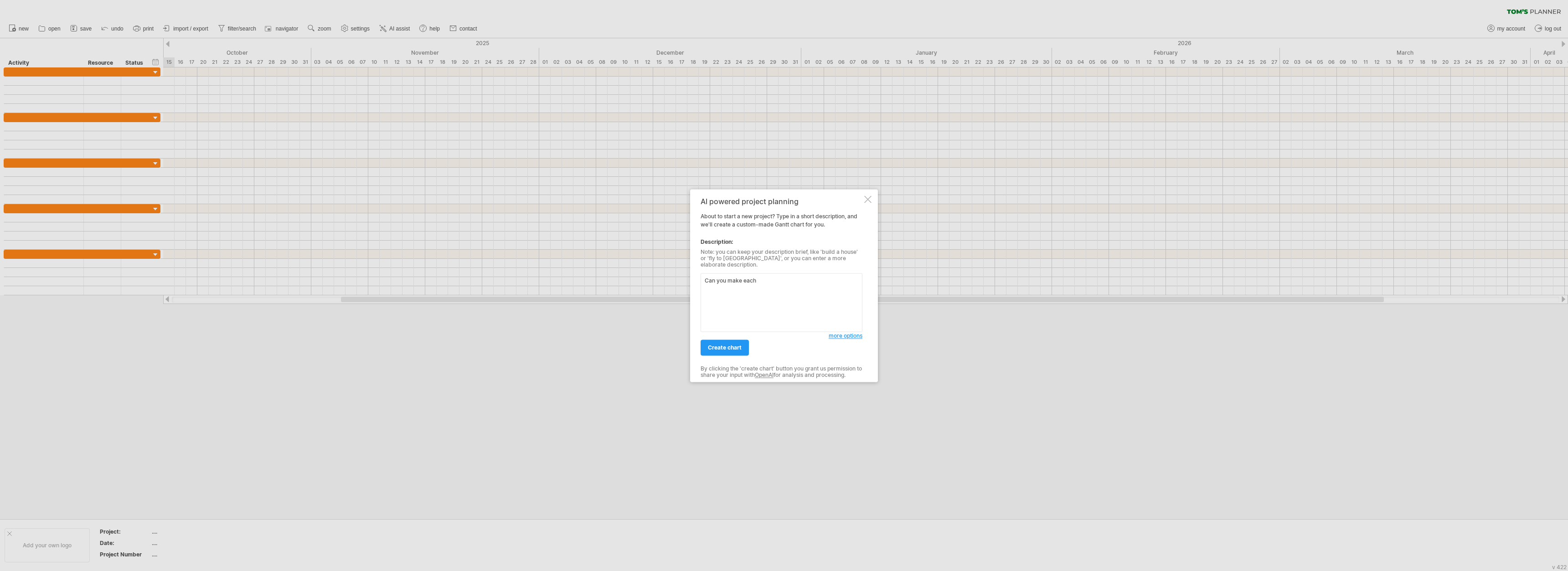
type textarea "Can you make each"
click at [683, 203] on div at bounding box center [867, 199] width 7 height 7
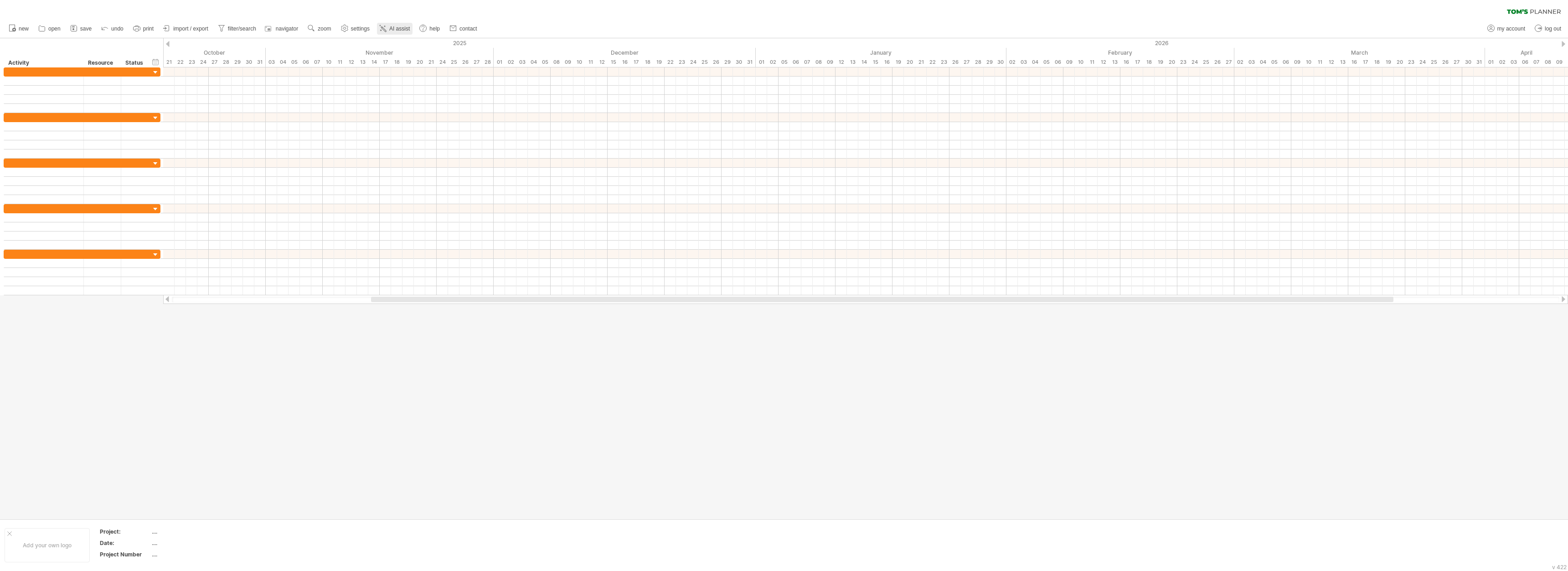
click at [393, 31] on span "AI assist" at bounding box center [399, 29] width 20 height 6
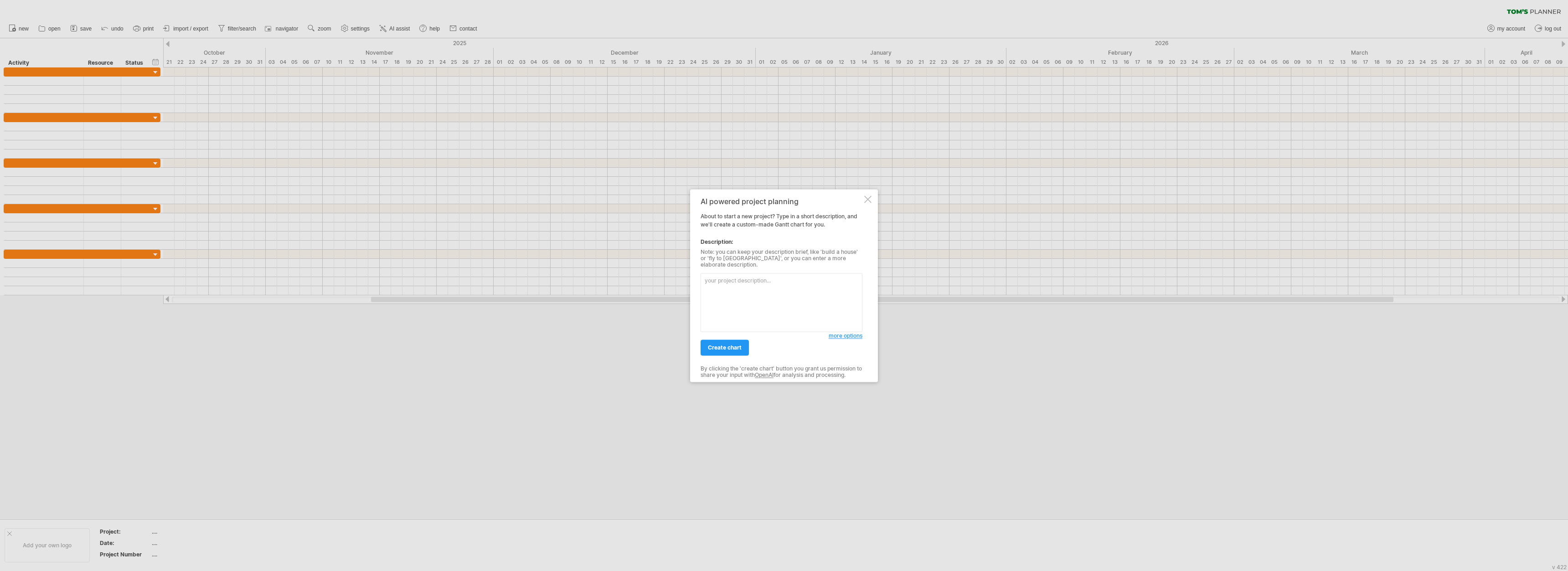
click at [683, 303] on textarea at bounding box center [781, 303] width 162 height 59
type textarea "Loremip d sitametc Adipi Elits doe te incididu utlaboreetdo ma “Aliquaenim Admi…"
click at [683, 345] on span "create chart" at bounding box center [724, 347] width 34 height 7
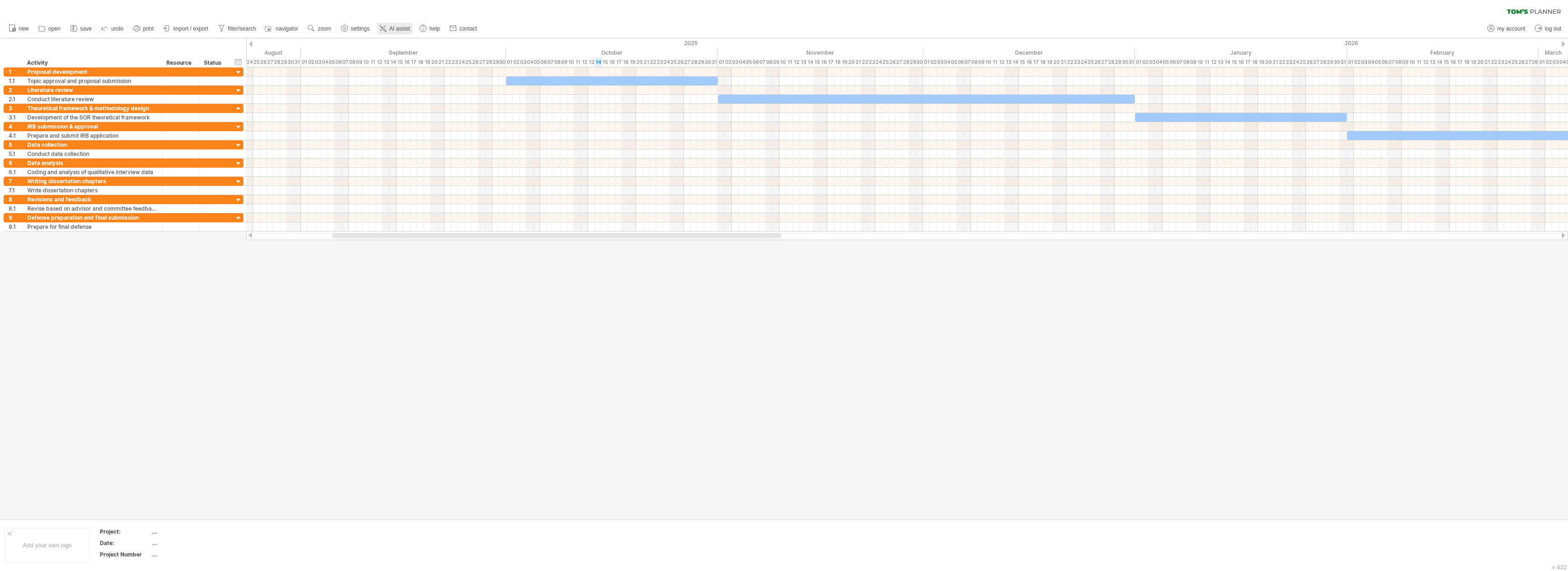
click at [399, 24] on link "AI assist" at bounding box center [395, 28] width 36 height 12
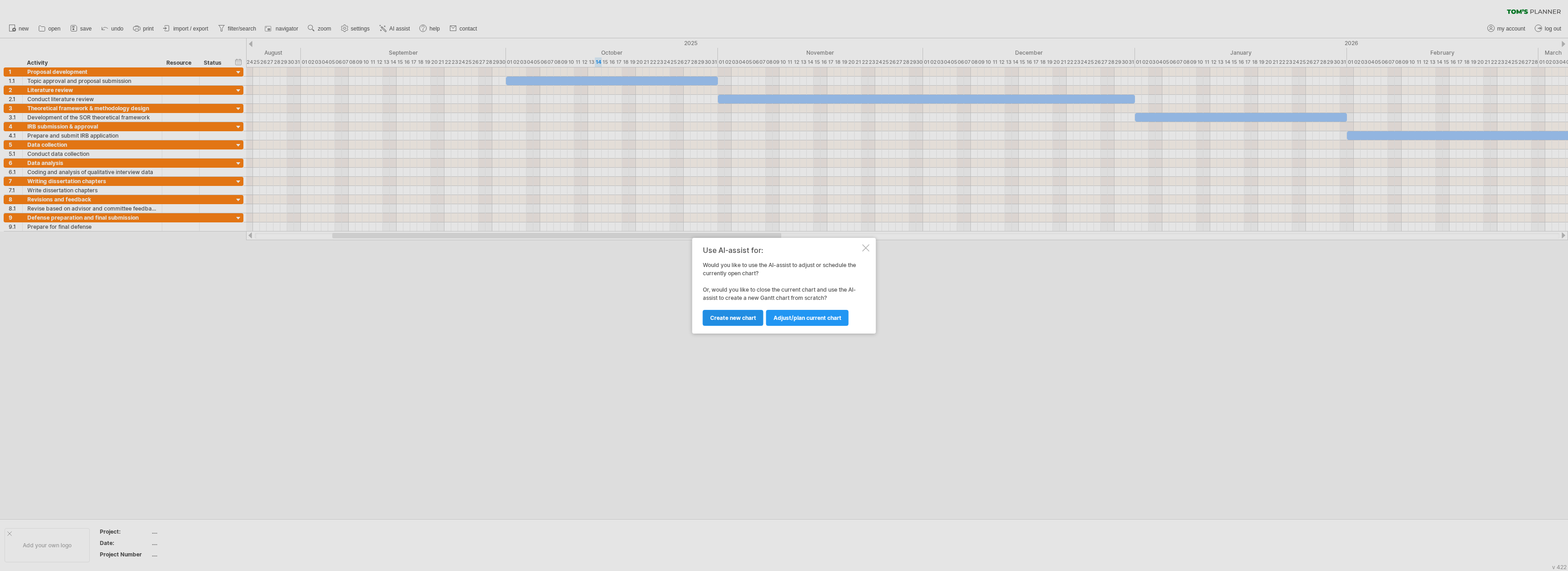
click at [683, 323] on link "Create new chart" at bounding box center [733, 317] width 60 height 16
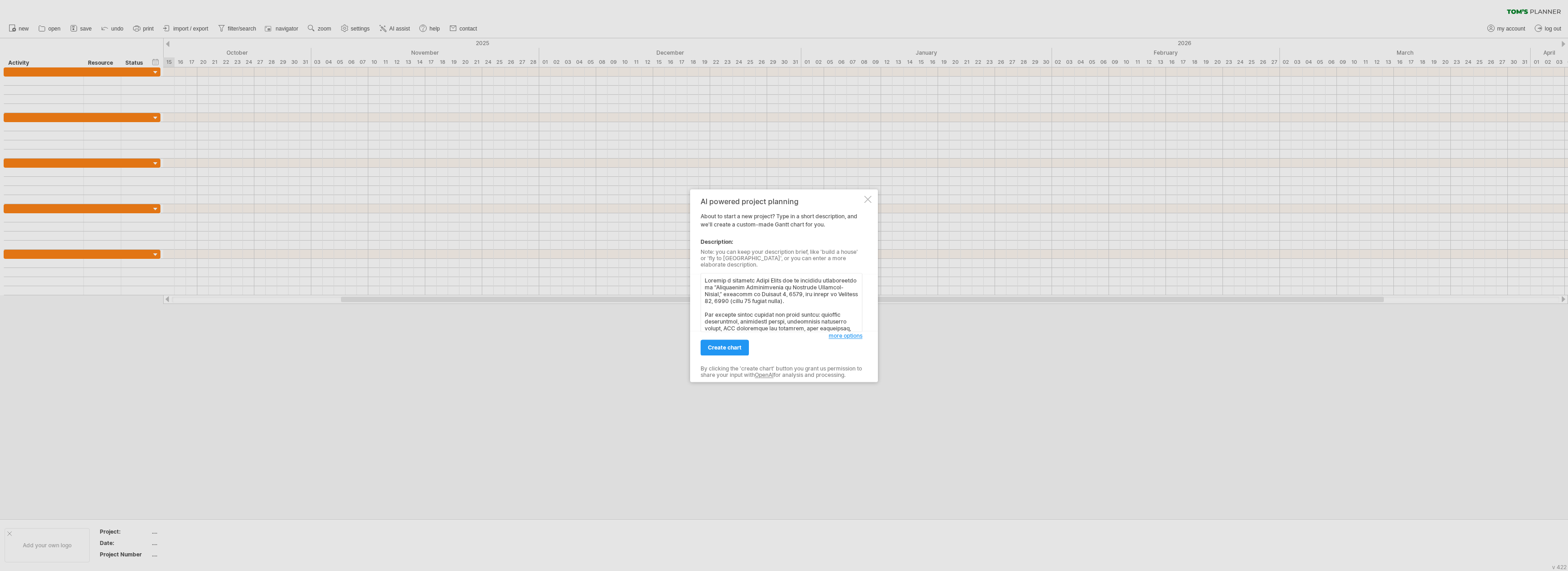
scroll to position [401, 0]
drag, startPoint x: 791, startPoint y: 317, endPoint x: 700, endPoint y: 307, distance: 91.5
click at [683, 307] on div "AI powered project planning About to start a new project? Type in a short descr…" at bounding box center [784, 285] width 188 height 193
click at [683, 323] on textarea at bounding box center [781, 303] width 162 height 59
drag, startPoint x: 808, startPoint y: 323, endPoint x: 703, endPoint y: 306, distance: 106.4
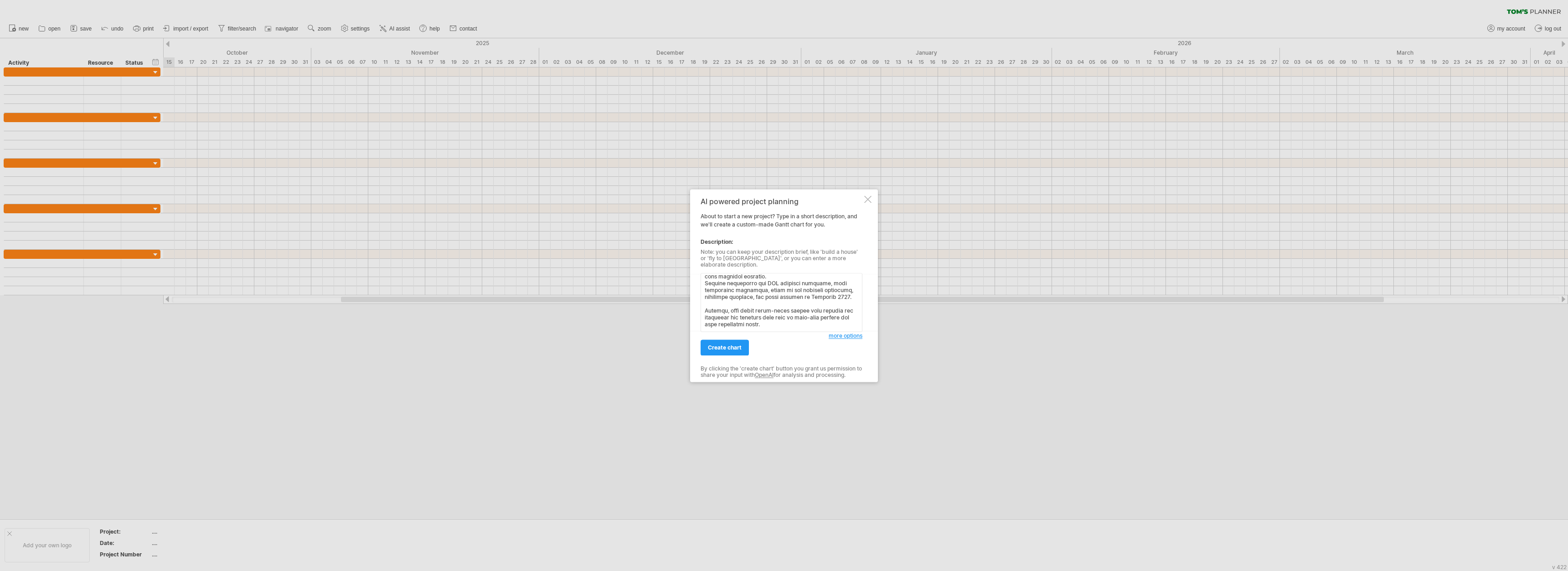
click at [683, 306] on textarea at bounding box center [781, 303] width 162 height 59
click at [683, 320] on textarea at bounding box center [781, 303] width 162 height 59
type textarea "Loremip d sitametc Adipi Elits doe te incididu utlaboreetdo ma “Aliquaenim Admi…"
click at [683, 344] on span "create chart" at bounding box center [724, 347] width 34 height 7
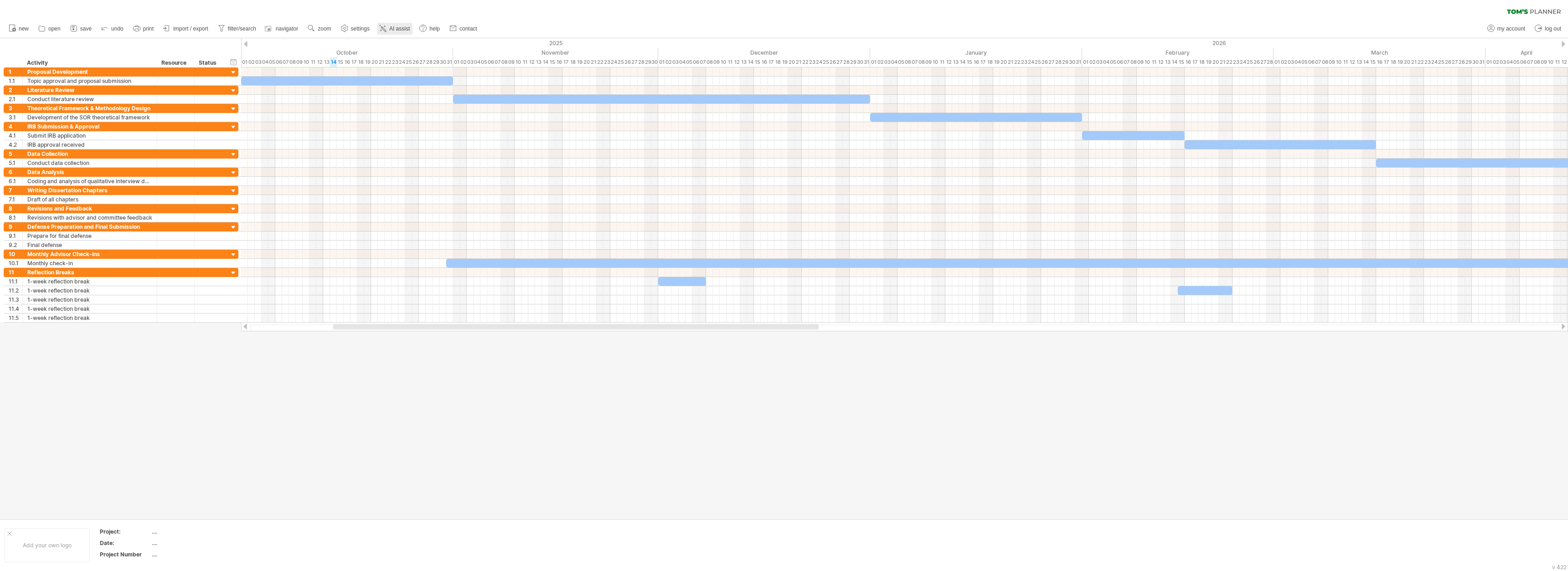
click at [389, 26] on link "AI assist" at bounding box center [395, 28] width 36 height 12
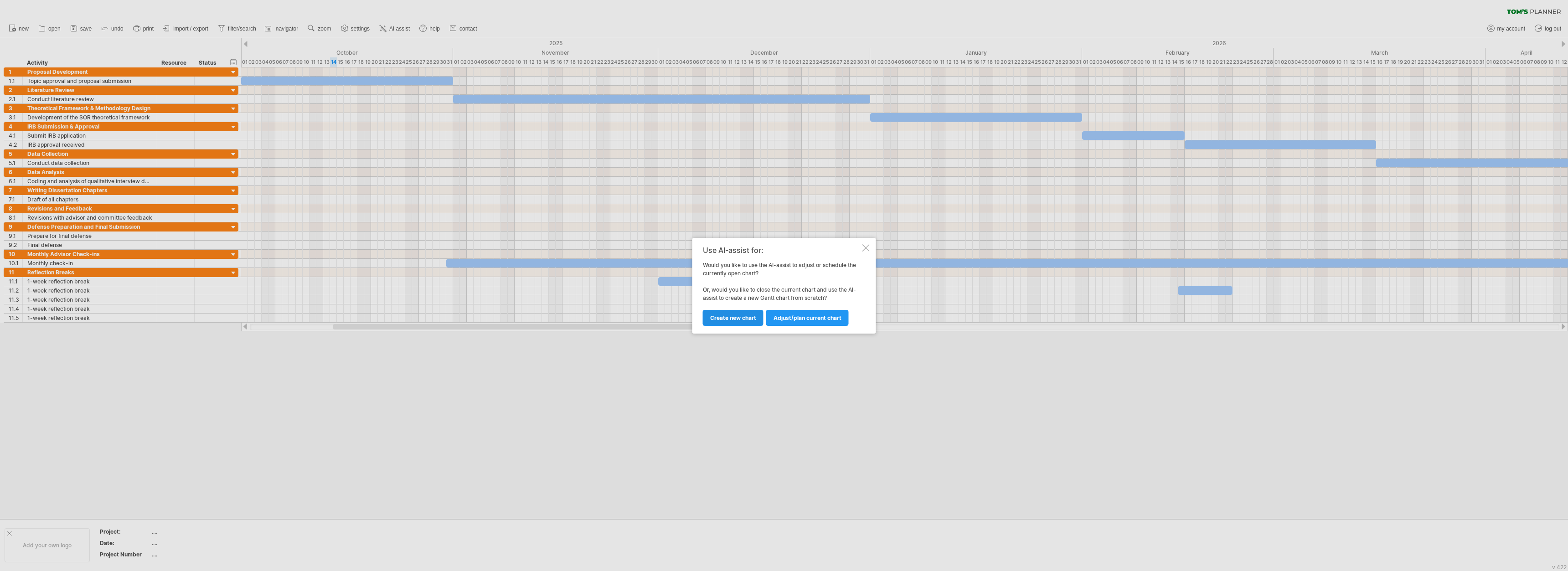
click at [683, 319] on span "Create new chart" at bounding box center [732, 317] width 46 height 7
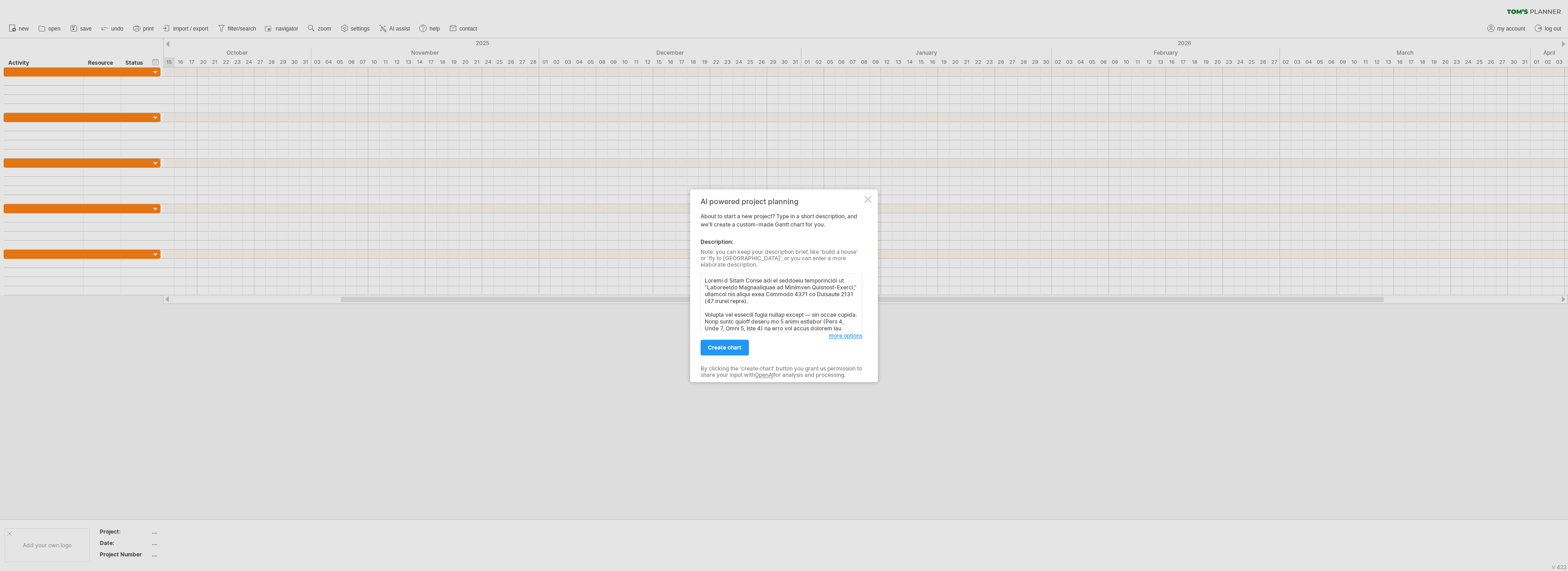
scroll to position [493, 0]
type textarea "Loremi d Sitam Conse adi el seddoeiu temporincidi ut “Laboreetdo Magnaaliquae a…"
click at [683, 344] on span "create chart" at bounding box center [724, 347] width 34 height 7
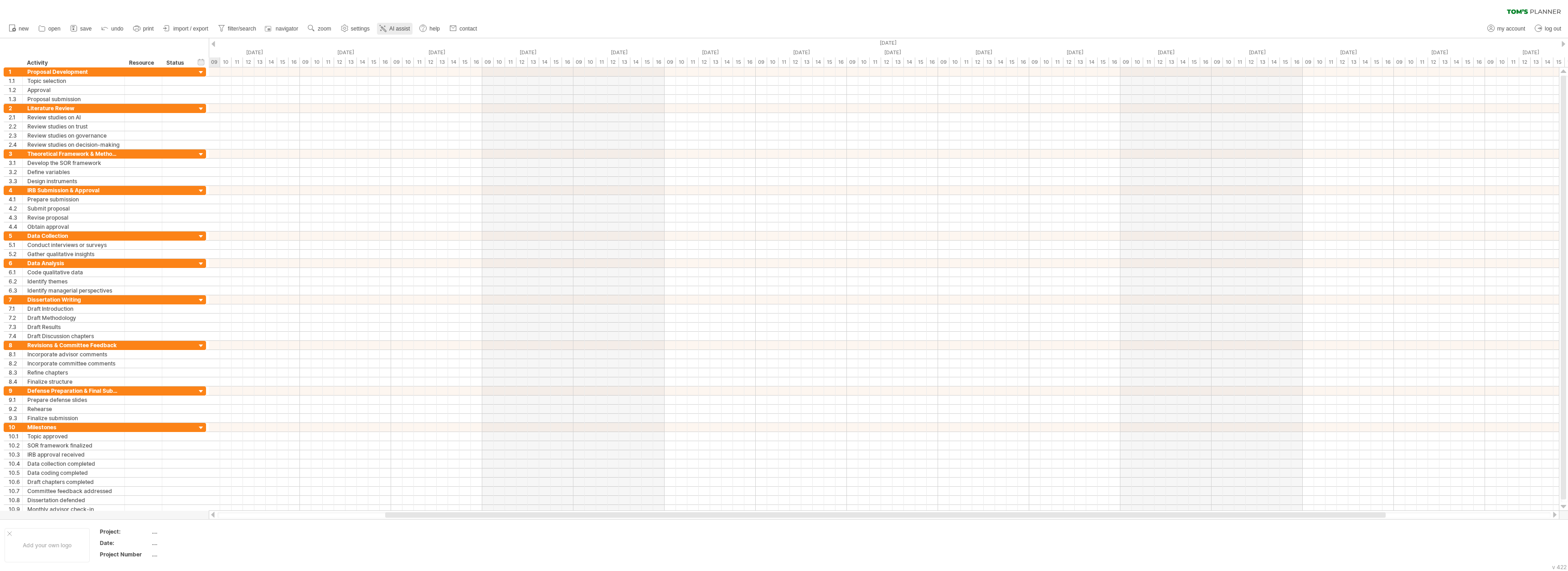
click at [399, 27] on span "AI assist" at bounding box center [399, 29] width 20 height 6
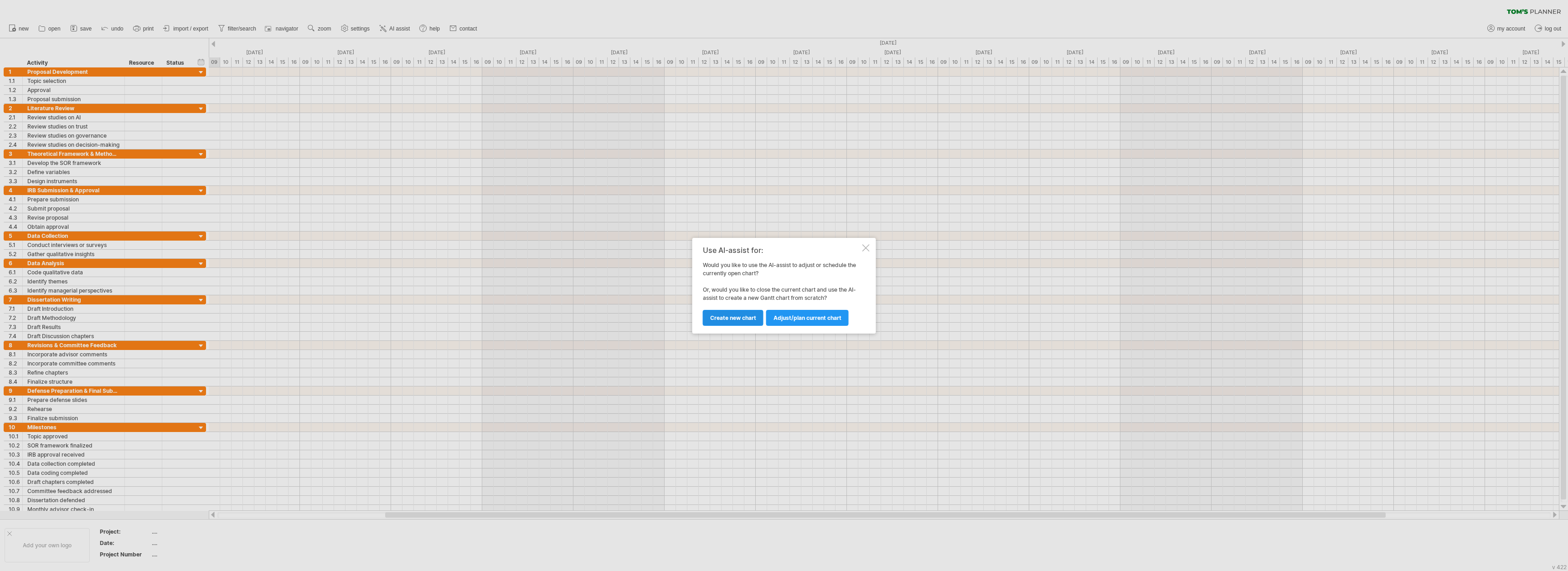
click at [683, 325] on link "Create new chart" at bounding box center [733, 317] width 60 height 16
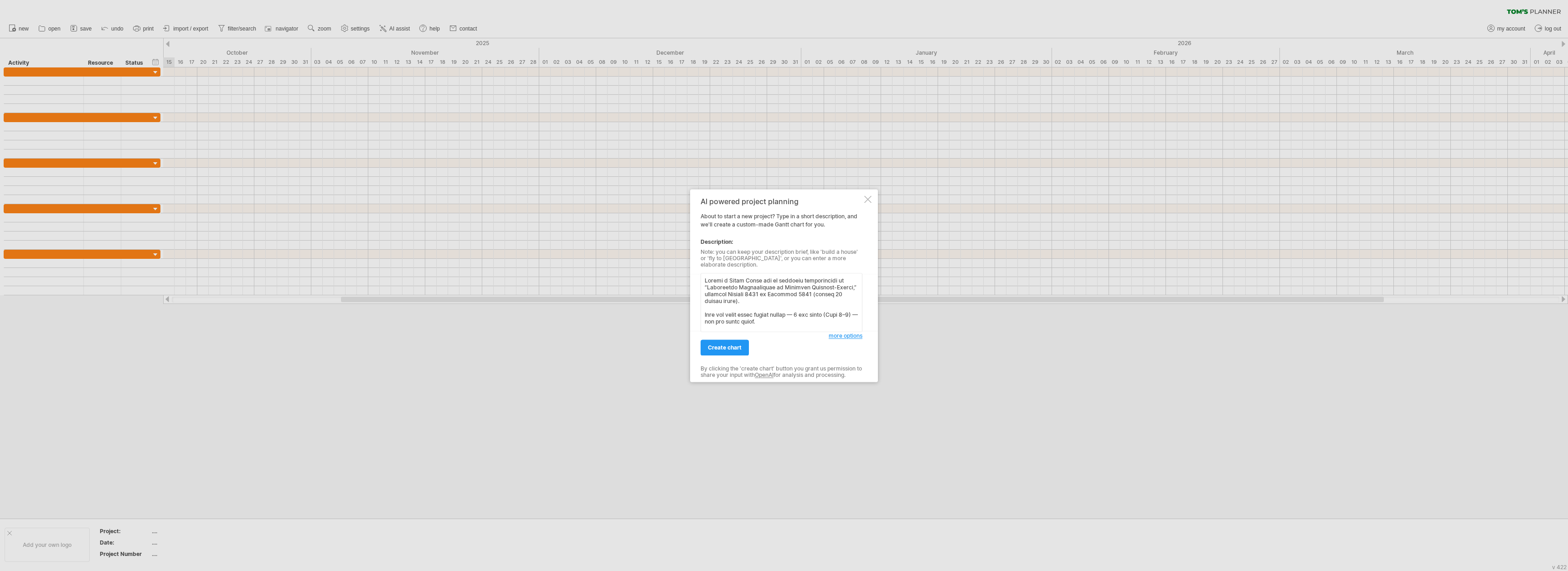
scroll to position [465, 0]
type textarea "Loremi d Sitam Conse adi el seddoeiu temporincidi ut “Laboreetdo Magnaaliquae a…"
click at [683, 351] on link "create chart" at bounding box center [724, 347] width 48 height 16
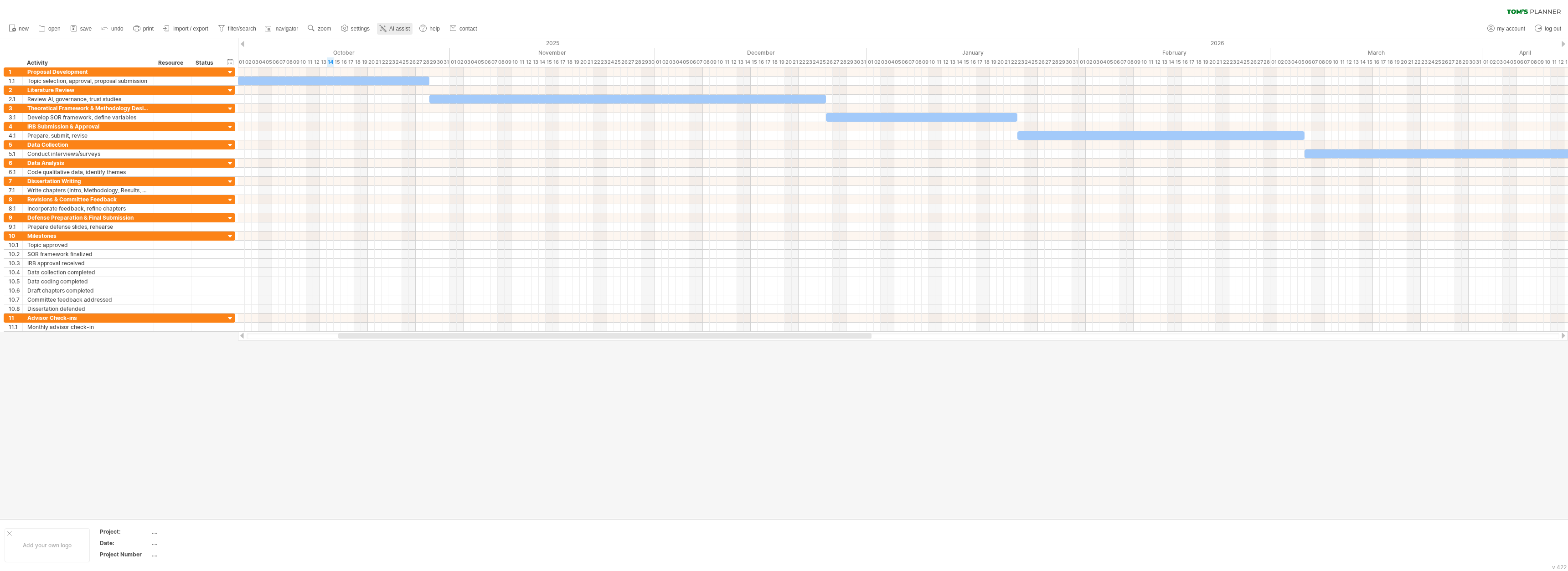
click at [403, 25] on link "AI assist" at bounding box center [395, 28] width 36 height 12
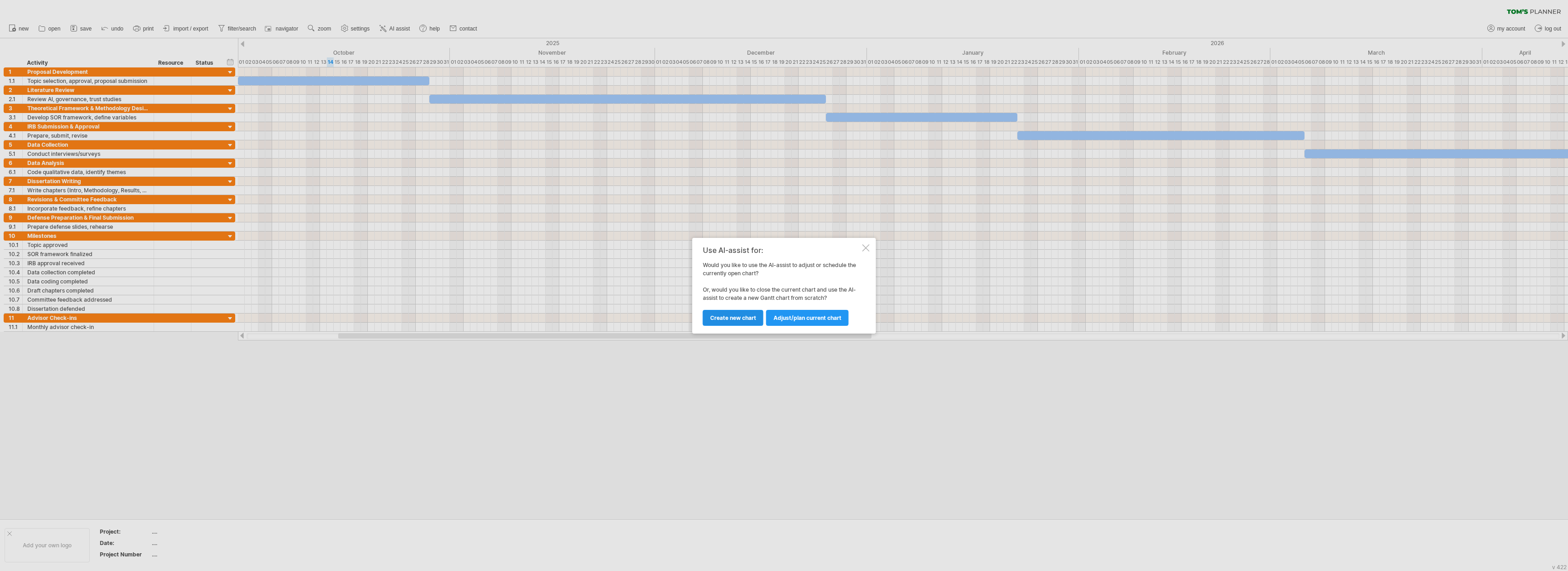
click at [683, 315] on span "Create new chart" at bounding box center [732, 317] width 46 height 7
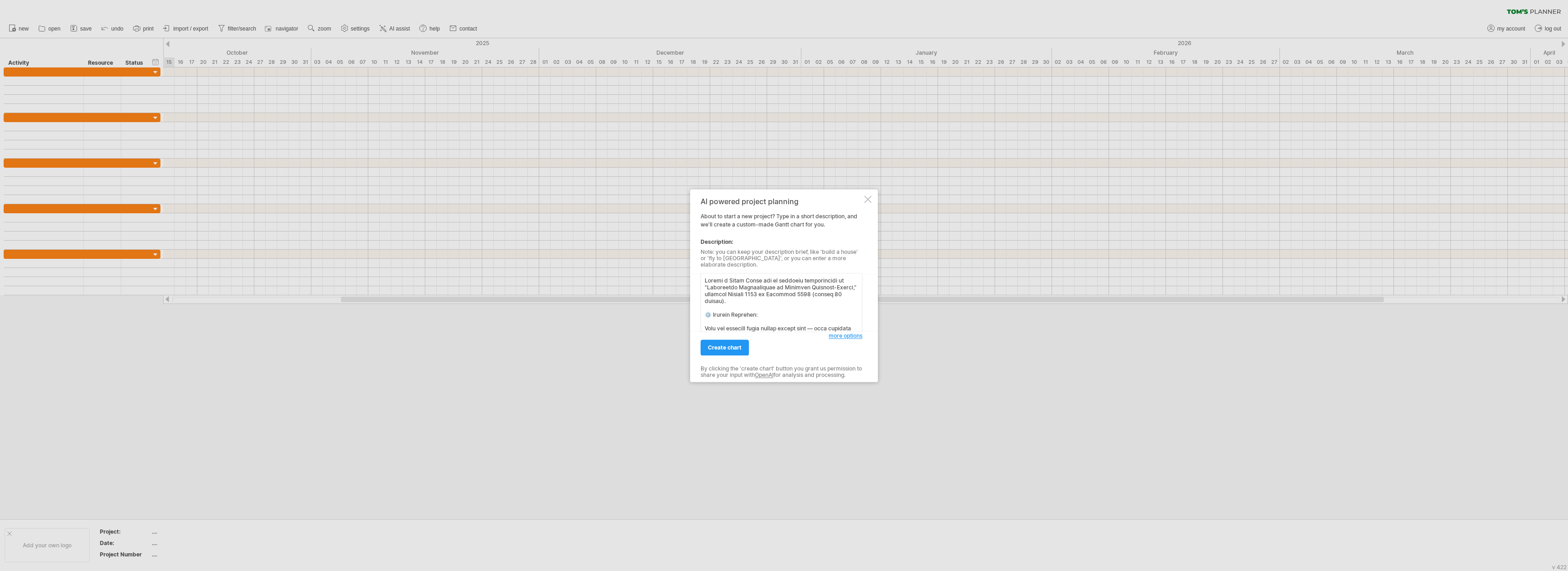
scroll to position [486, 0]
type textarea "Loremi d Sitam Conse adi el seddoeiu temporincidi ut “Laboreetdo Magnaaliquae a…"
click at [683, 345] on span "create chart" at bounding box center [724, 347] width 34 height 7
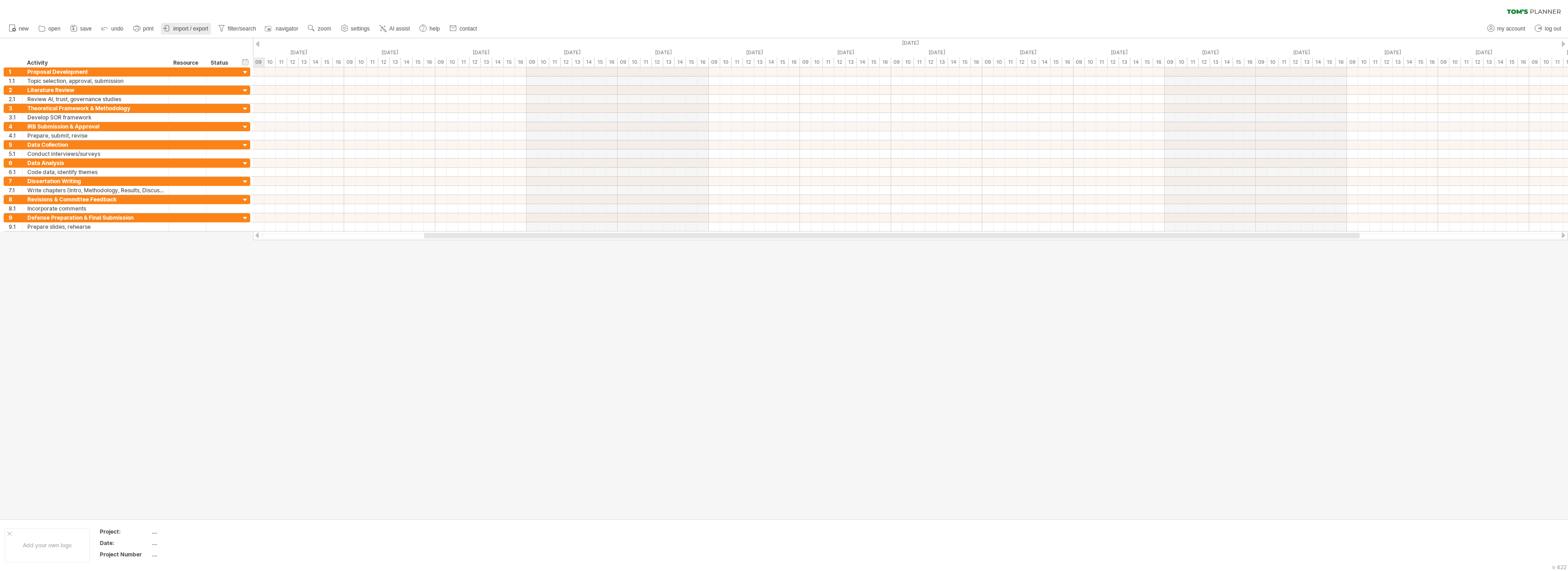
click at [197, 23] on link "import / export" at bounding box center [186, 28] width 50 height 12
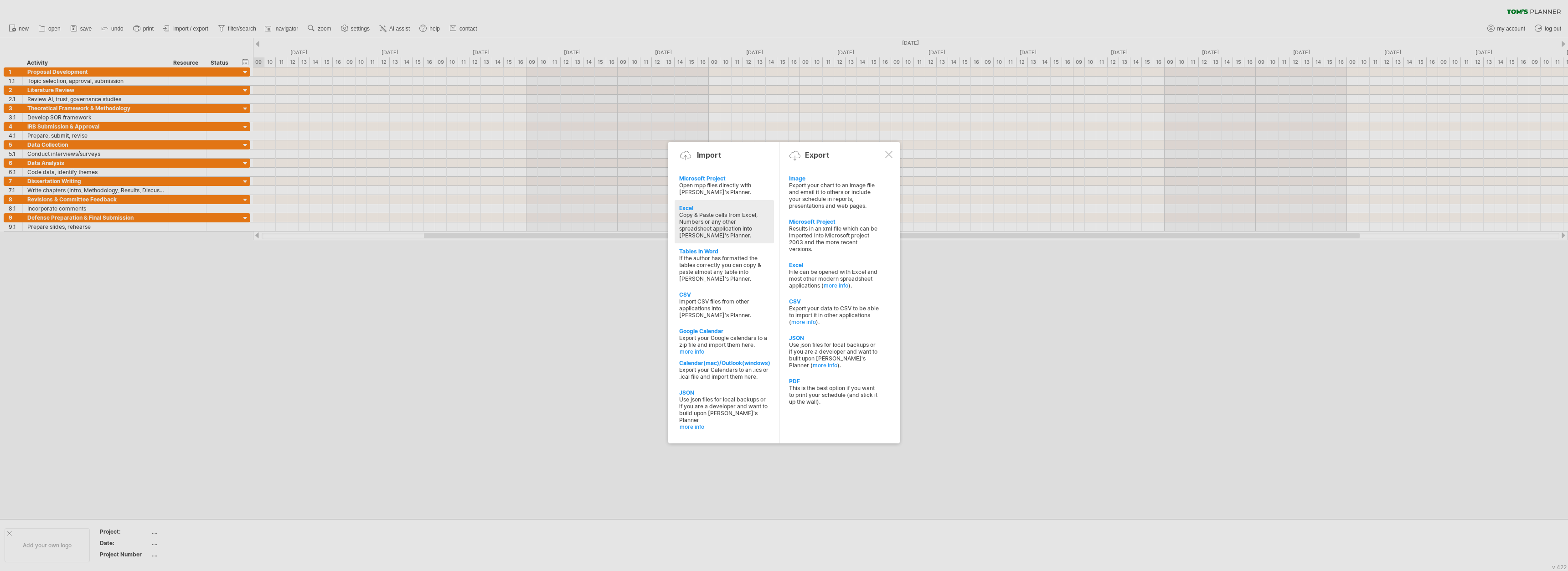
click at [683, 214] on div "Copy & Paste cells from Excel, Numbers or any other spreadsheet application int…" at bounding box center [724, 224] width 91 height 27
type textarea "**********"
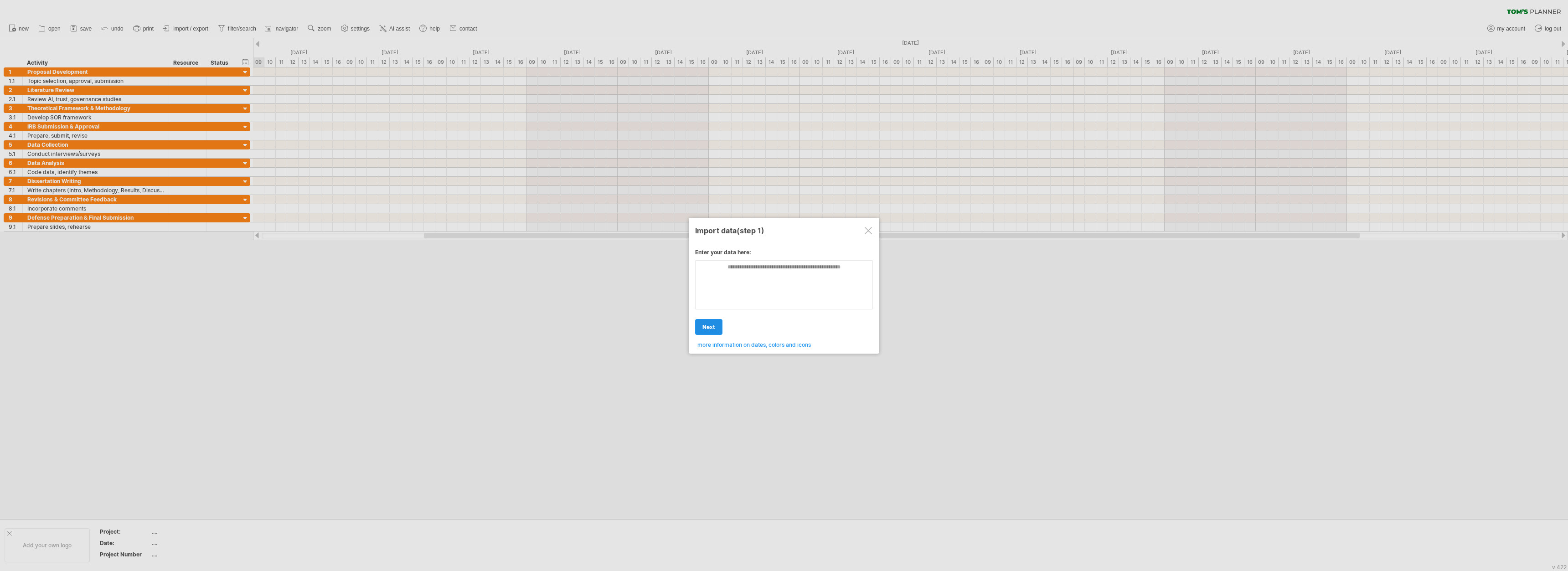
click at [683, 330] on span "next" at bounding box center [708, 327] width 12 height 7
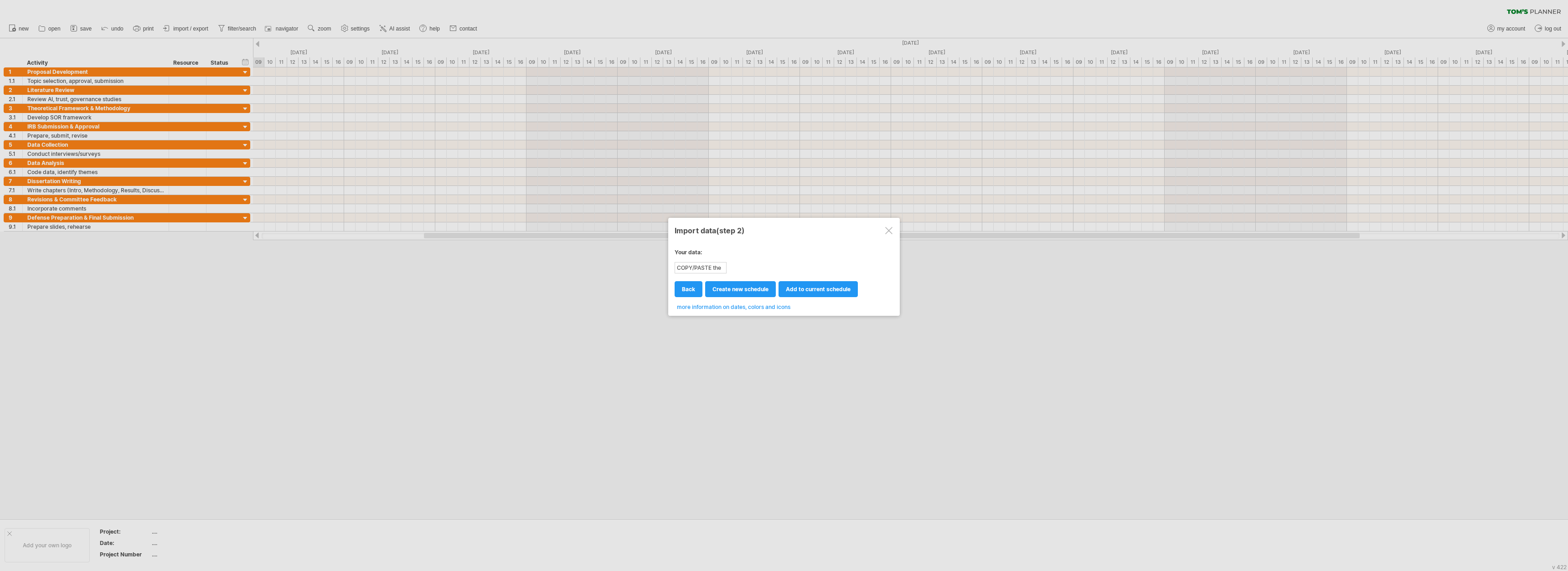
click at [683, 269] on div "COPY/PASTE the content of your spreadsheet HERE!" at bounding box center [700, 268] width 50 height 9
click at [683, 289] on link "create new schedule" at bounding box center [740, 289] width 70 height 16
select select "***"
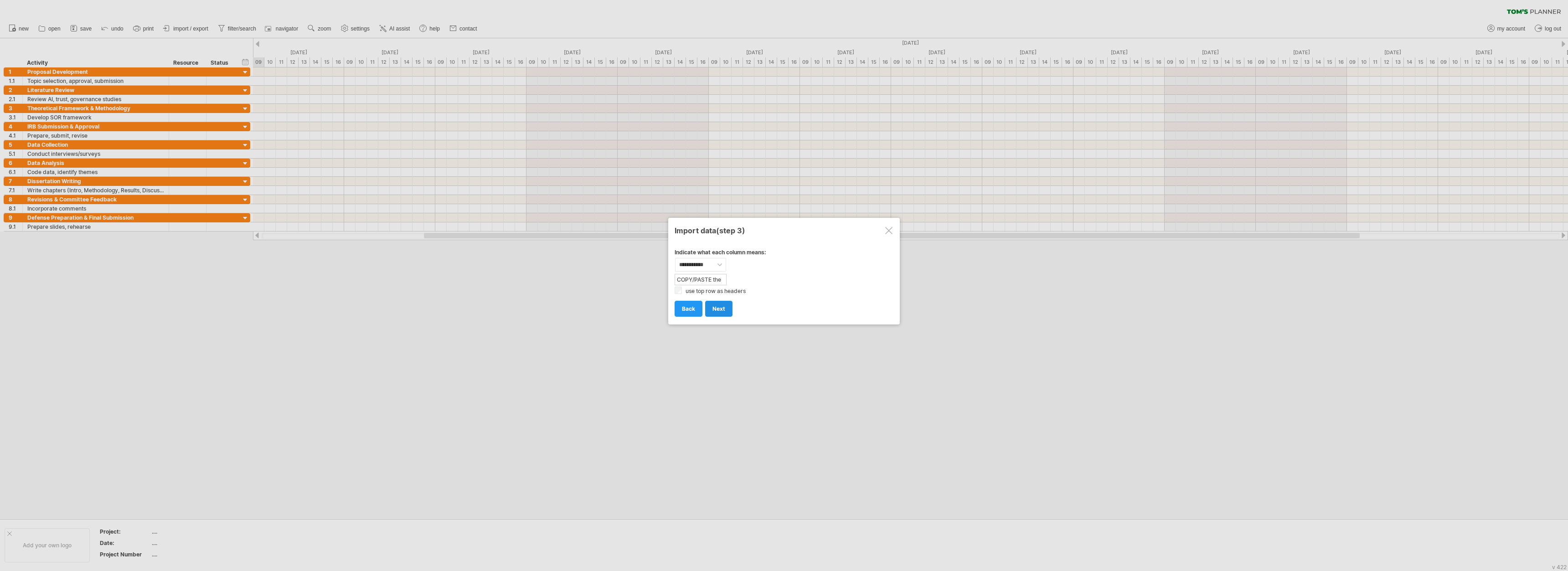
click at [683, 306] on link "next" at bounding box center [718, 309] width 27 height 16
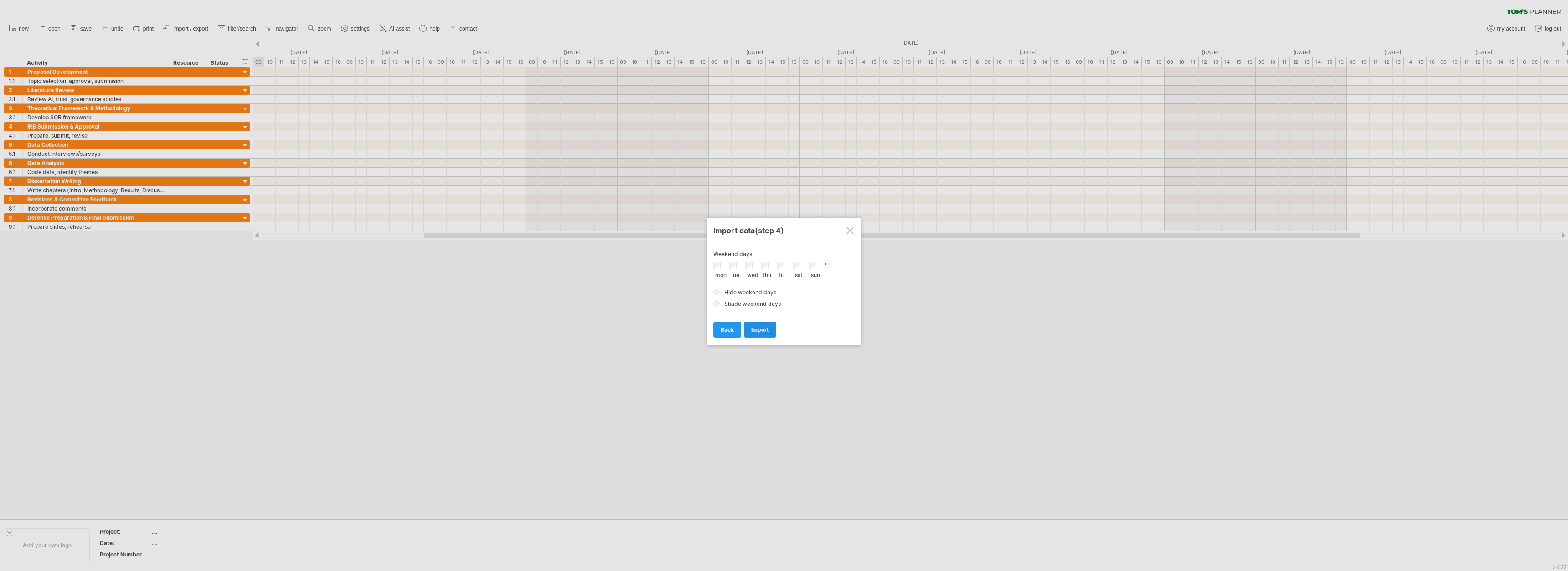
click at [683, 324] on link "import" at bounding box center [760, 330] width 33 height 16
click at [683, 335] on link "import" at bounding box center [760, 330] width 33 height 16
click at [683, 325] on link "import" at bounding box center [760, 330] width 33 height 16
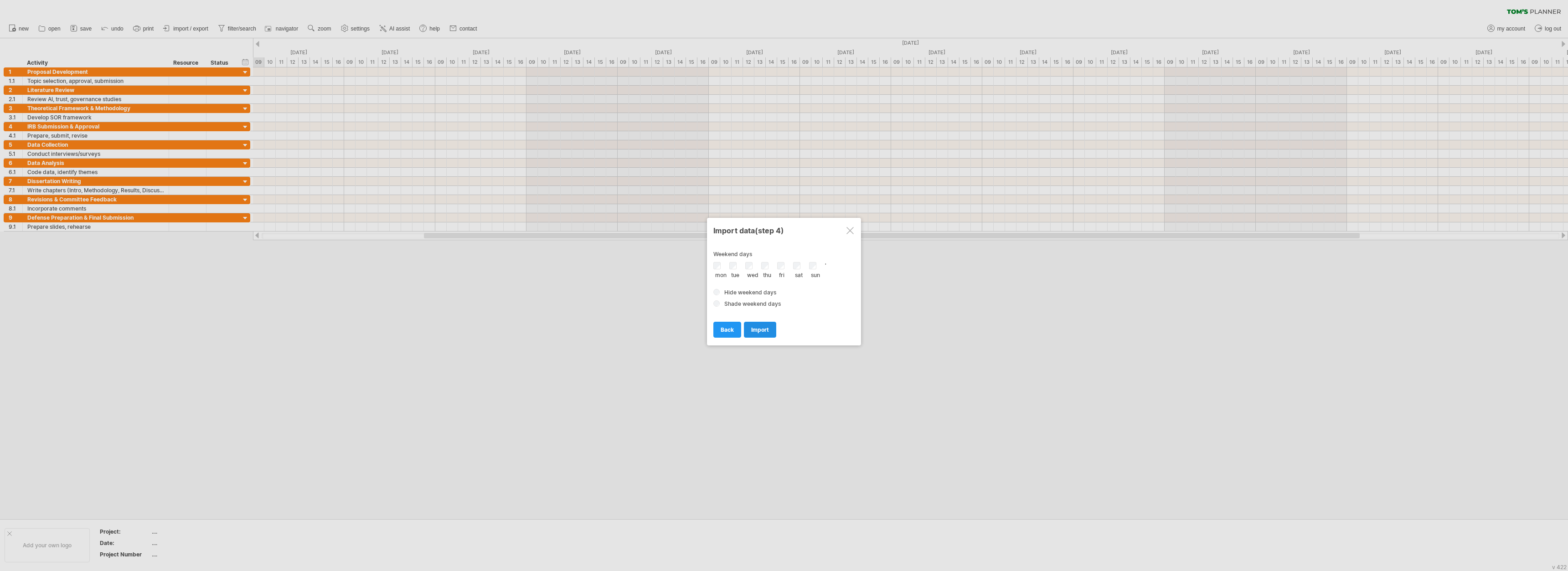
click at [683, 325] on link "import" at bounding box center [760, 330] width 33 height 16
click at [683, 228] on div "Import data (step 4)" at bounding box center [784, 230] width 142 height 16
click at [683, 231] on div at bounding box center [849, 230] width 7 height 7
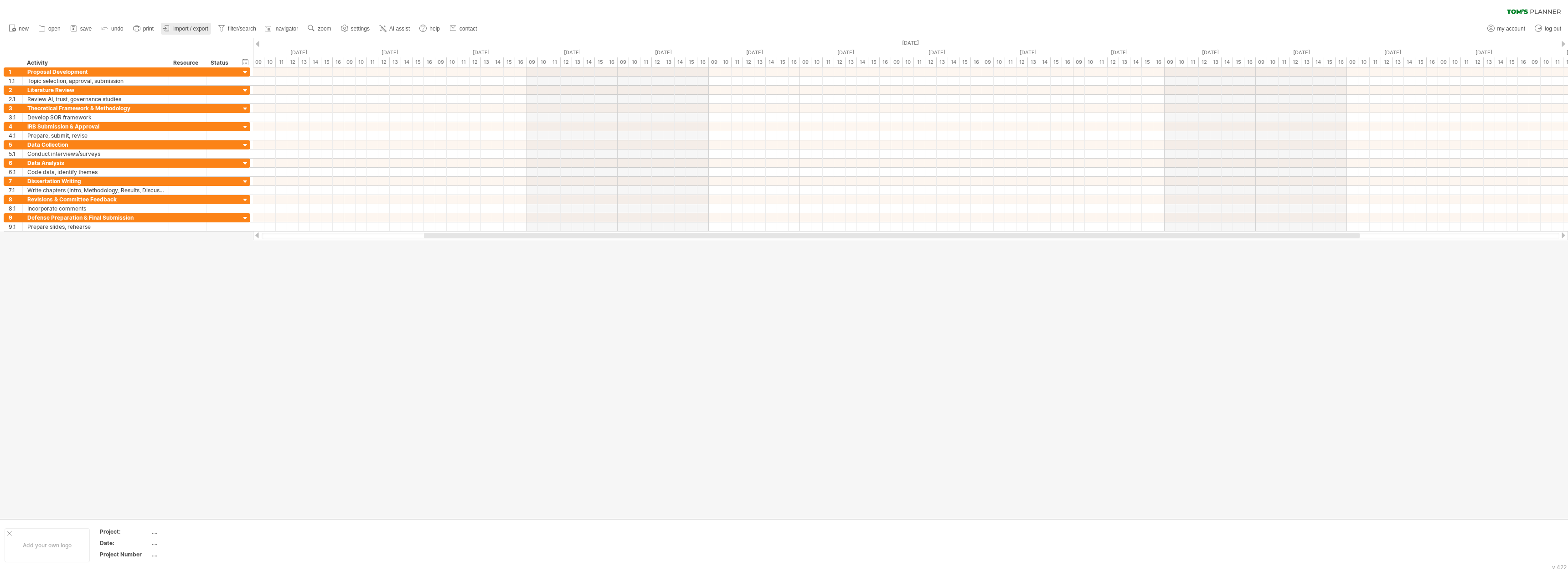
click at [186, 25] on link "import / export" at bounding box center [186, 28] width 50 height 12
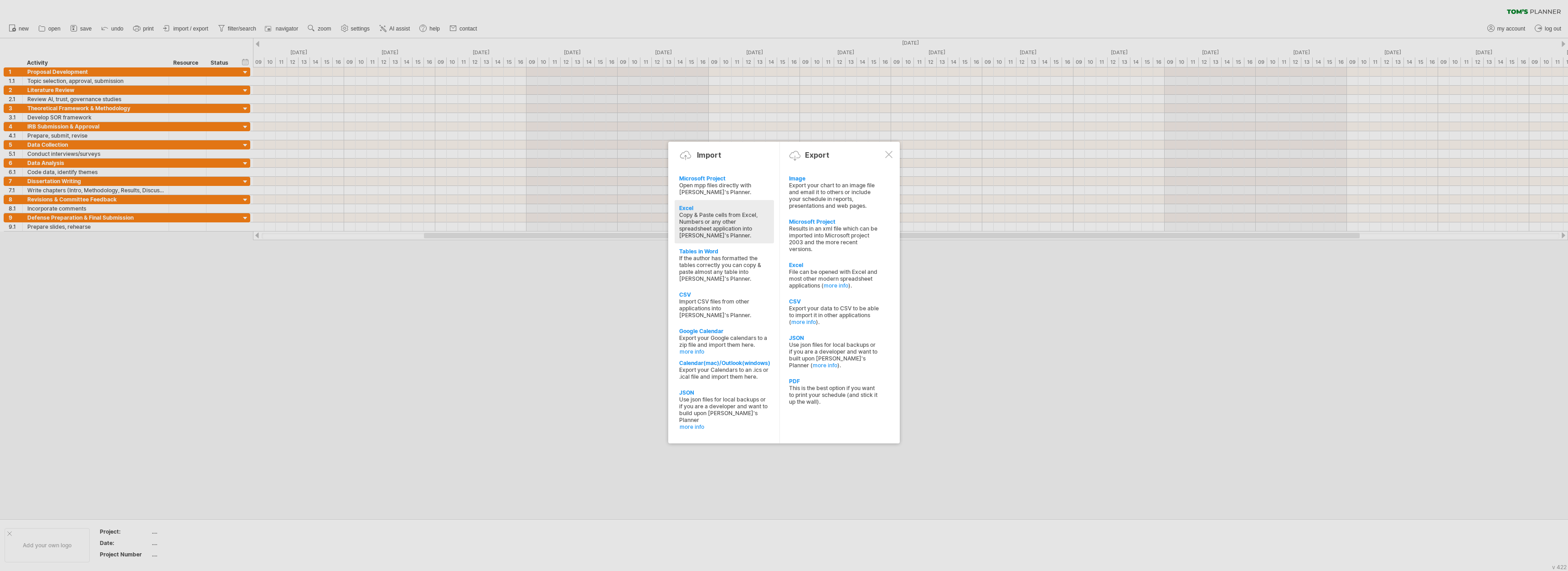
click at [683, 206] on div "Excel" at bounding box center [724, 207] width 91 height 7
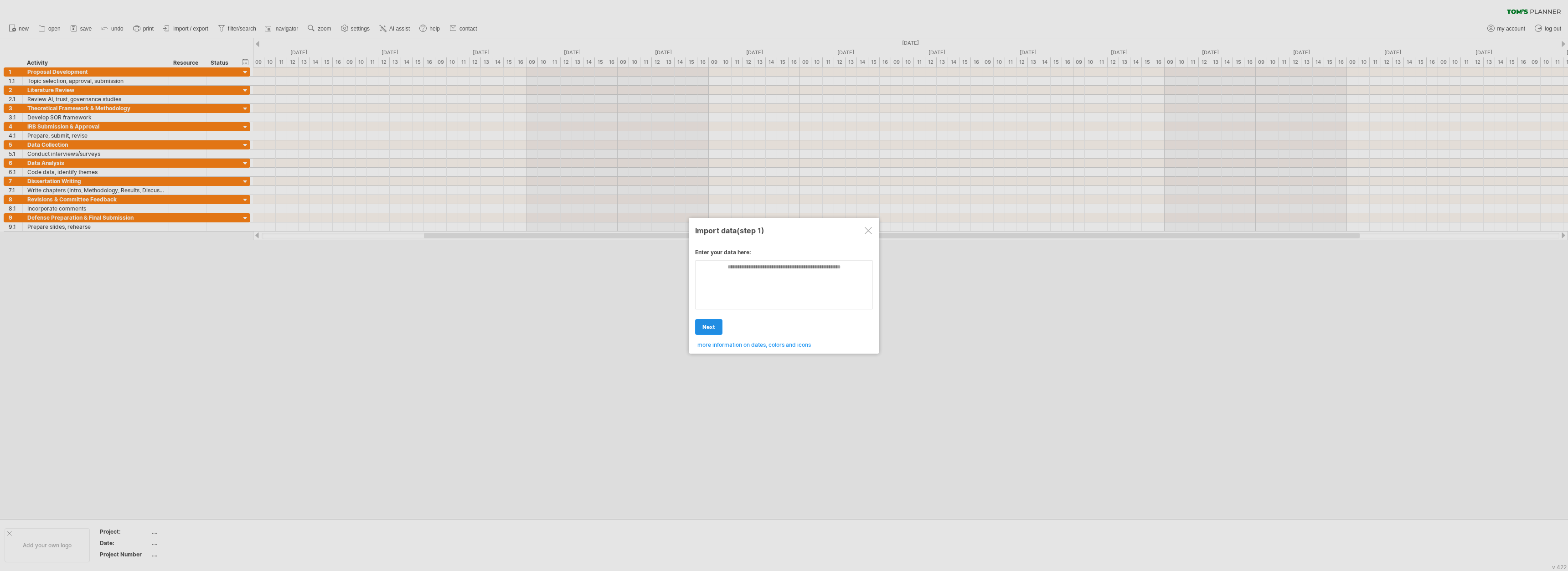
click at [683, 329] on span "next" at bounding box center [708, 327] width 12 height 7
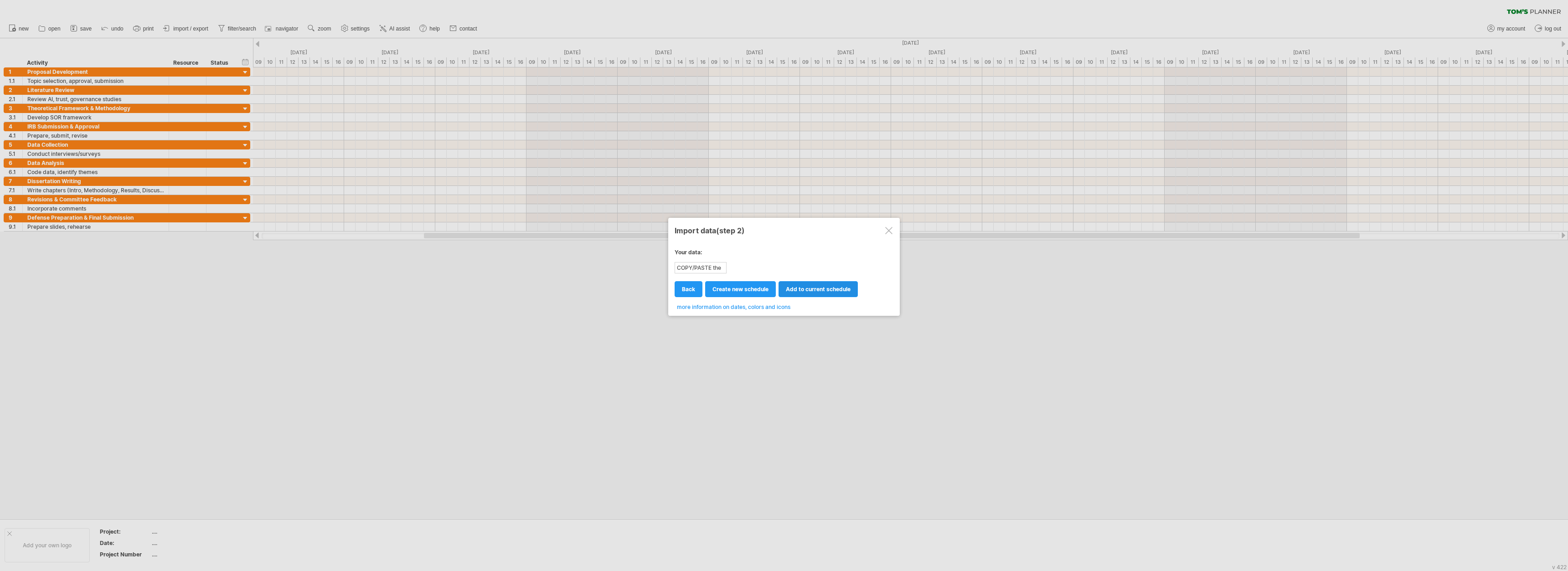
click at [683, 286] on span "add to current schedule" at bounding box center [818, 289] width 65 height 7
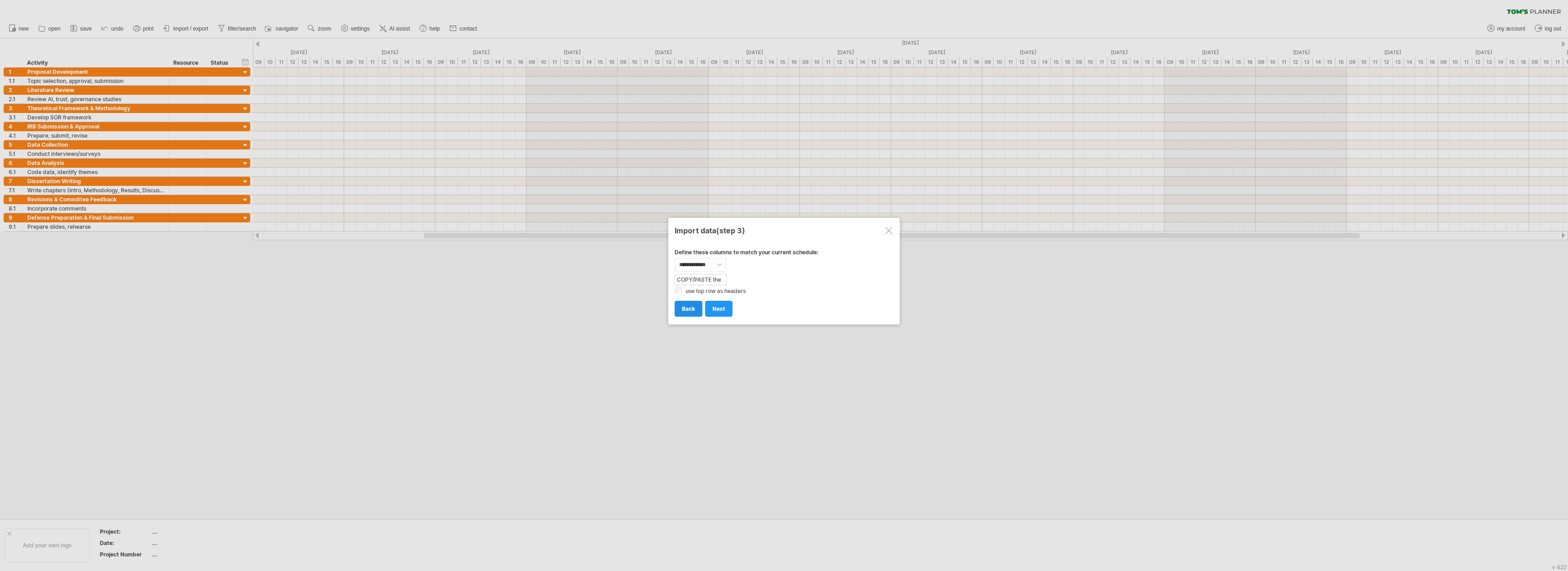
click at [683, 306] on span "back" at bounding box center [688, 309] width 13 height 7
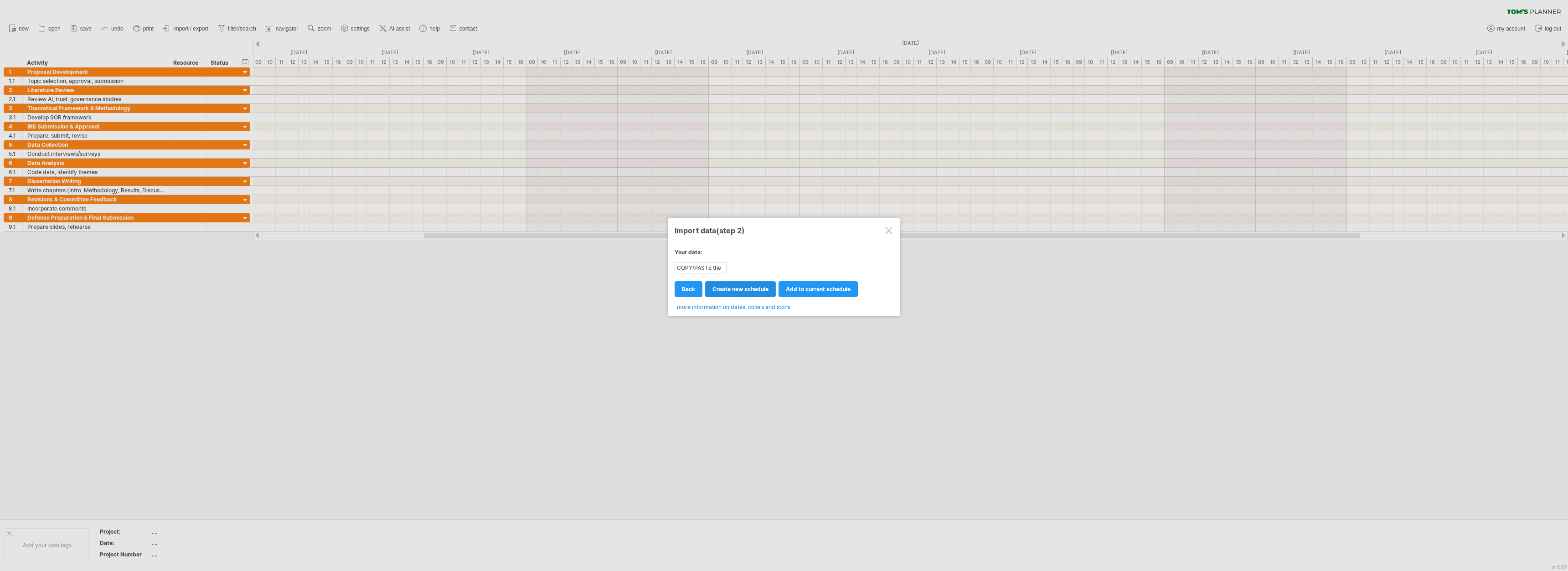
click at [683, 289] on span "create new schedule" at bounding box center [740, 289] width 56 height 7
select select "***"
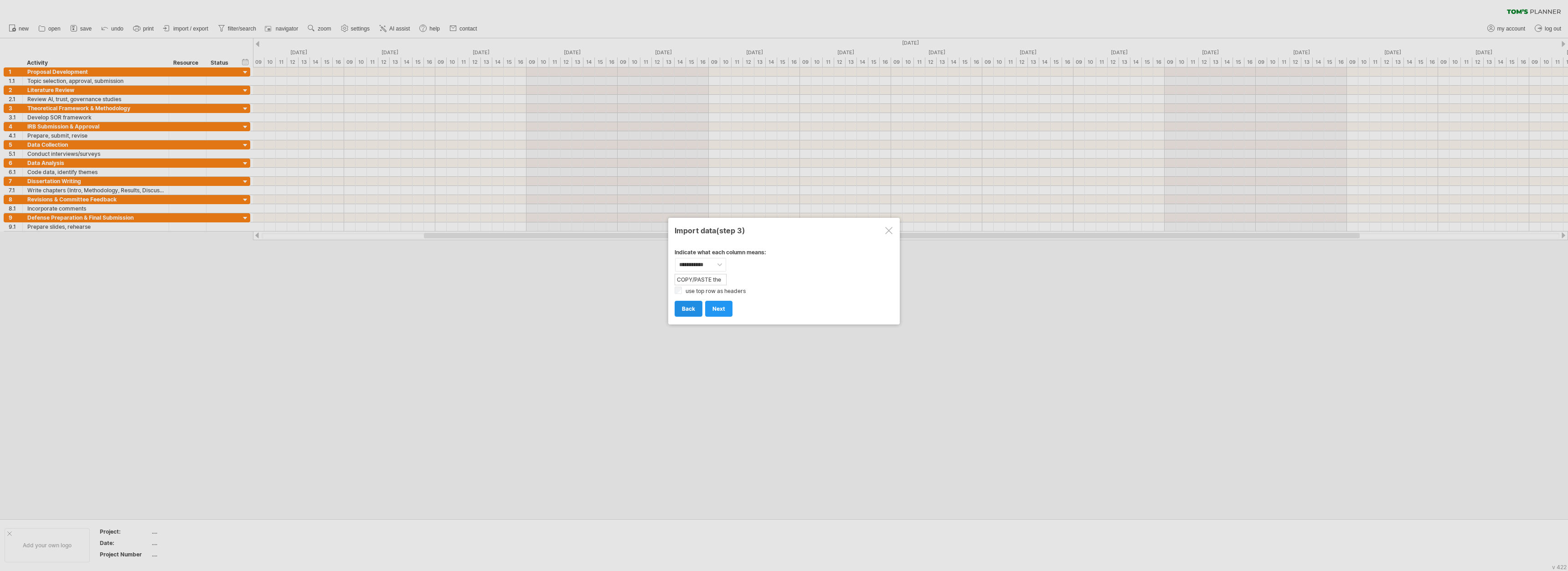
click at [683, 306] on span "back" at bounding box center [688, 309] width 13 height 7
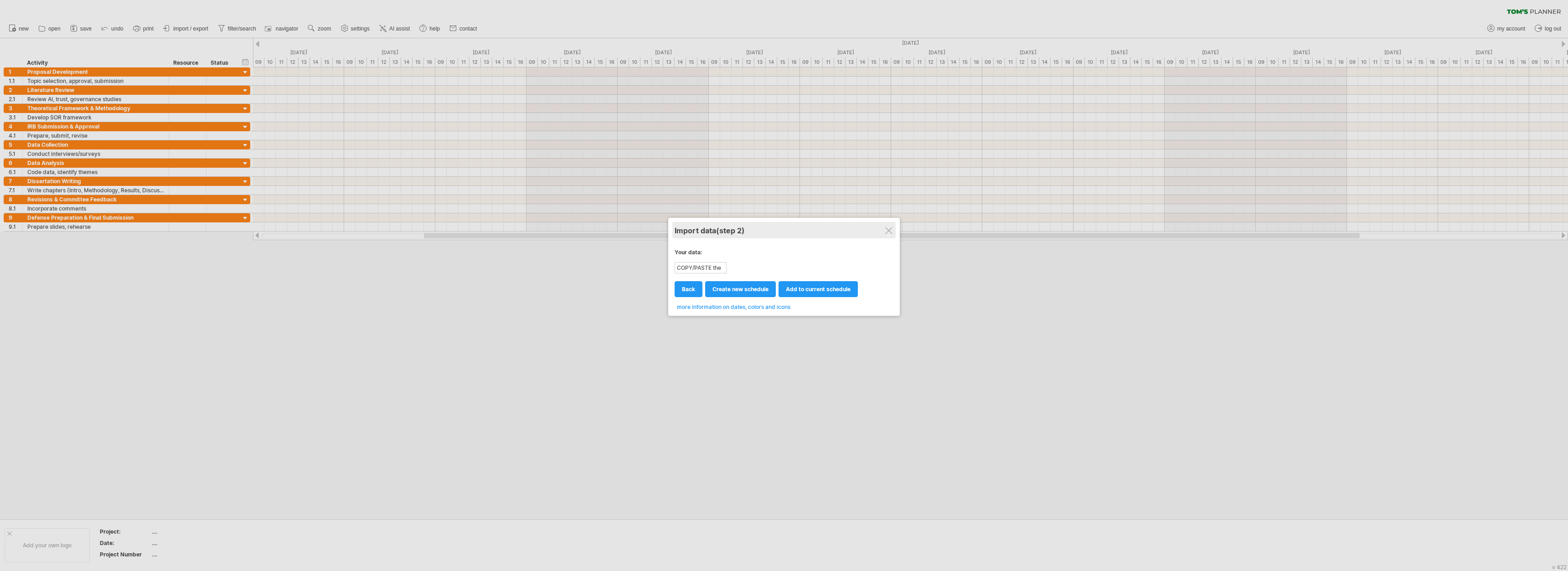
click at [683, 235] on div "Import data (step 2)" at bounding box center [783, 230] width 219 height 16
click at [683, 227] on div "Import data (step 2)" at bounding box center [783, 230] width 219 height 16
click at [683, 227] on div at bounding box center [888, 230] width 7 height 7
click at [683, 227] on div at bounding box center [910, 227] width 1315 height 9
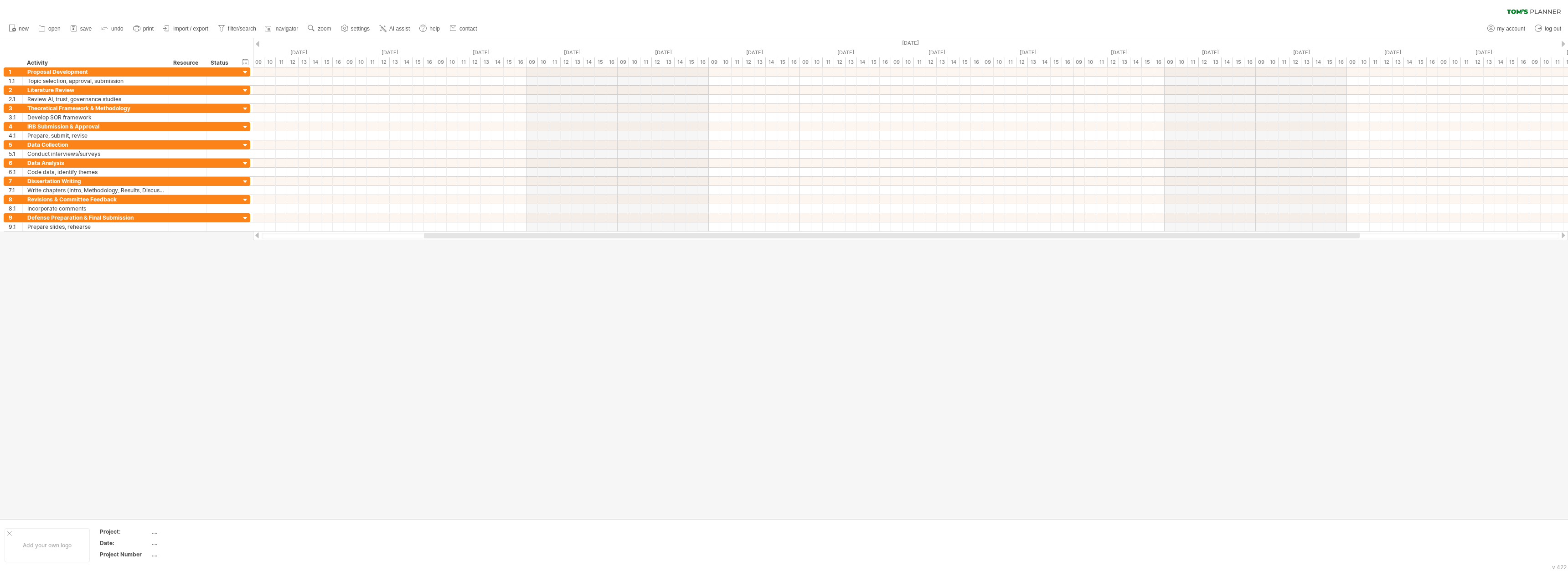
click at [683, 227] on div at bounding box center [910, 227] width 1315 height 9
click at [404, 28] on span "AI assist" at bounding box center [399, 29] width 20 height 6
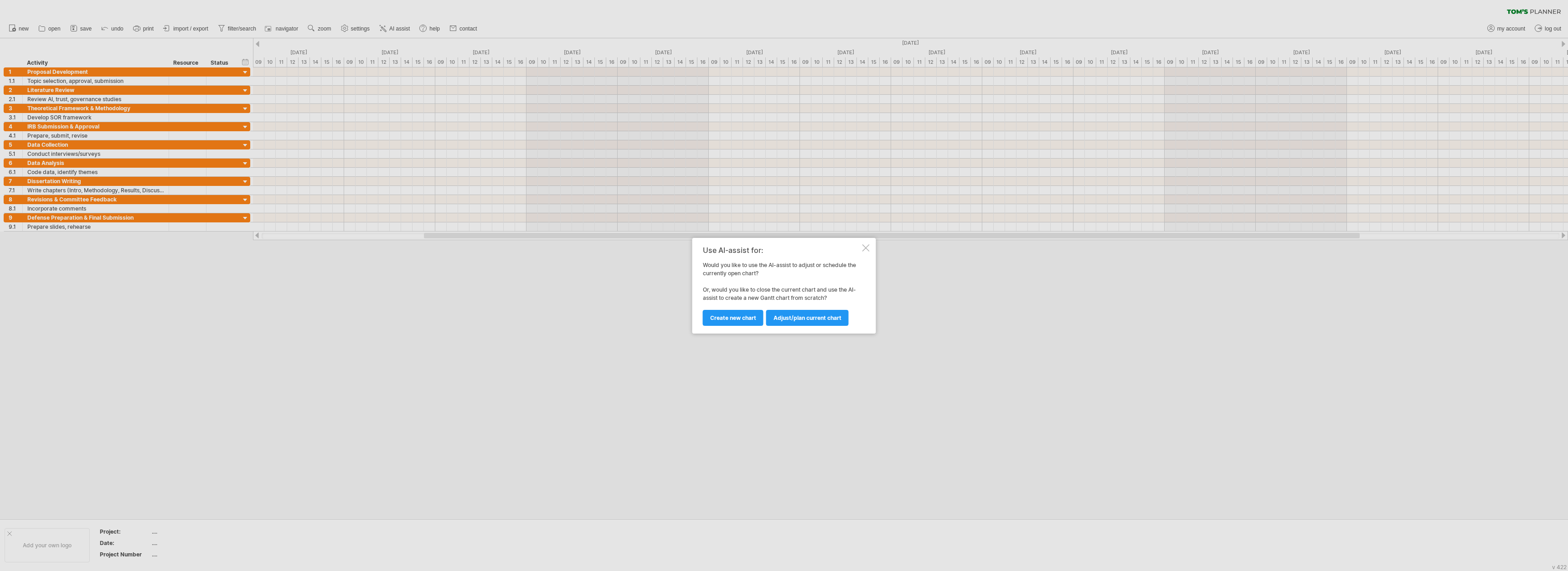
click at [683, 309] on div "Adjust/plan current chart Create new chart" at bounding box center [782, 313] width 158 height 23
click at [683, 311] on link "Create new chart" at bounding box center [733, 317] width 60 height 16
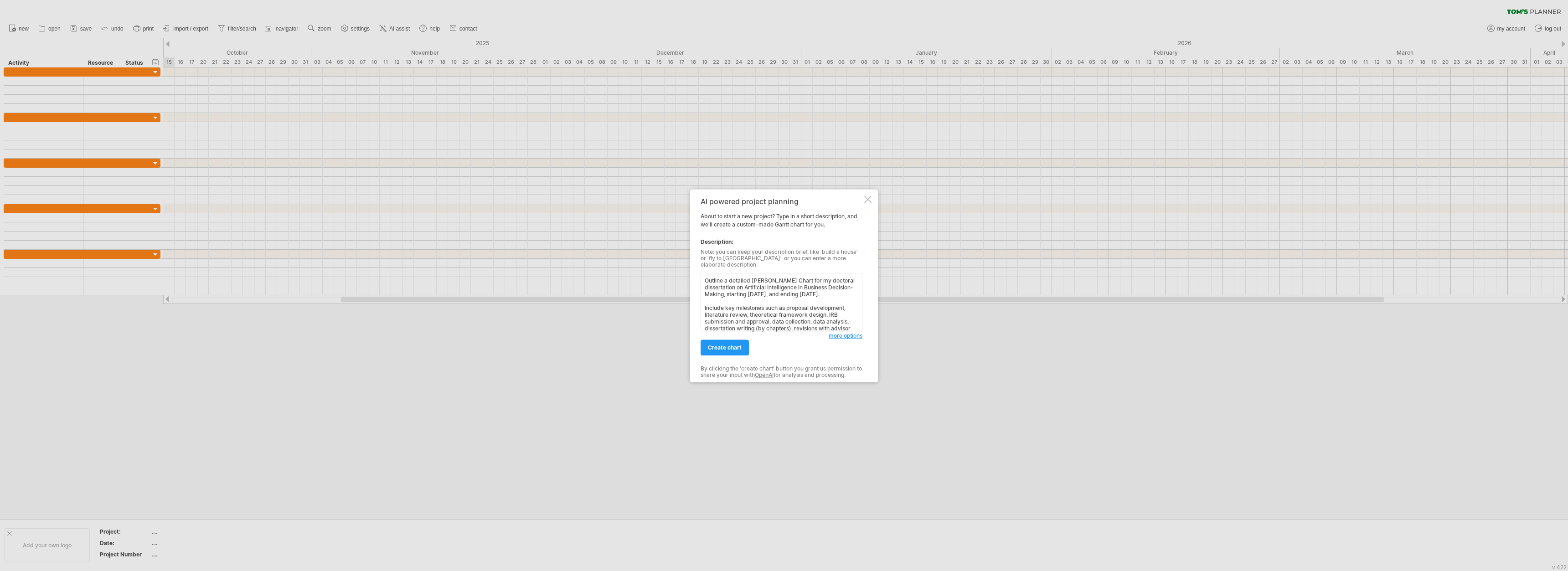
scroll to position [69, 0]
type textarea "Outline a detailed [PERSON_NAME] Chart for my doctoral dissertation on Artifici…"
click at [683, 340] on link "create chart" at bounding box center [724, 347] width 48 height 16
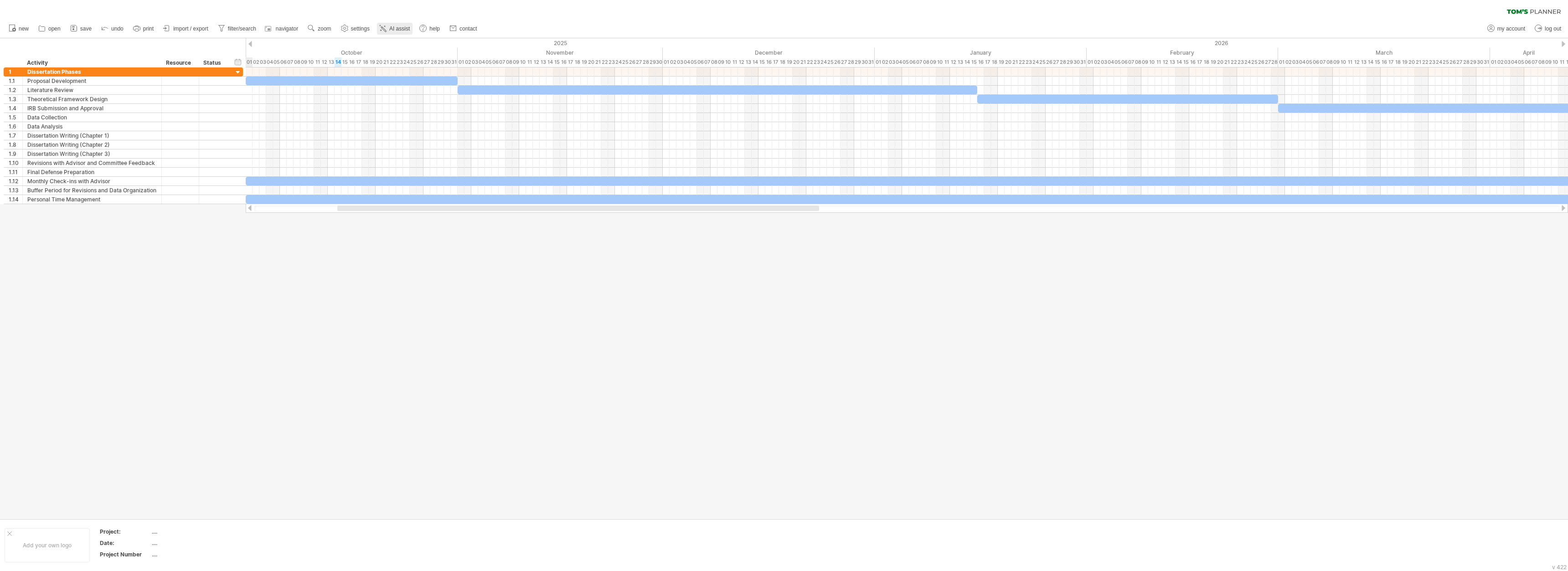
click at [399, 23] on link "AI assist" at bounding box center [395, 28] width 36 height 12
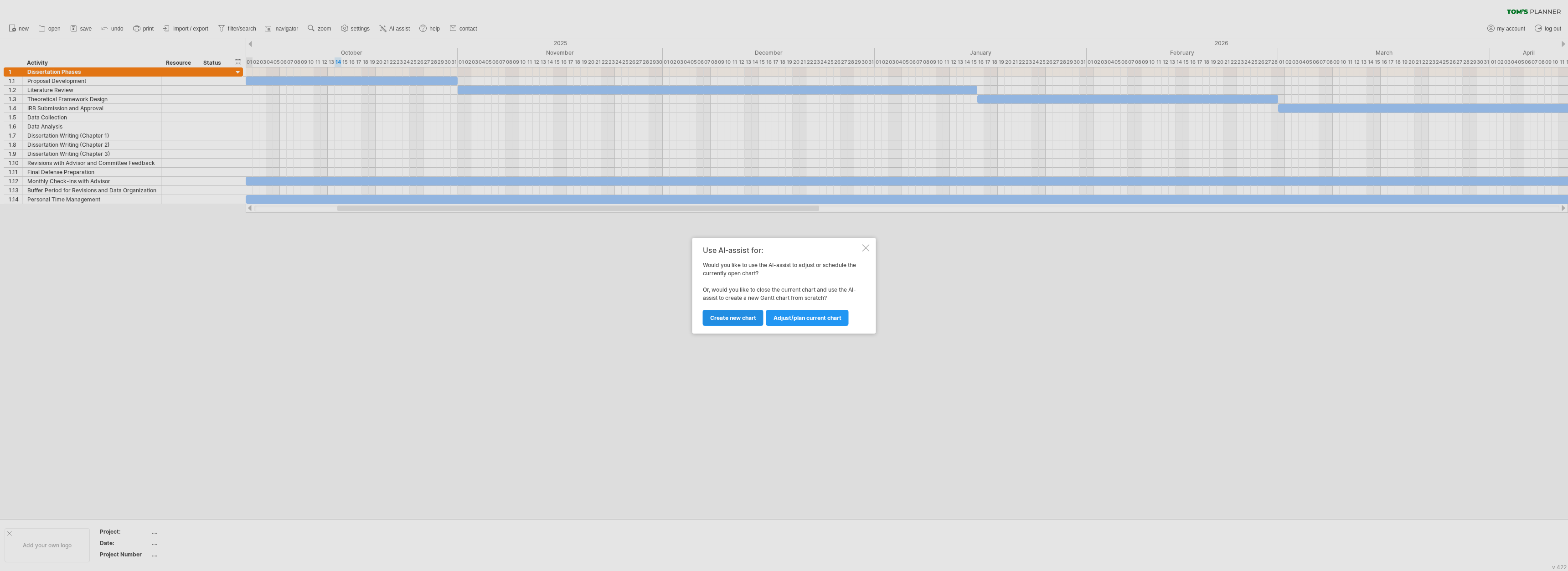
click at [683, 315] on span "Create new chart" at bounding box center [732, 317] width 46 height 7
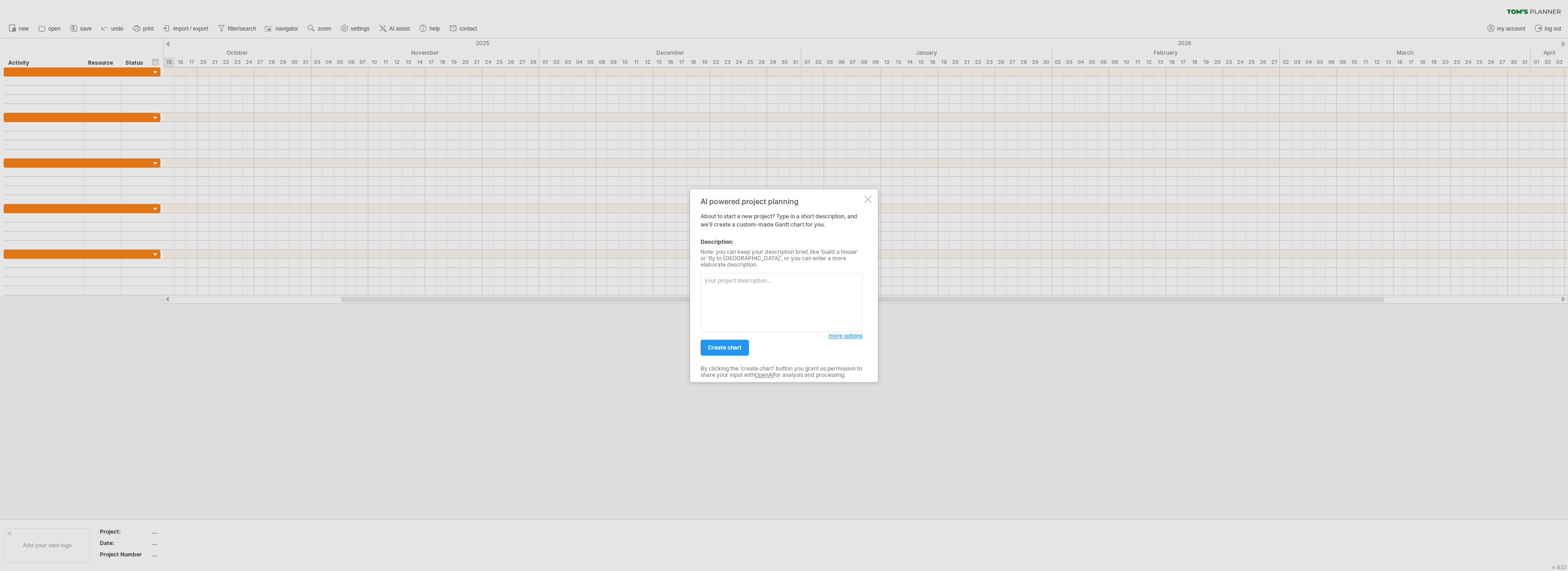
click at [683, 298] on textarea at bounding box center [781, 303] width 162 height 59
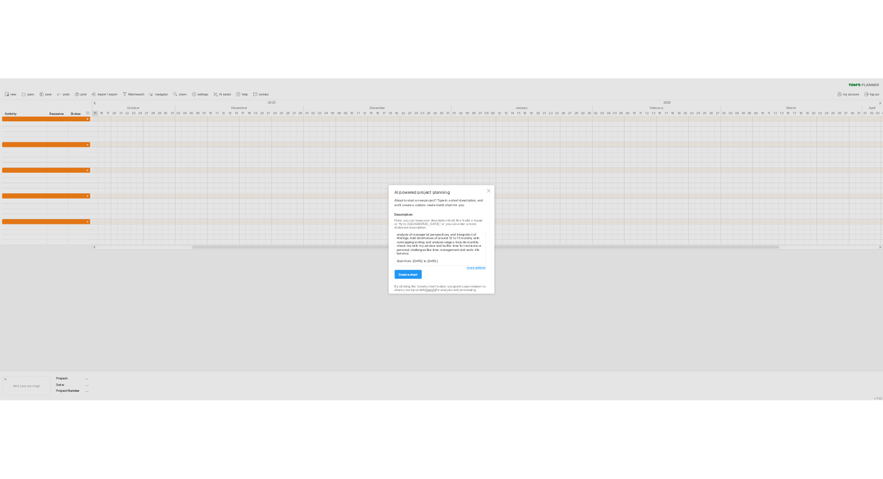
scroll to position [107, 0]
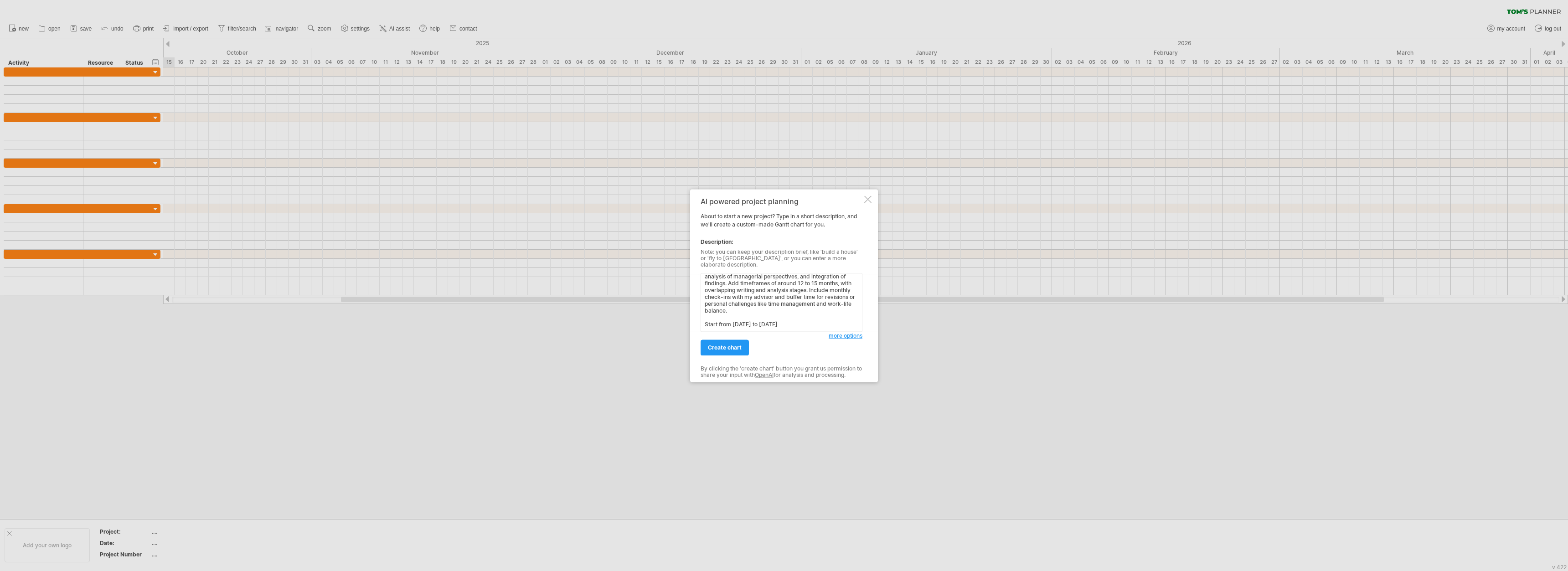
type textarea "Outline a detailed [PERSON_NAME] Chart for my doctoral dissertation on Artifici…"
click at [683, 340] on div "create chart" at bounding box center [764, 344] width 128 height 23
click at [683, 344] on span "create chart" at bounding box center [724, 347] width 34 height 7
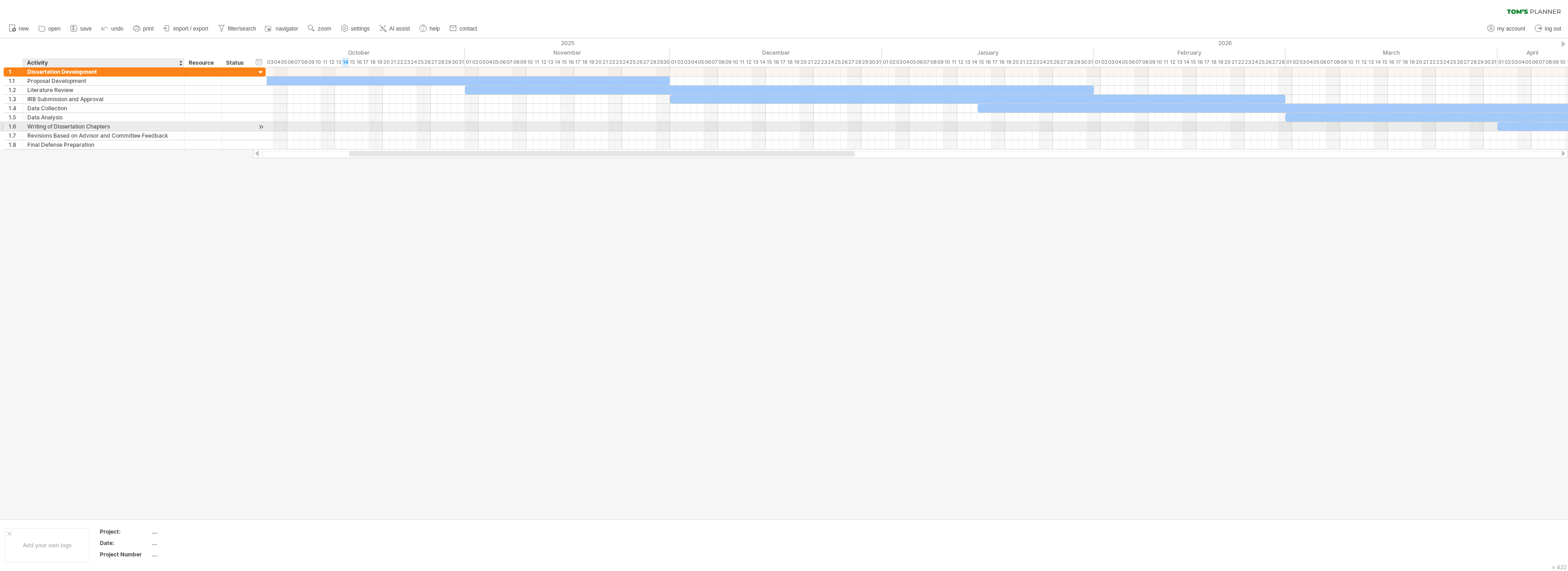
drag, startPoint x: 167, startPoint y: 125, endPoint x: 183, endPoint y: 126, distance: 16.0
click at [183, 126] on div at bounding box center [183, 127] width 5 height 9
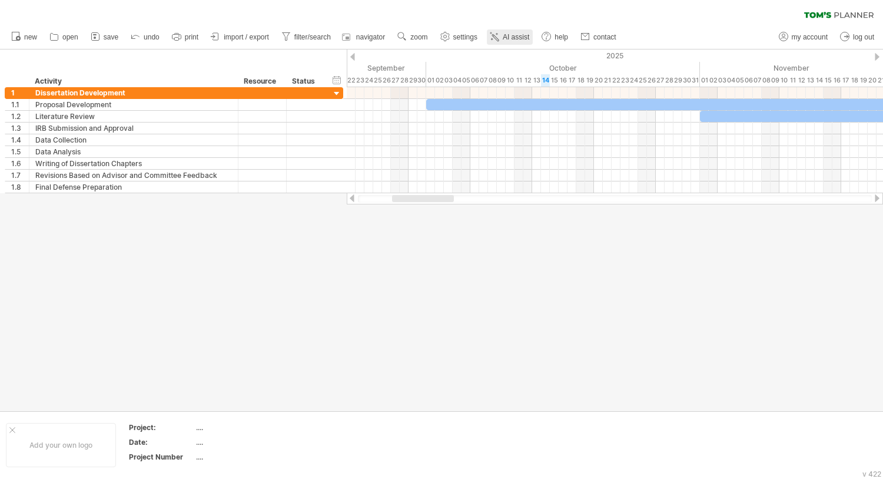
click at [513, 33] on span "AI assist" at bounding box center [516, 37] width 26 height 8
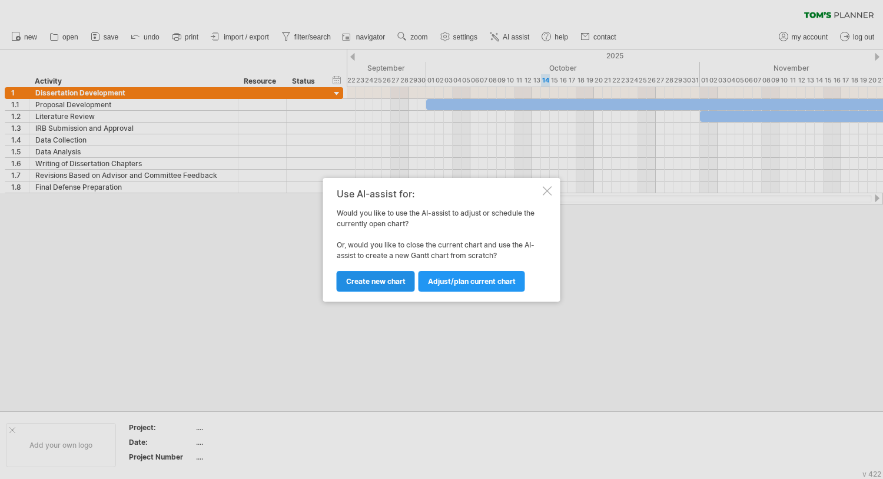
click at [363, 287] on link "Create new chart" at bounding box center [376, 281] width 78 height 21
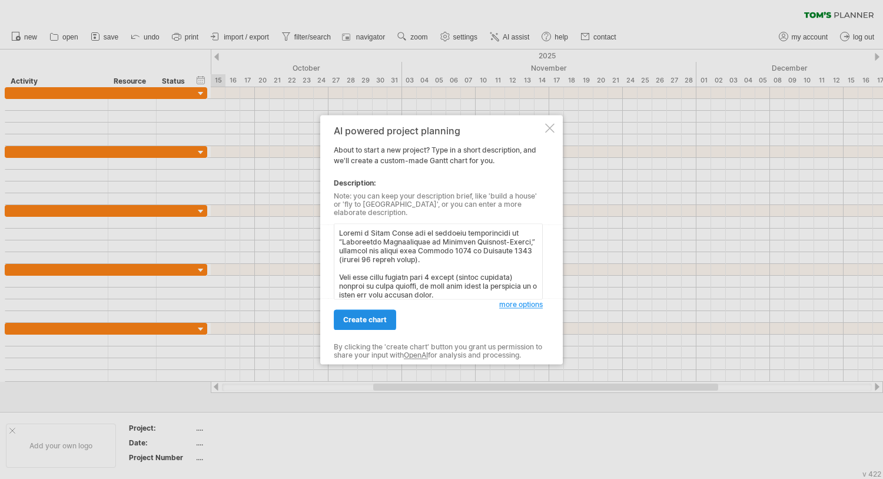
scroll to position [545, 0]
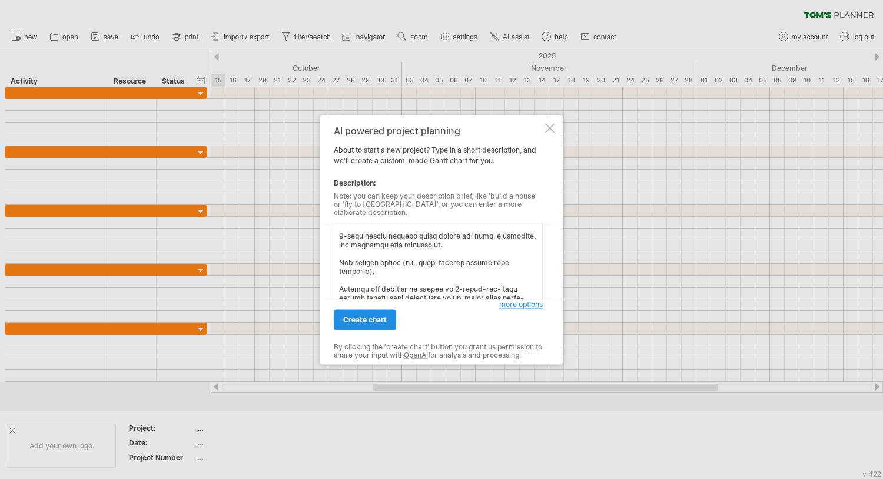
type textarea "Loremi d Sitam Conse adi el seddoeiu temporincidi ut “Laboreetdo Magnaaliquae a…"
click at [375, 315] on span "create chart" at bounding box center [365, 319] width 44 height 9
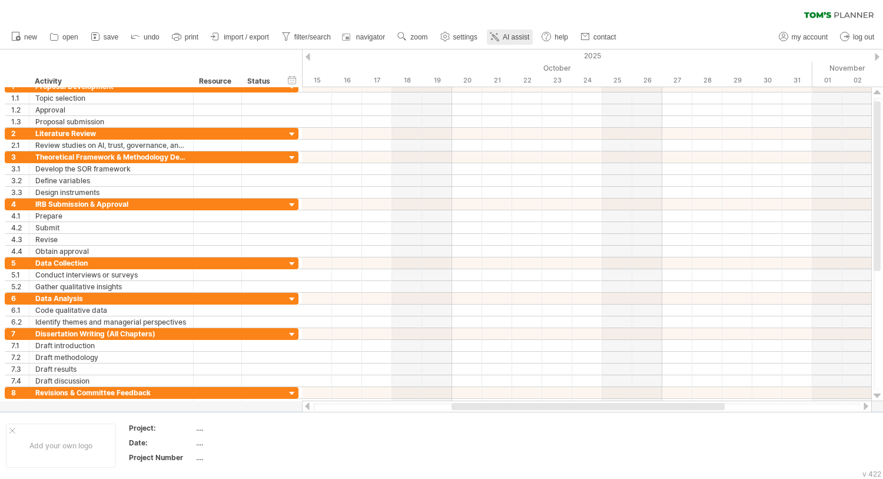
click at [499, 34] on icon at bounding box center [495, 37] width 12 height 12
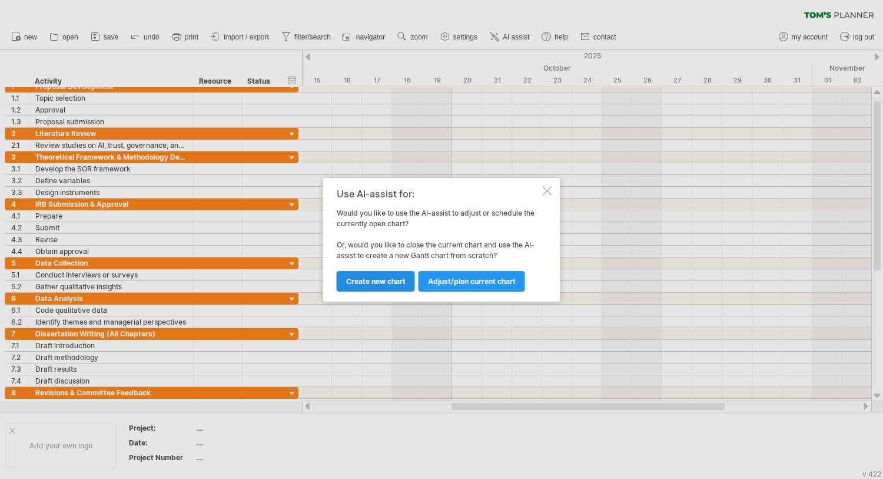
click at [395, 277] on span "Create new chart" at bounding box center [375, 281] width 59 height 9
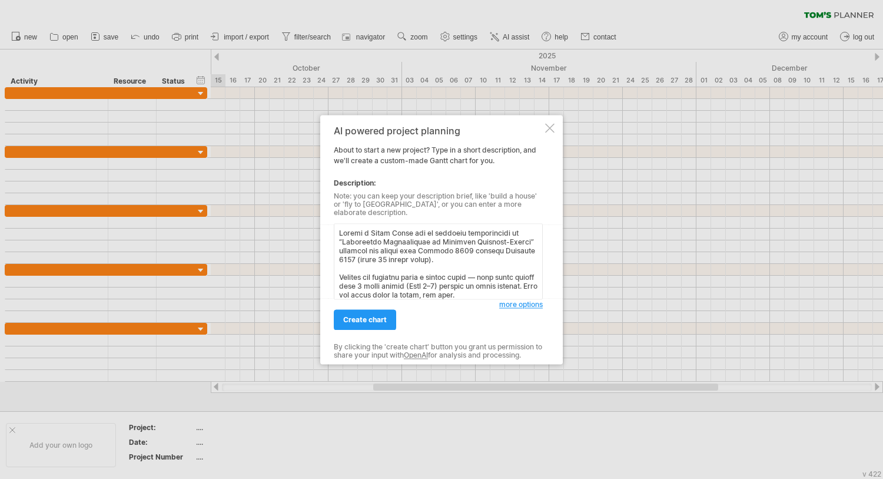
scroll to position [655, 0]
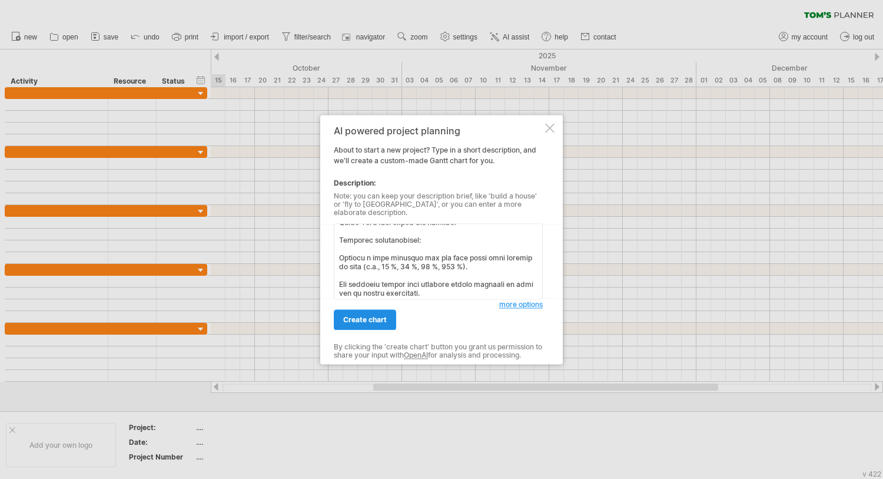
type textarea "Loremi d Sitam Conse adi el seddoeiu temporincidi ut “Laboreetdo Magnaaliquae a…"
click at [376, 319] on span "create chart" at bounding box center [365, 319] width 44 height 9
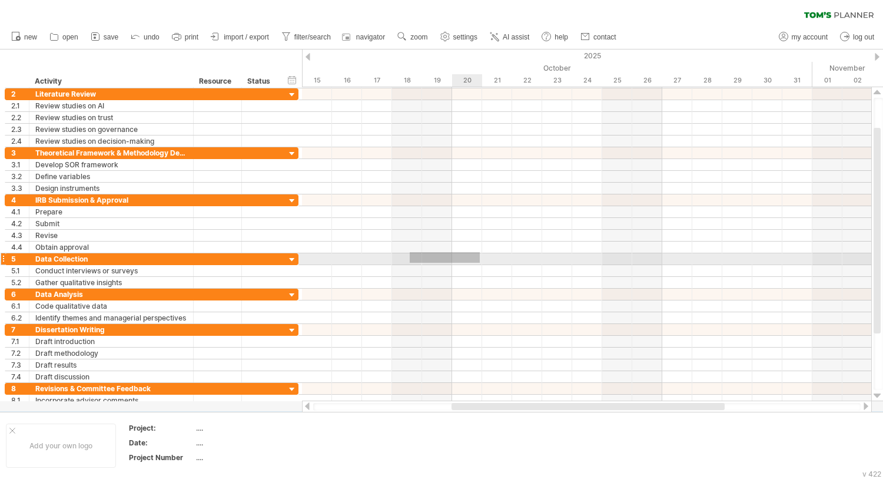
drag, startPoint x: 410, startPoint y: 252, endPoint x: 481, endPoint y: 267, distance: 72.8
click at [481, 267] on div at bounding box center [586, 242] width 569 height 330
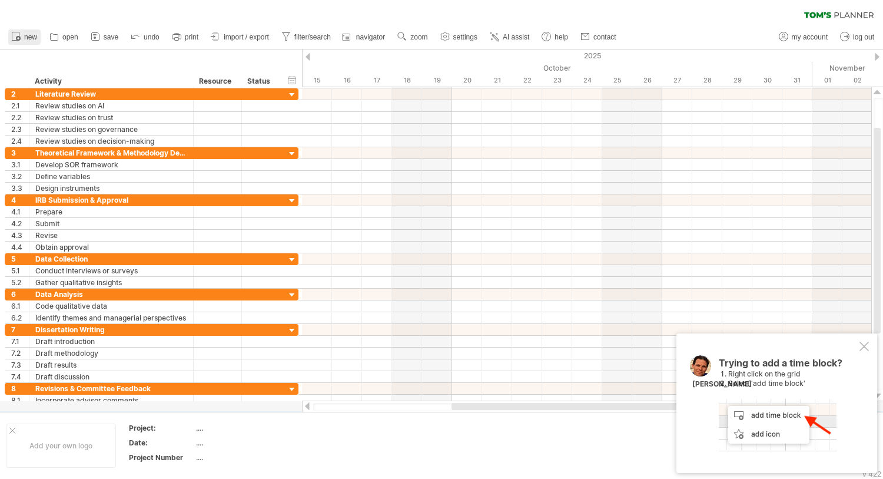
click at [18, 35] on icon at bounding box center [16, 36] width 12 height 12
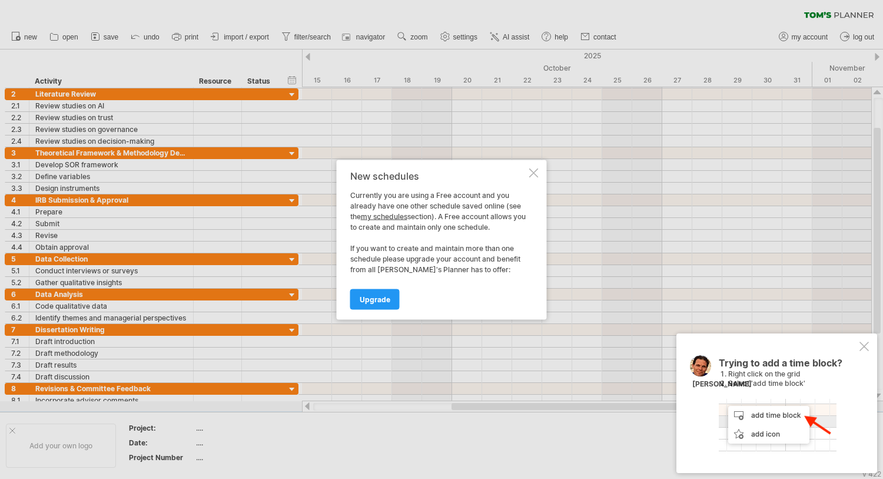
click at [533, 170] on div at bounding box center [533, 172] width 9 height 9
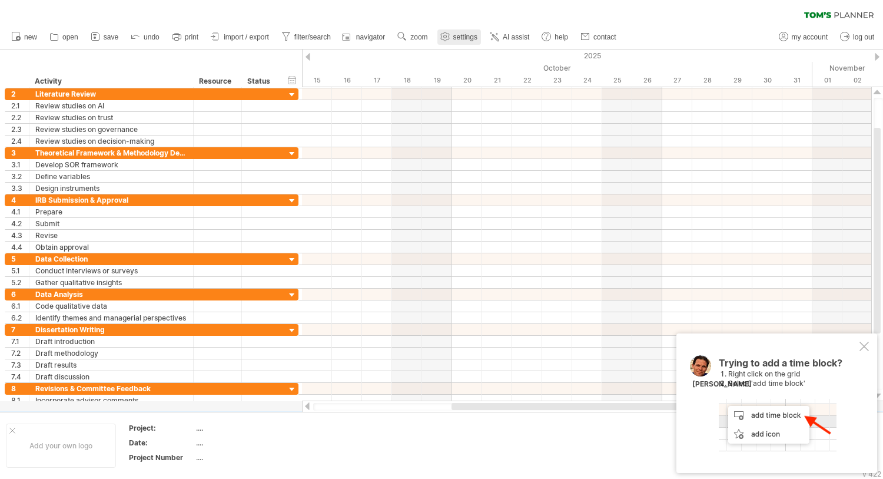
click at [467, 39] on span "settings" at bounding box center [465, 37] width 24 height 8
select select "*"
select select "**"
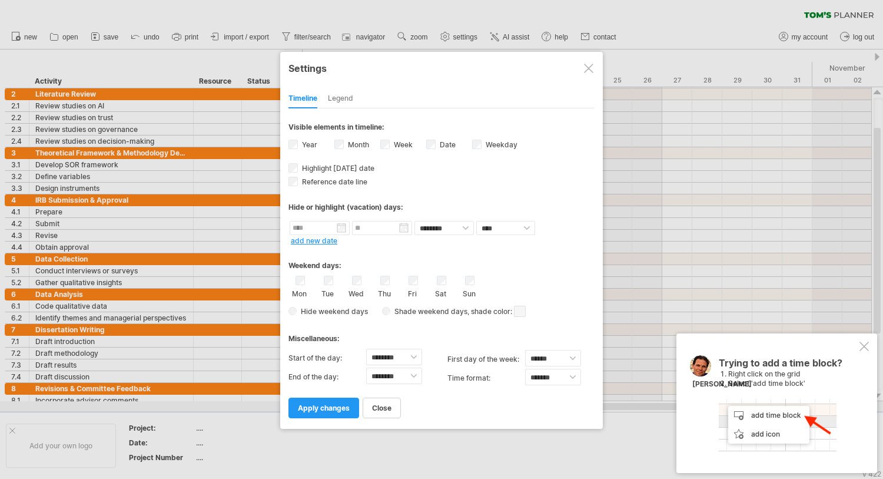
click at [339, 101] on div "Legend" at bounding box center [340, 99] width 25 height 19
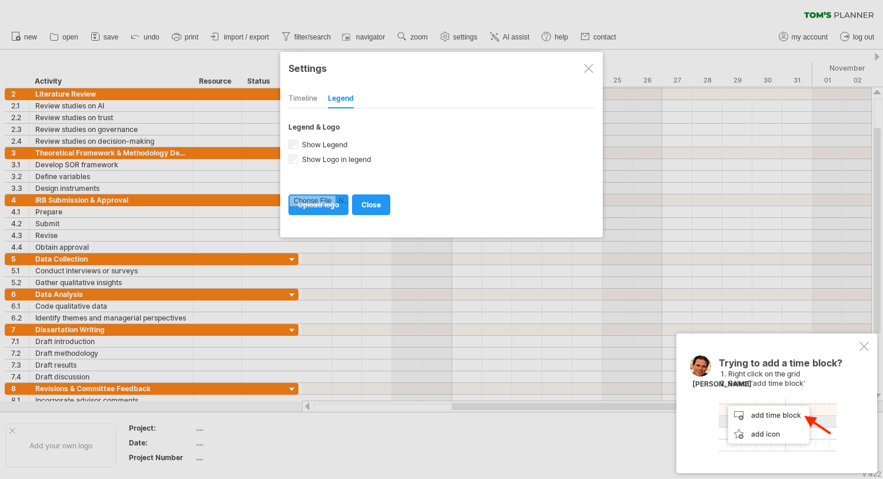
click at [317, 97] on div "Timeline Legend" at bounding box center [442, 95] width 306 height 25
click at [304, 100] on div "Timeline" at bounding box center [303, 99] width 29 height 19
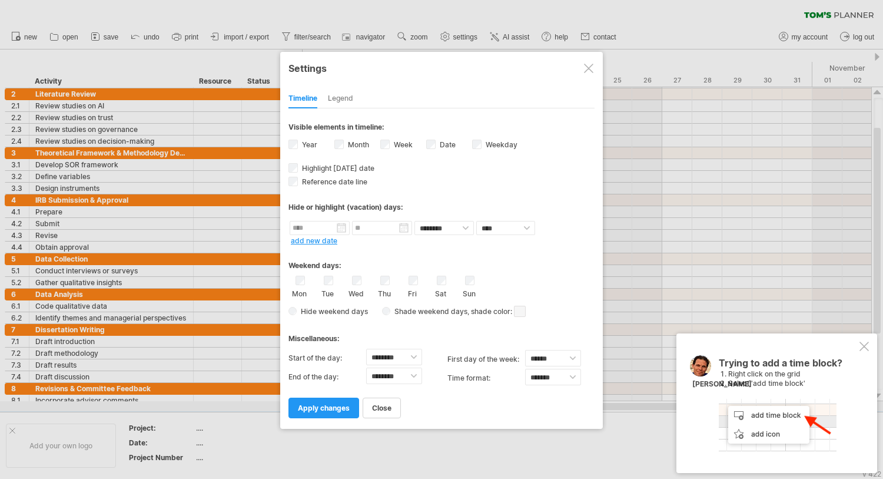
click at [585, 67] on div at bounding box center [588, 68] width 9 height 9
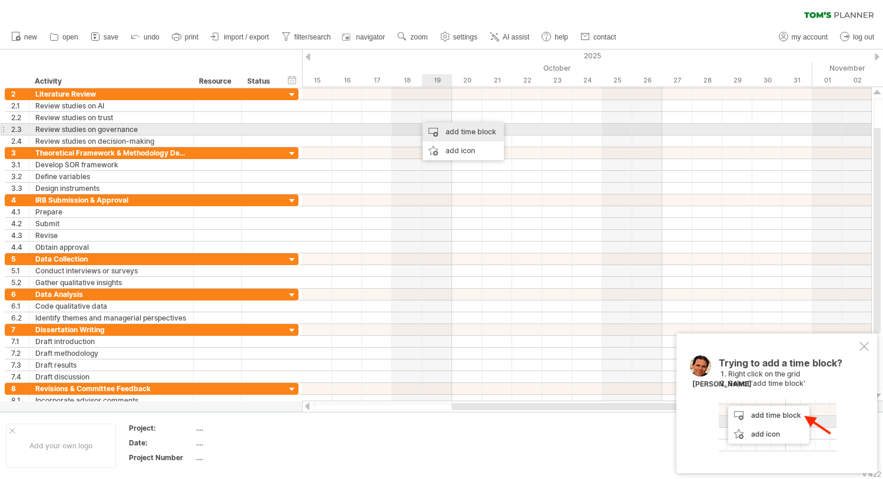
click at [450, 129] on div "add time block" at bounding box center [463, 131] width 81 height 19
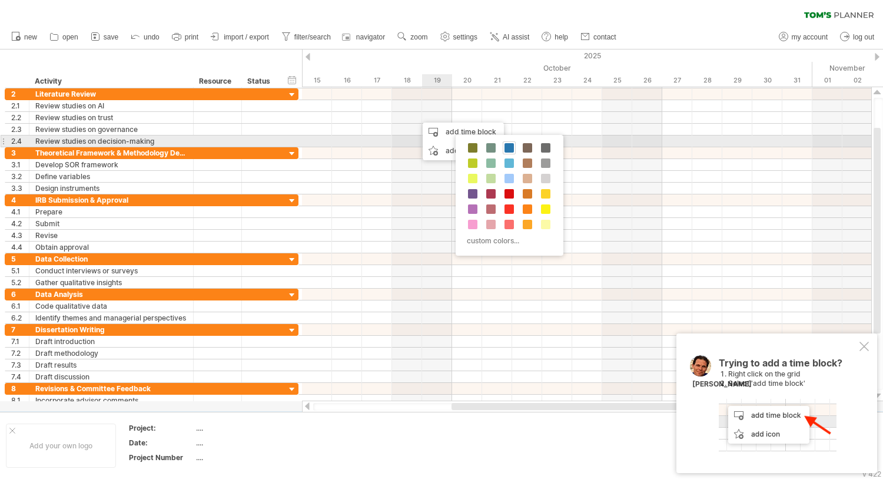
click at [509, 144] on span at bounding box center [509, 147] width 9 height 9
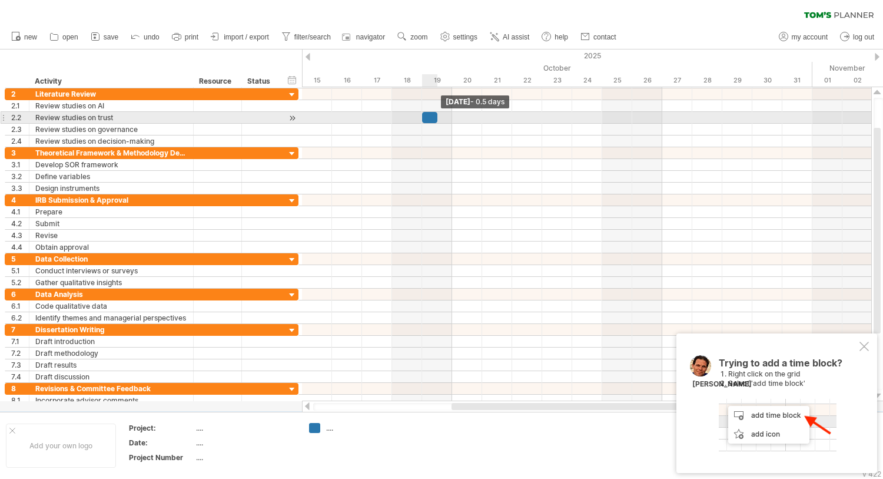
drag, startPoint x: 453, startPoint y: 117, endPoint x: 432, endPoint y: 122, distance: 21.9
click at [432, 122] on div at bounding box center [429, 117] width 15 height 11
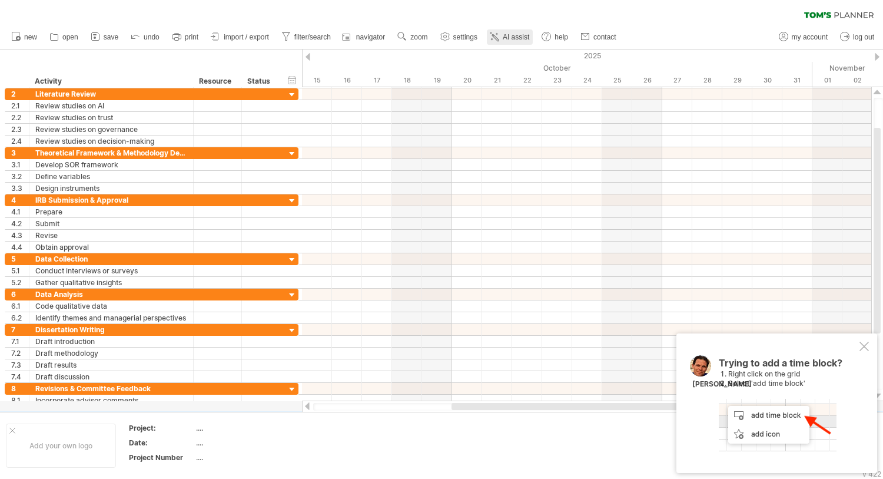
click at [503, 39] on link "AI assist" at bounding box center [510, 36] width 46 height 15
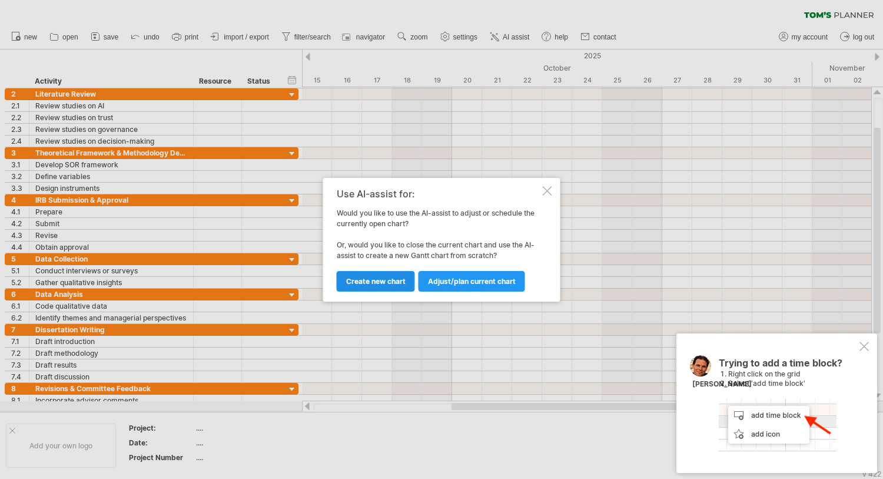
click at [386, 290] on link "Create new chart" at bounding box center [376, 281] width 78 height 21
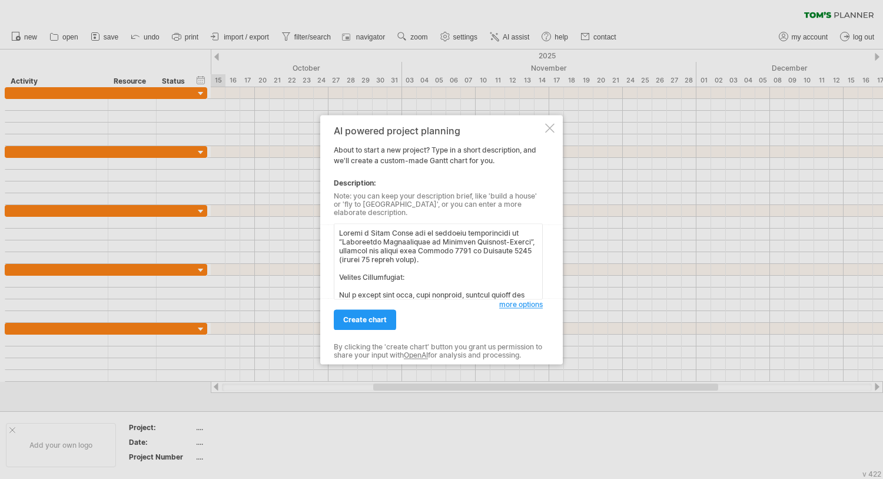
scroll to position [792, 0]
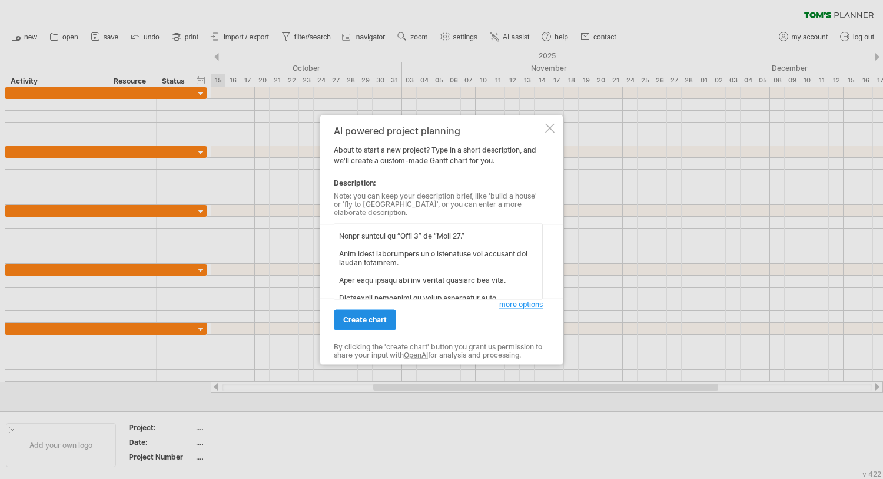
type textarea "Loremi d Sitam Conse adi el seddoeiu temporincidi ut “Laboreetdo Magnaaliquae a…"
click at [375, 324] on link "create chart" at bounding box center [365, 319] width 62 height 21
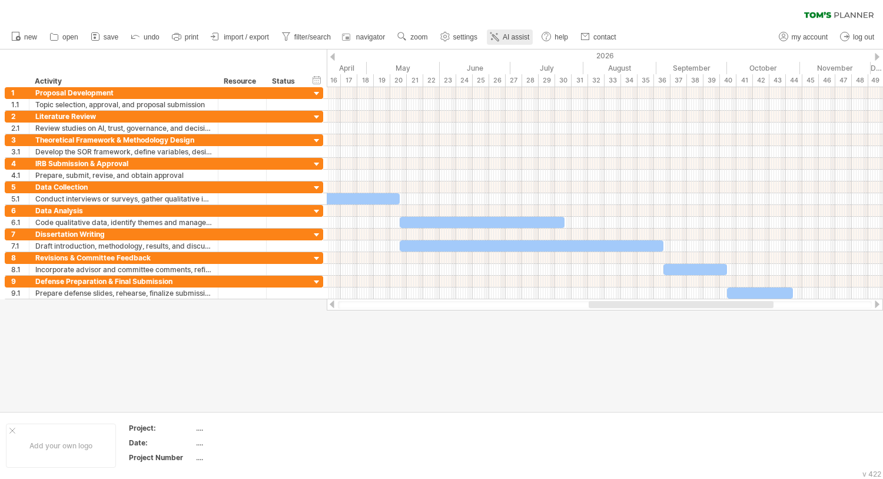
click at [509, 29] on link "AI assist" at bounding box center [510, 36] width 46 height 15
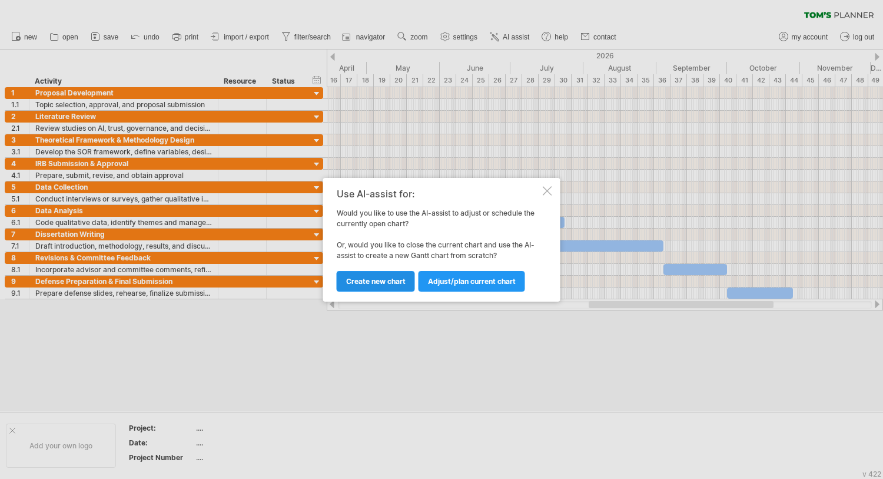
click at [390, 271] on link "Create new chart" at bounding box center [376, 281] width 78 height 21
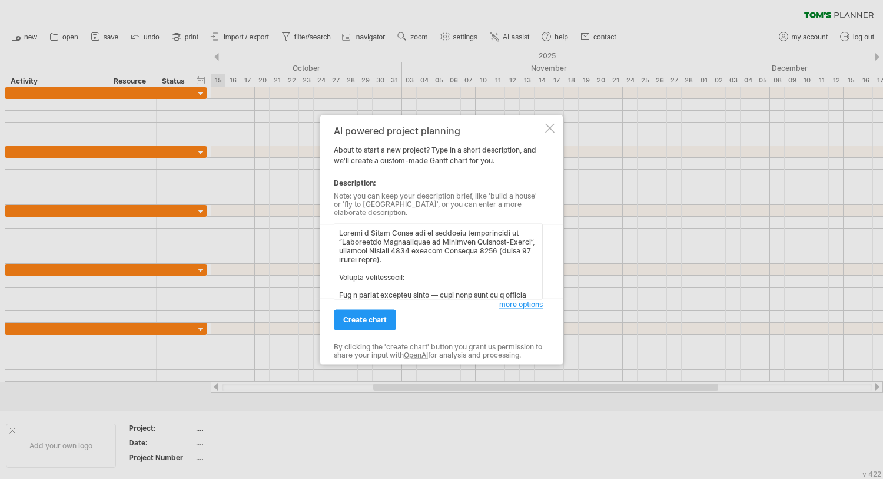
scroll to position [733, 0]
type textarea "Loremi d Sitam Conse adi el seddoeiu temporincidi ut “Laboreetdo Magnaaliquae a…"
click at [367, 316] on span "create chart" at bounding box center [365, 319] width 44 height 9
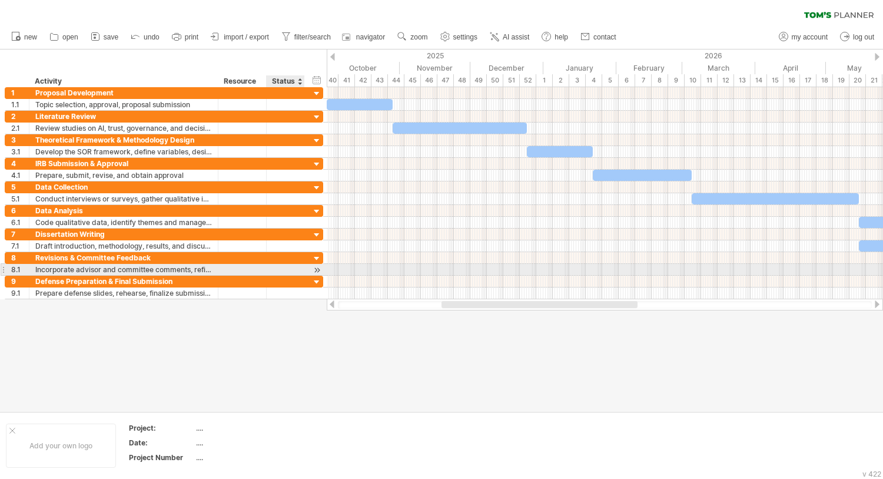
click at [316, 269] on div at bounding box center [316, 270] width 11 height 12
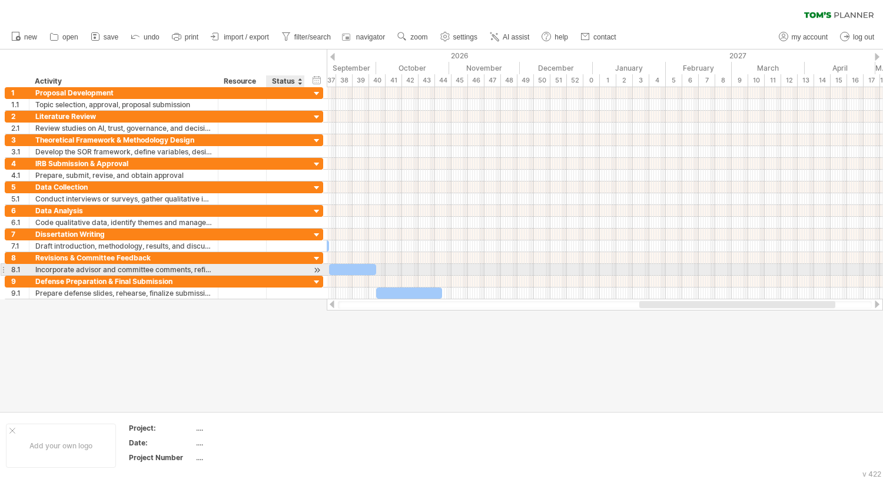
click at [316, 269] on div at bounding box center [316, 270] width 11 height 12
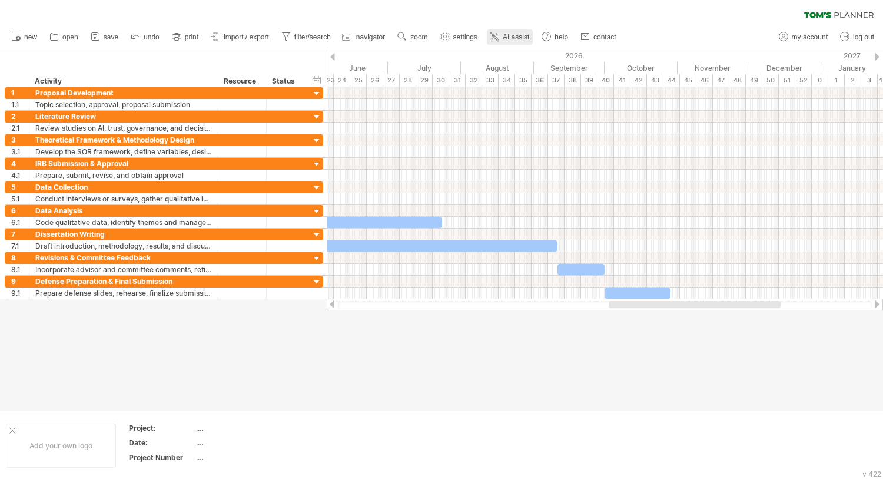
click at [511, 37] on span "AI assist" at bounding box center [516, 37] width 26 height 8
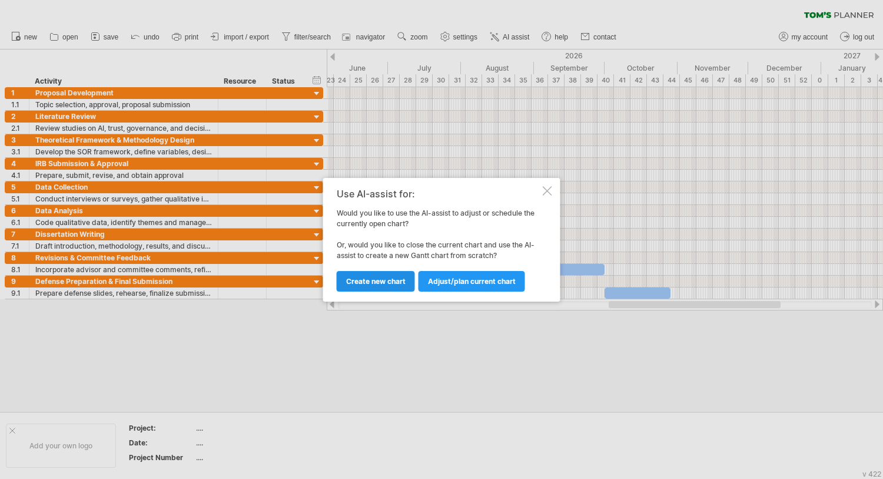
click at [377, 274] on link "Create new chart" at bounding box center [376, 281] width 78 height 21
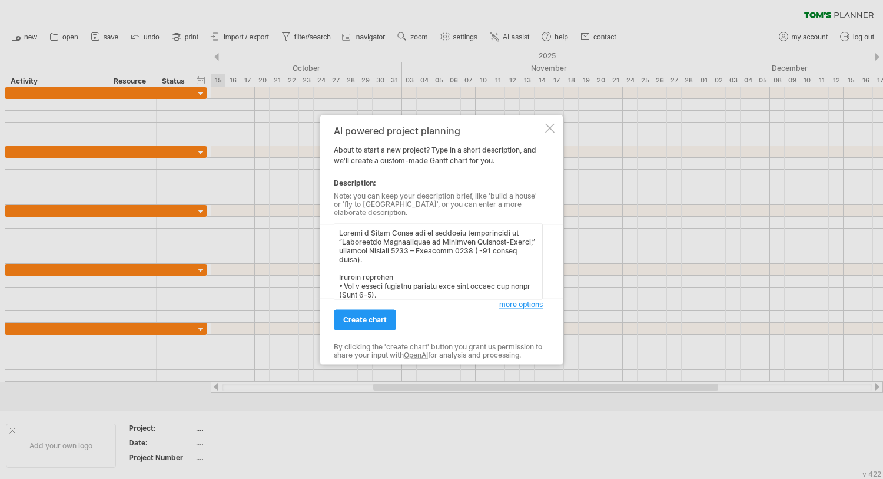
scroll to position [416, 0]
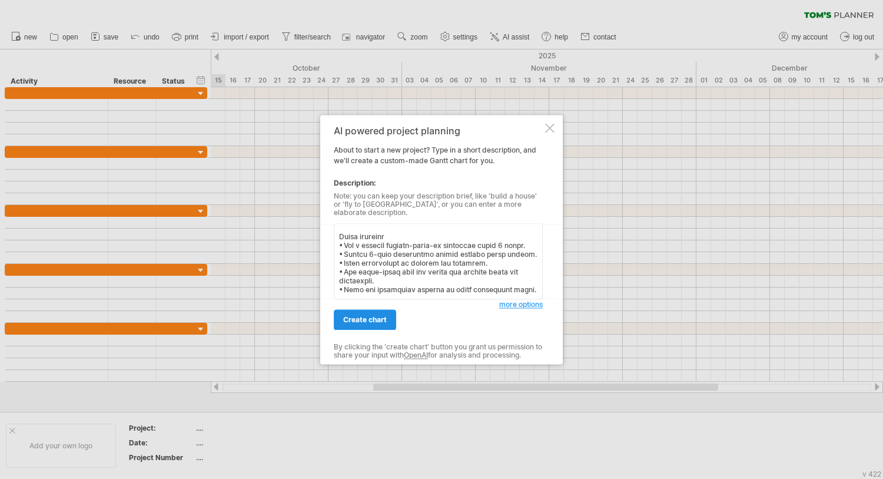
type textarea "Loremi d Sitam Conse adi el seddoeiu temporincidi ut “Laboreetdo Magnaaliquae a…"
click at [363, 315] on span "create chart" at bounding box center [365, 319] width 44 height 9
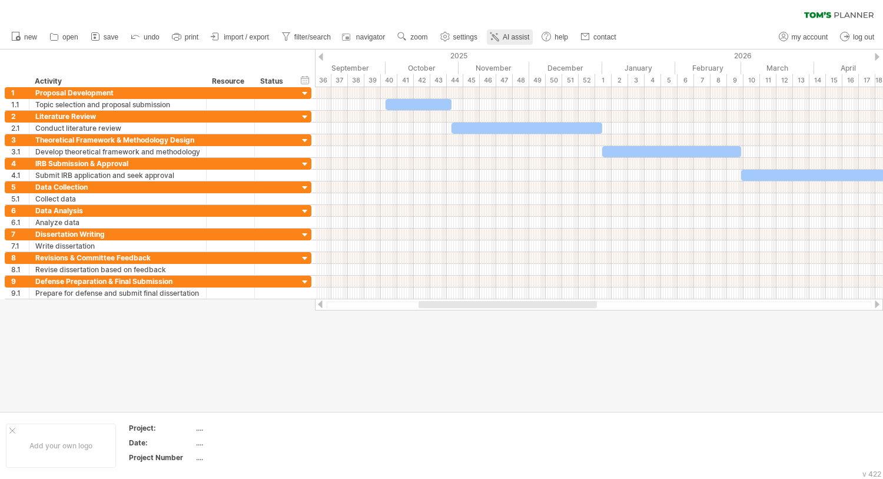
click at [521, 35] on span "AI assist" at bounding box center [516, 37] width 26 height 8
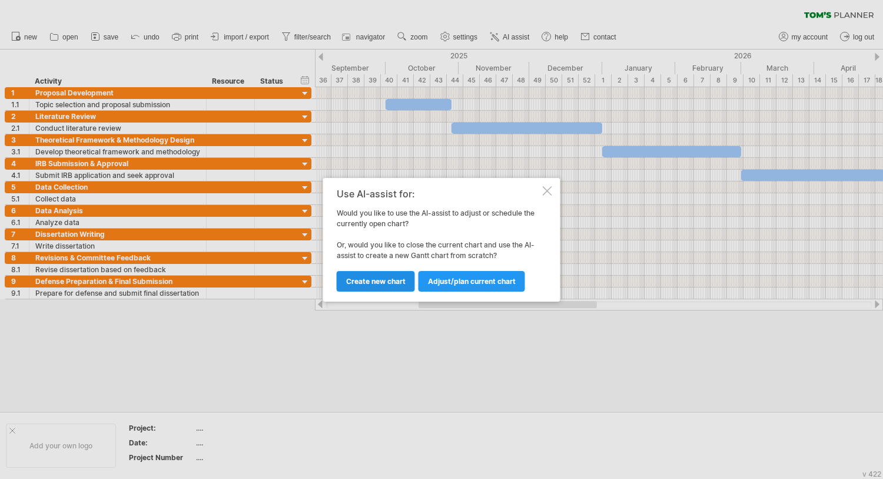
click at [383, 274] on link "Create new chart" at bounding box center [376, 281] width 78 height 21
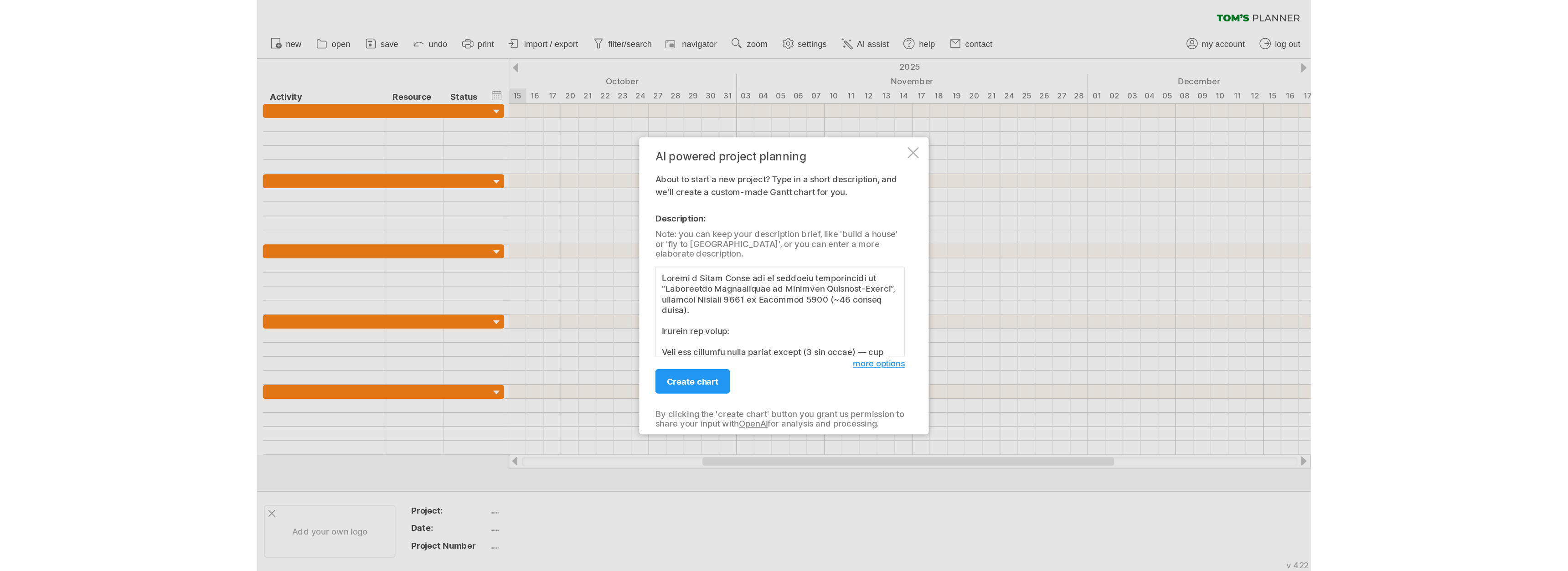
scroll to position [474, 0]
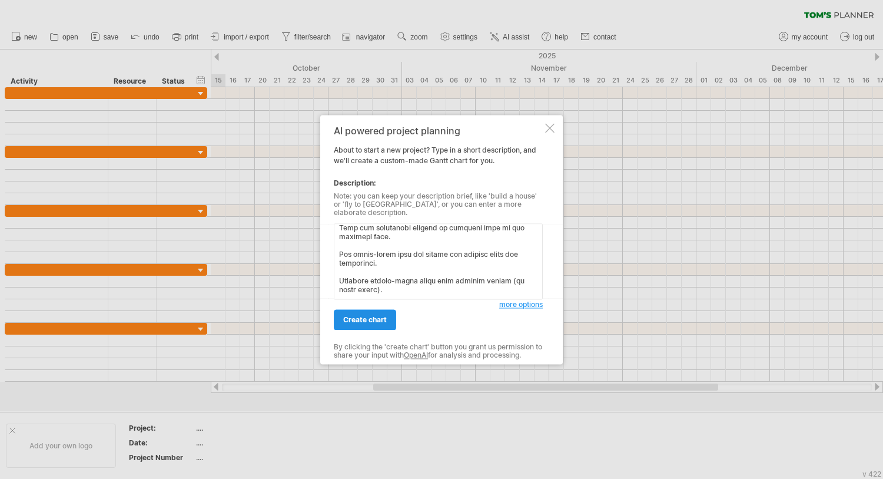
type textarea "Create a Gantt Chart for my doctoral dissertation on “Artificial Intelligence i…"
click at [370, 322] on link "create chart" at bounding box center [365, 319] width 62 height 21
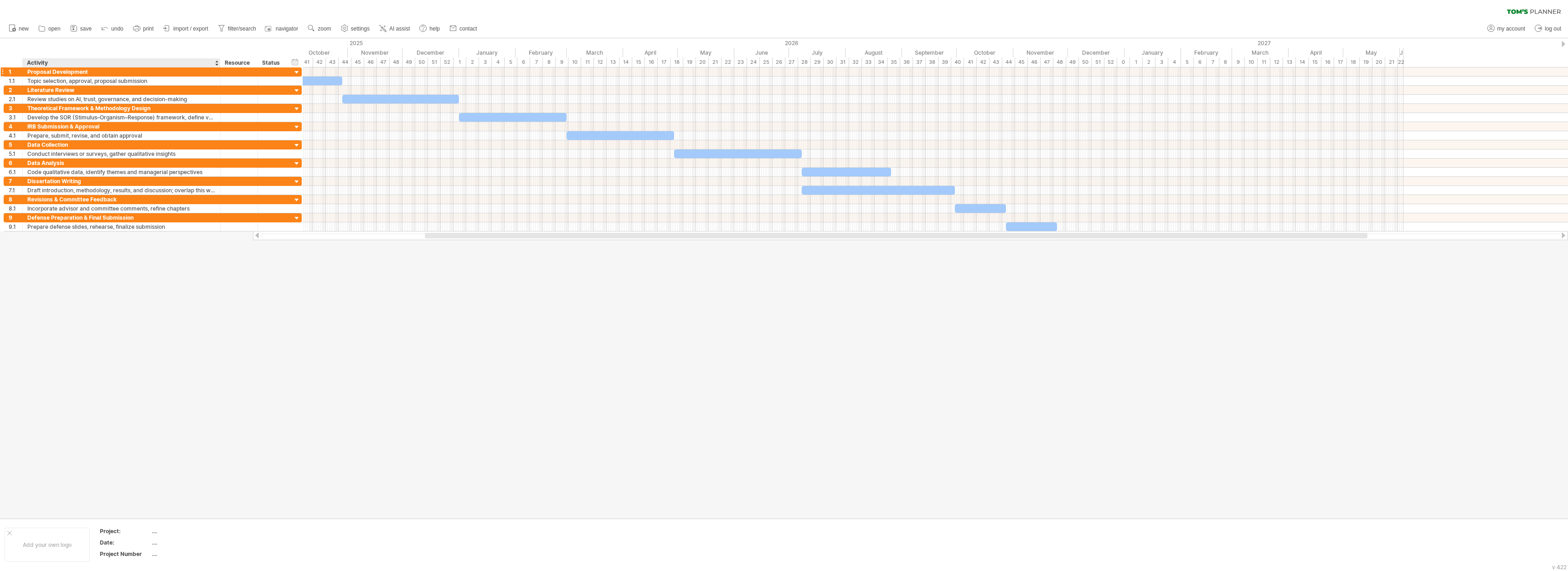
drag, startPoint x: 168, startPoint y: 67, endPoint x: 219, endPoint y: 72, distance: 51.2
click at [219, 72] on div "Trying to reach [DOMAIN_NAME] Connected again... 0% clear filter new 1" at bounding box center [784, 286] width 1568 height 571
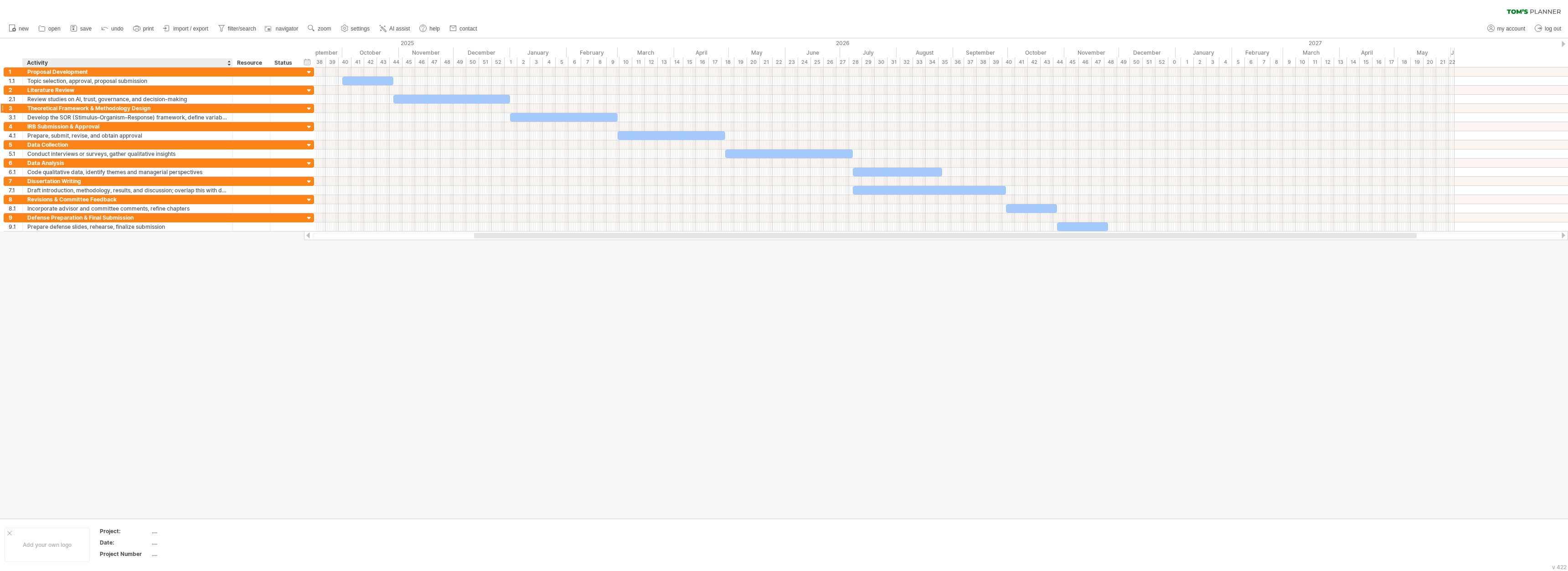
drag, startPoint x: 219, startPoint y: 67, endPoint x: 231, endPoint y: 106, distance: 40.8
click at [231, 106] on div "Trying to reach [DOMAIN_NAME] Connected again... 0% clear filter new 1" at bounding box center [784, 286] width 1568 height 571
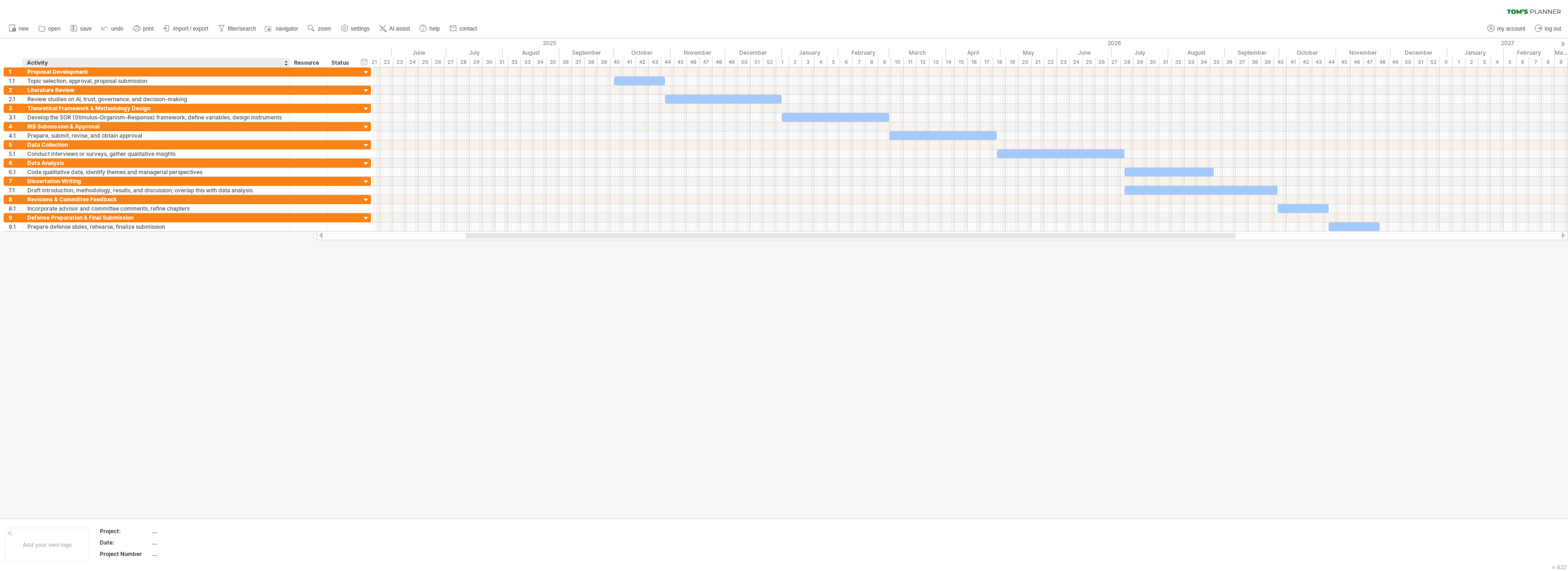
drag, startPoint x: 231, startPoint y: 63, endPoint x: 288, endPoint y: 63, distance: 57.0
click at [288, 63] on div at bounding box center [289, 63] width 3 height 9
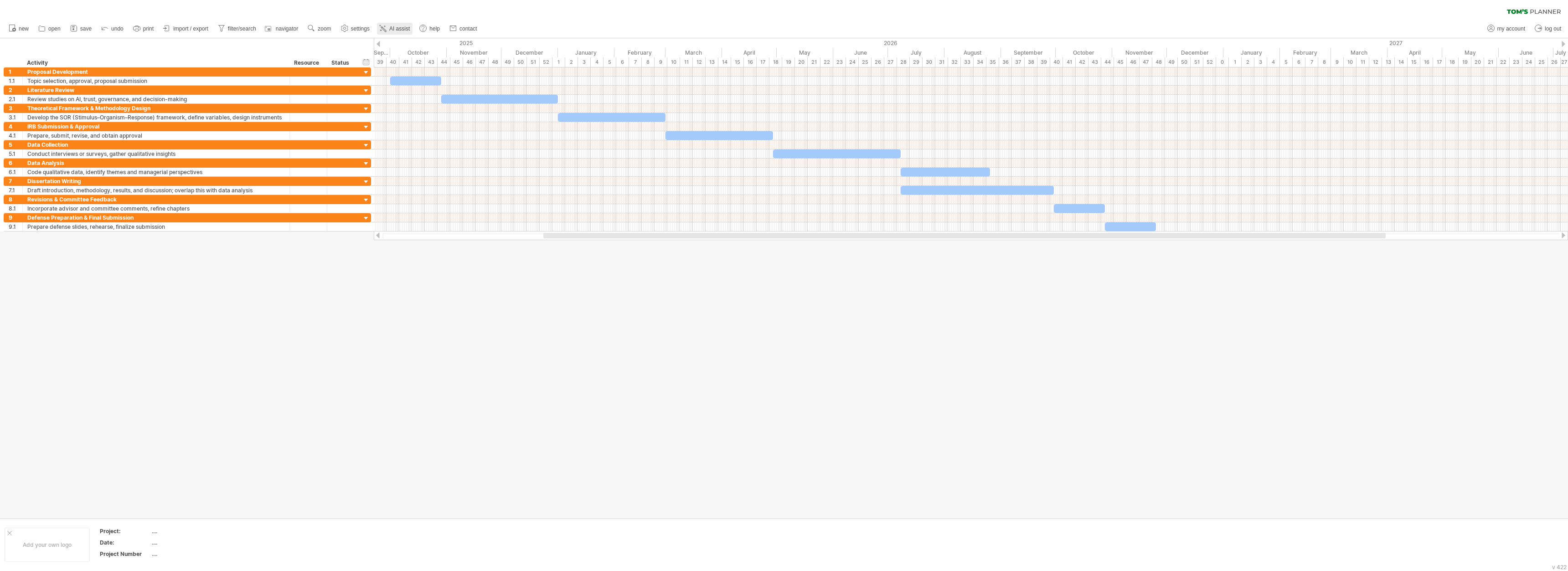
click at [399, 29] on span "AI assist" at bounding box center [399, 29] width 20 height 6
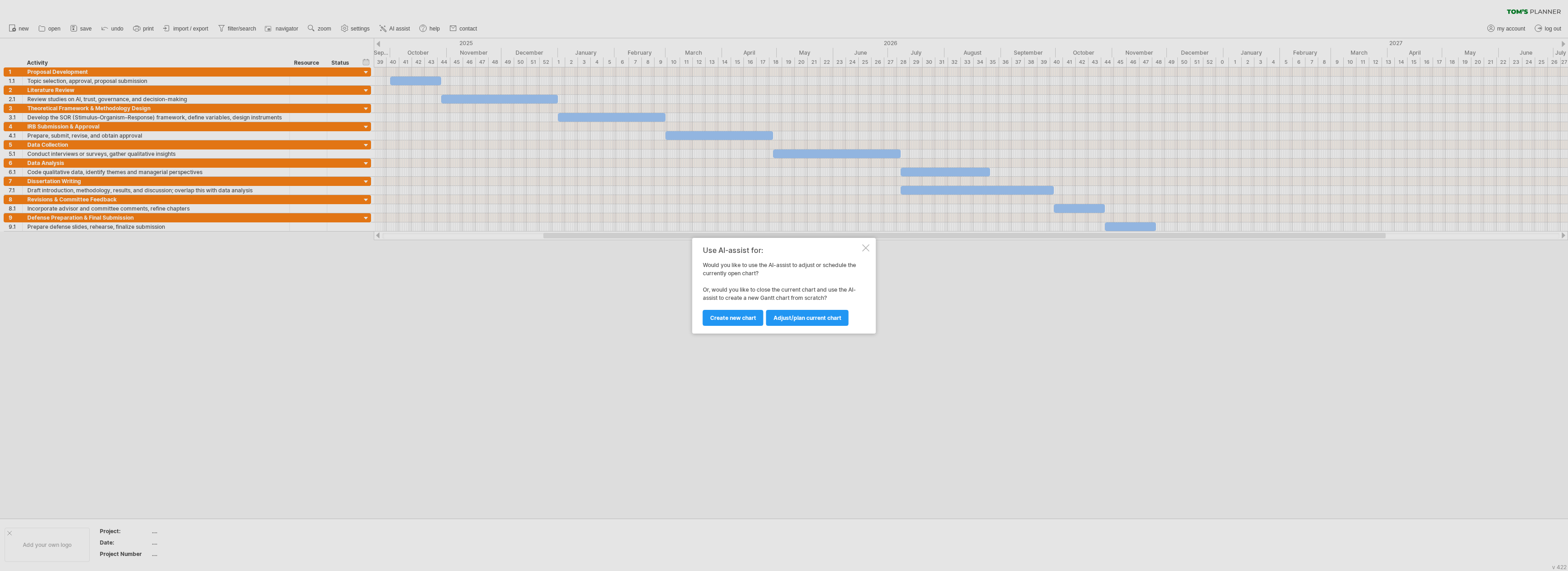
click at [683, 309] on div "Adjust/plan current chart Create new chart" at bounding box center [782, 313] width 158 height 23
click at [683, 316] on span "Create new chart" at bounding box center [732, 317] width 46 height 7
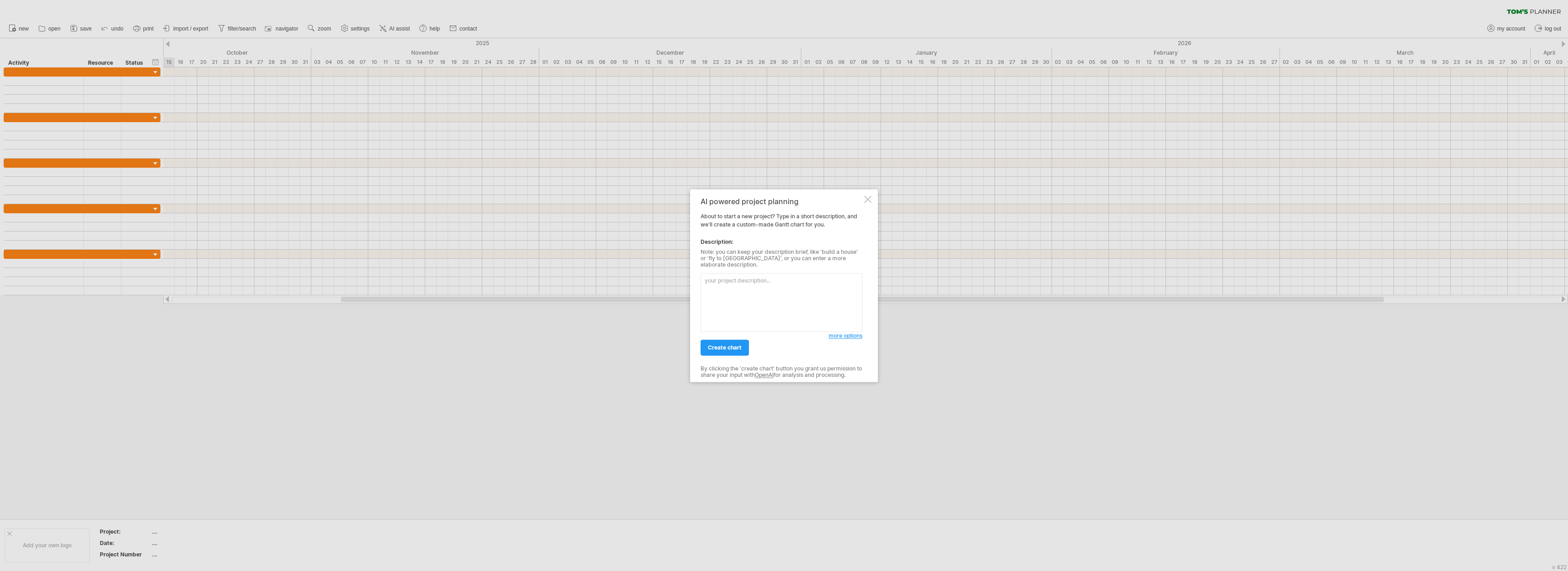
click at [683, 286] on textarea at bounding box center [781, 303] width 162 height 59
paste textarea "Create a Gantt Chart for my doctoral dissertation on “Artificial Intelligence i…"
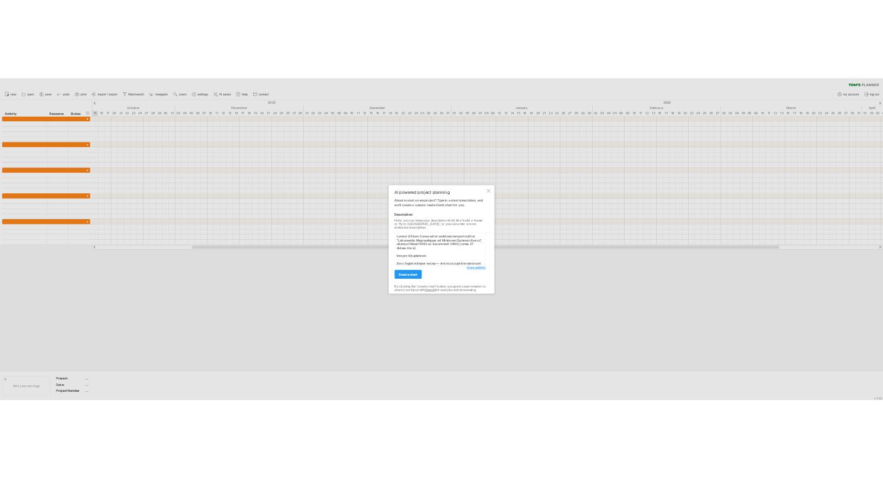
scroll to position [575, 0]
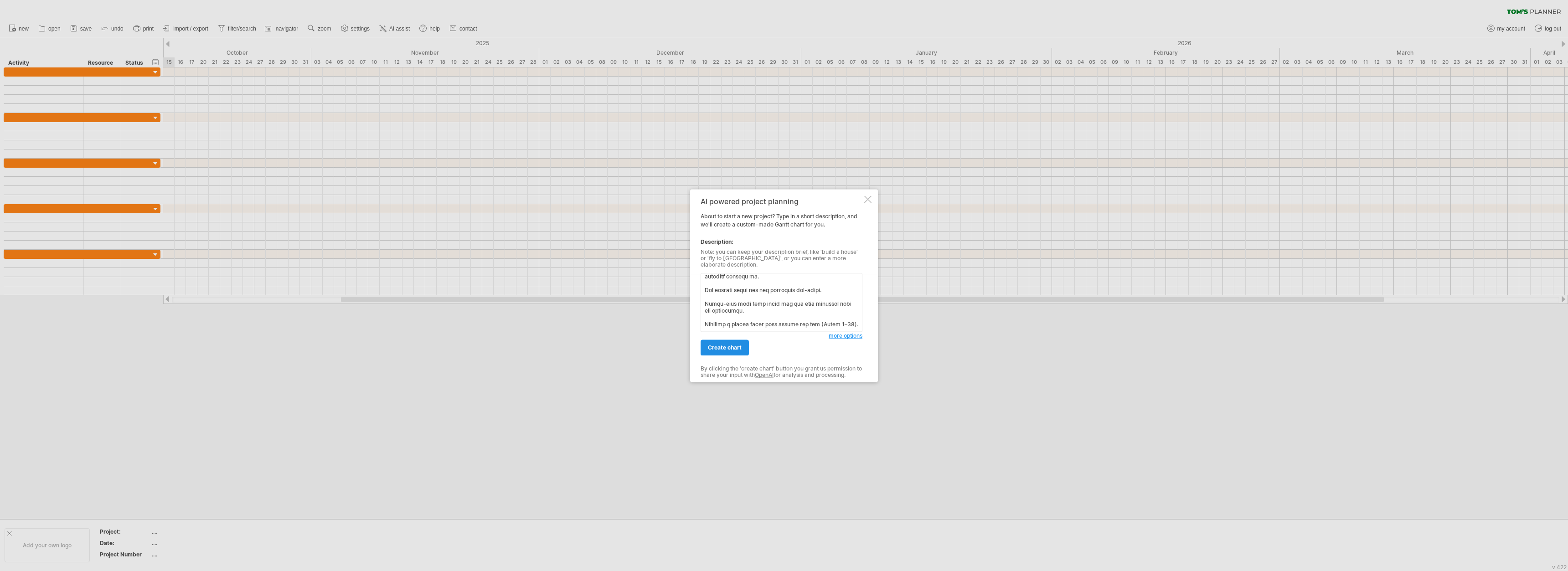
type textarea "Create a Gantt Chart for my doctoral dissertation on “Artificial Intelligence i…"
click at [683, 340] on link "create chart" at bounding box center [724, 347] width 48 height 16
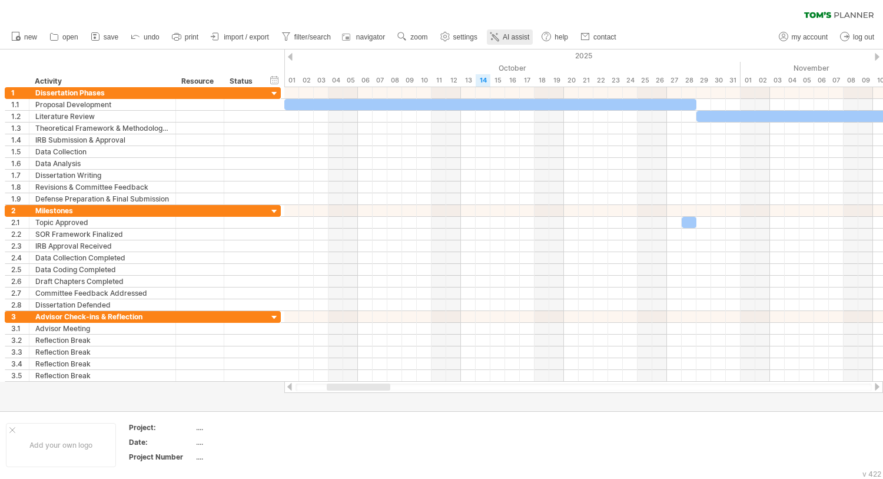
click at [497, 39] on icon at bounding box center [495, 37] width 6 height 6
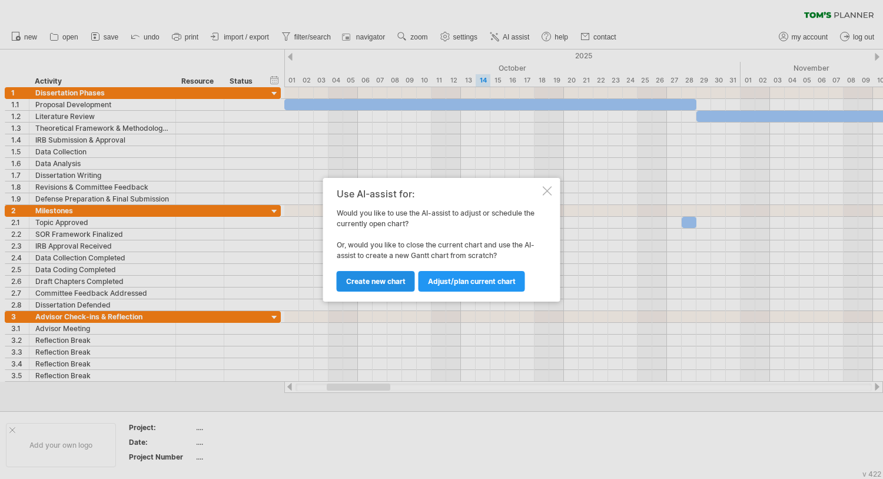
click at [380, 284] on span "Create new chart" at bounding box center [375, 281] width 59 height 9
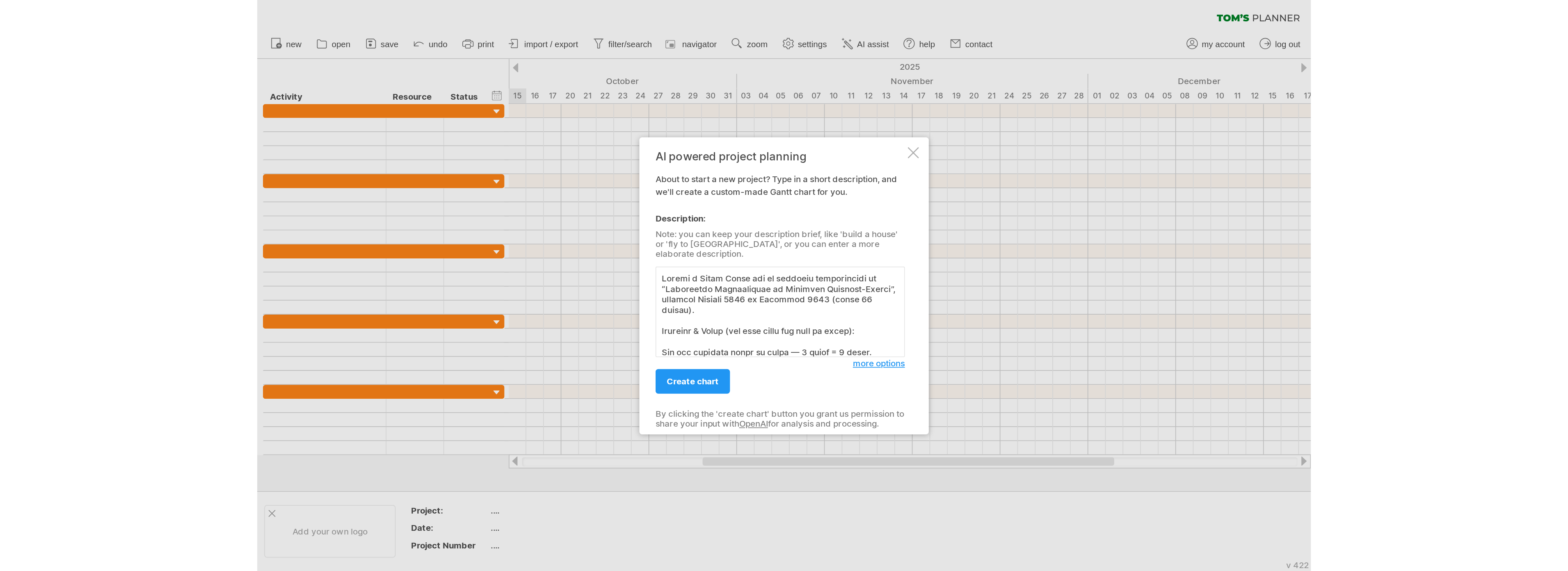
scroll to position [409, 0]
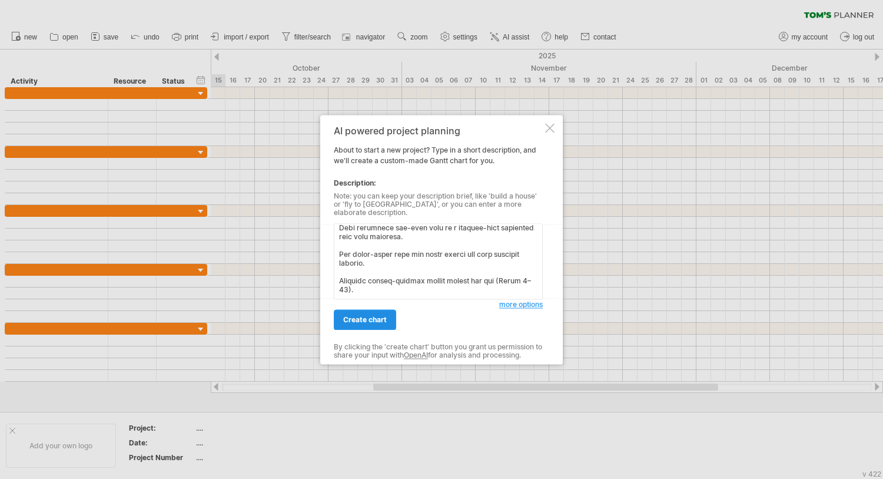
type textarea "Create a Gantt Chart for my doctoral dissertation on “Artificial Intelligence i…"
click at [375, 316] on span "create chart" at bounding box center [365, 319] width 44 height 9
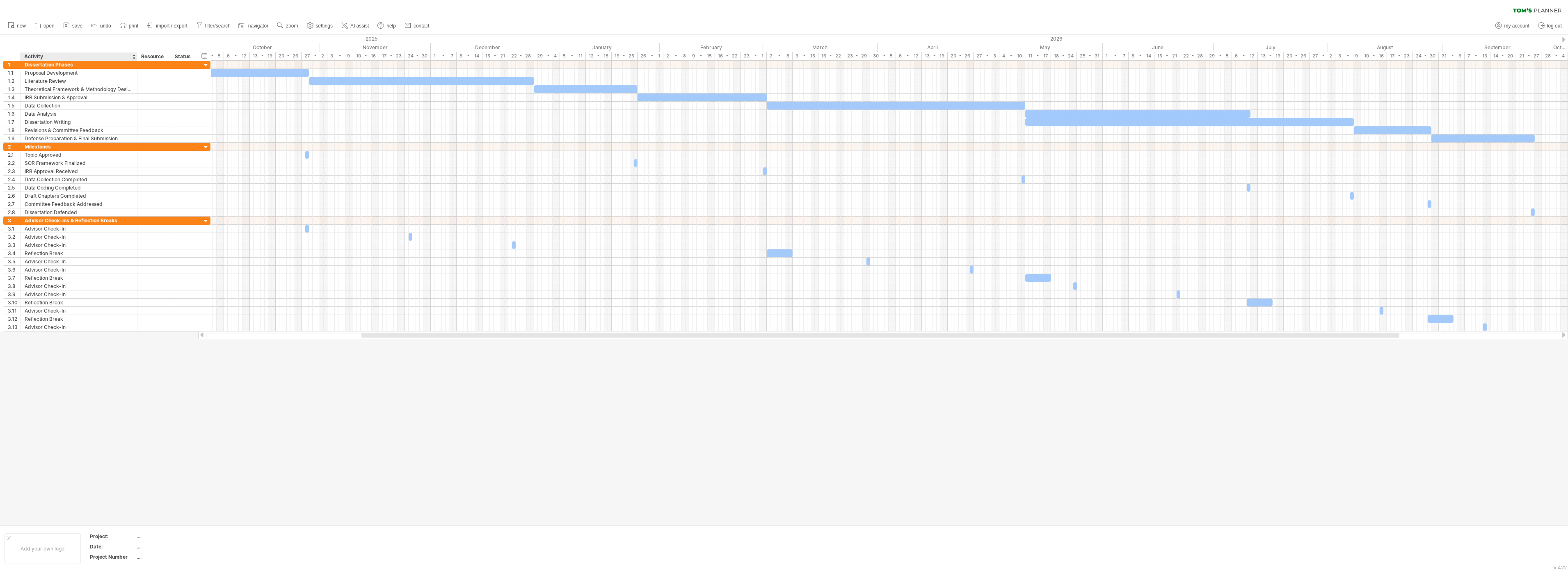
drag, startPoint x: 121, startPoint y: 56, endPoint x: 136, endPoint y: 54, distance: 15.1
click at [136, 54] on div at bounding box center [137, 56] width 3 height 8
click at [124, 26] on icon at bounding box center [123, 26] width 8 height 8
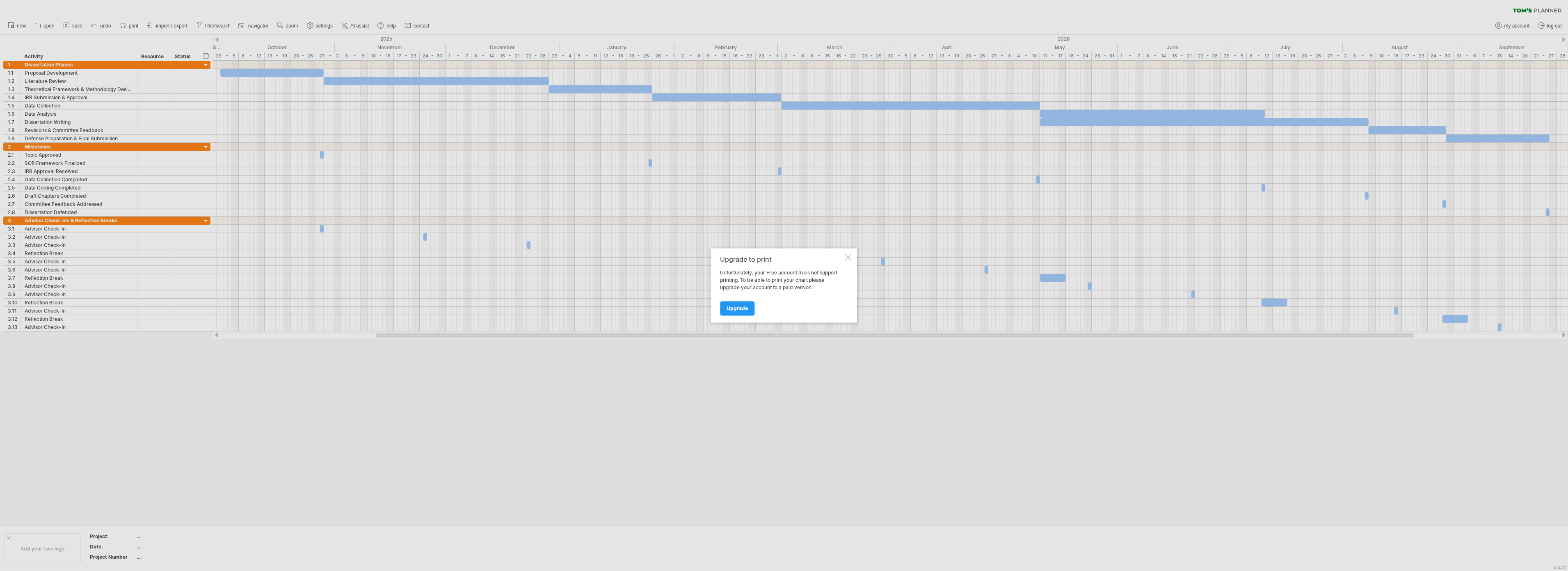
click at [615, 259] on div at bounding box center [848, 257] width 6 height 6
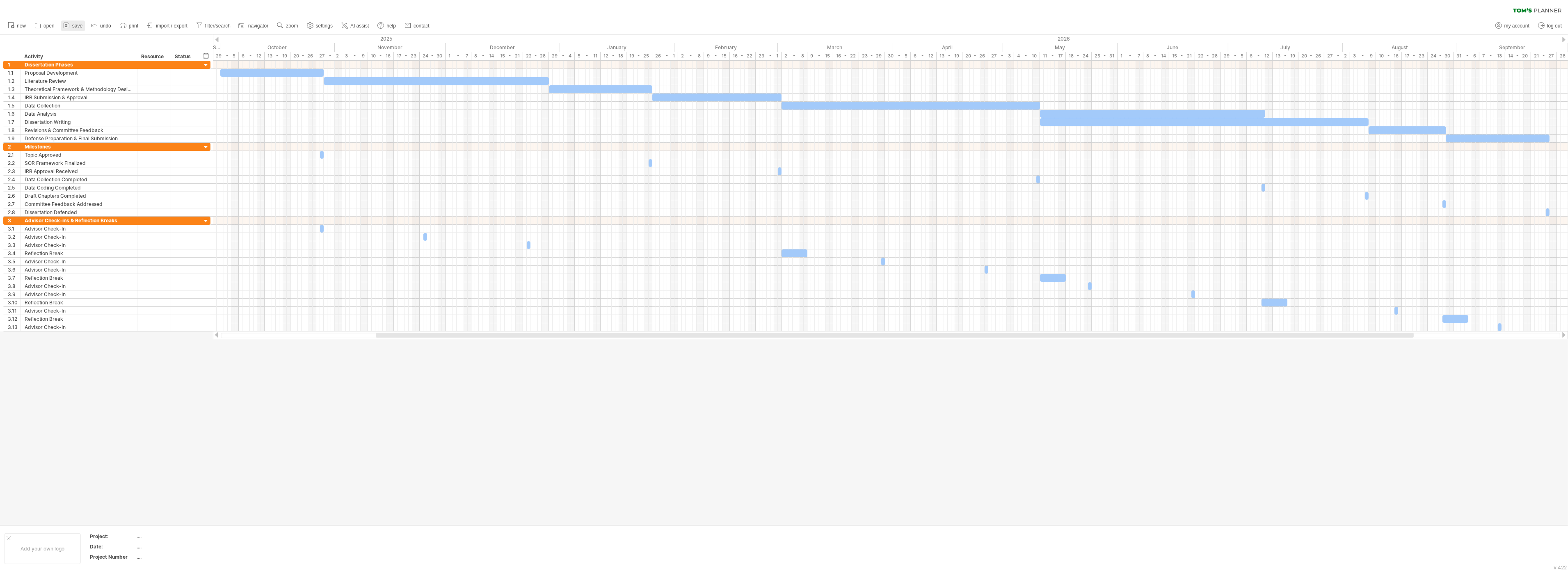
click at [61, 22] on link "save" at bounding box center [73, 25] width 24 height 10
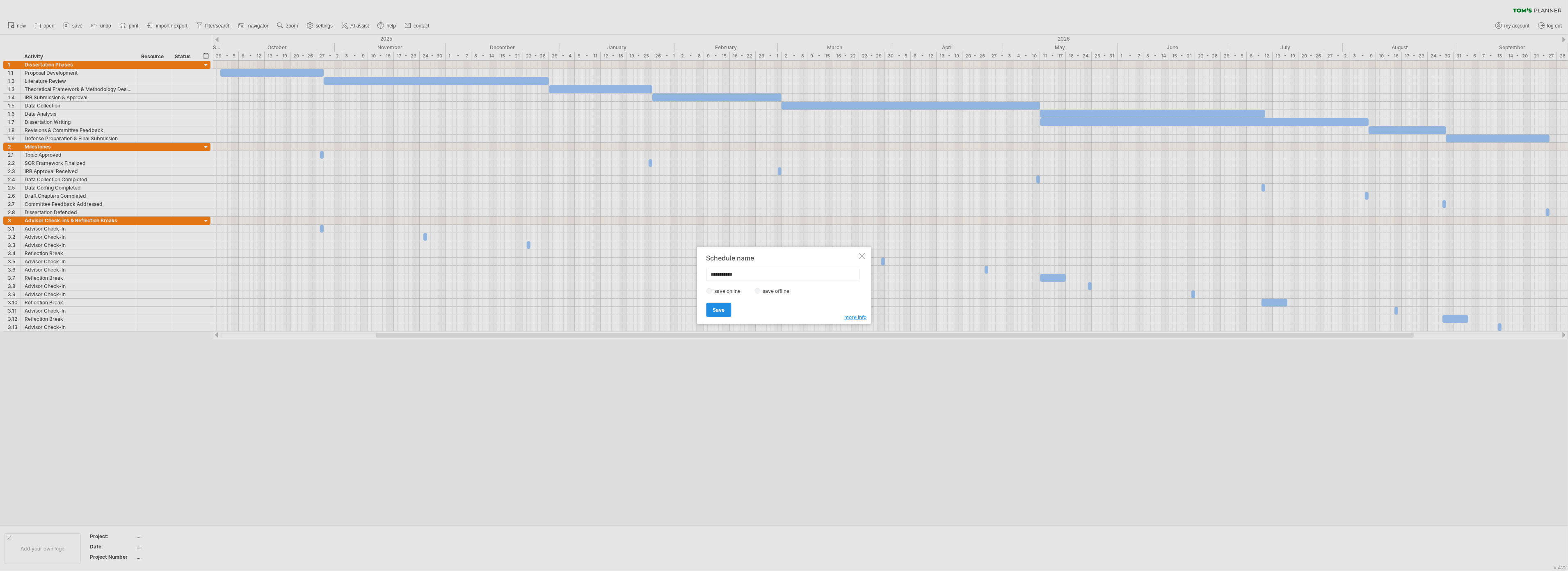
click at [615, 304] on link "Save" at bounding box center [719, 310] width 25 height 15
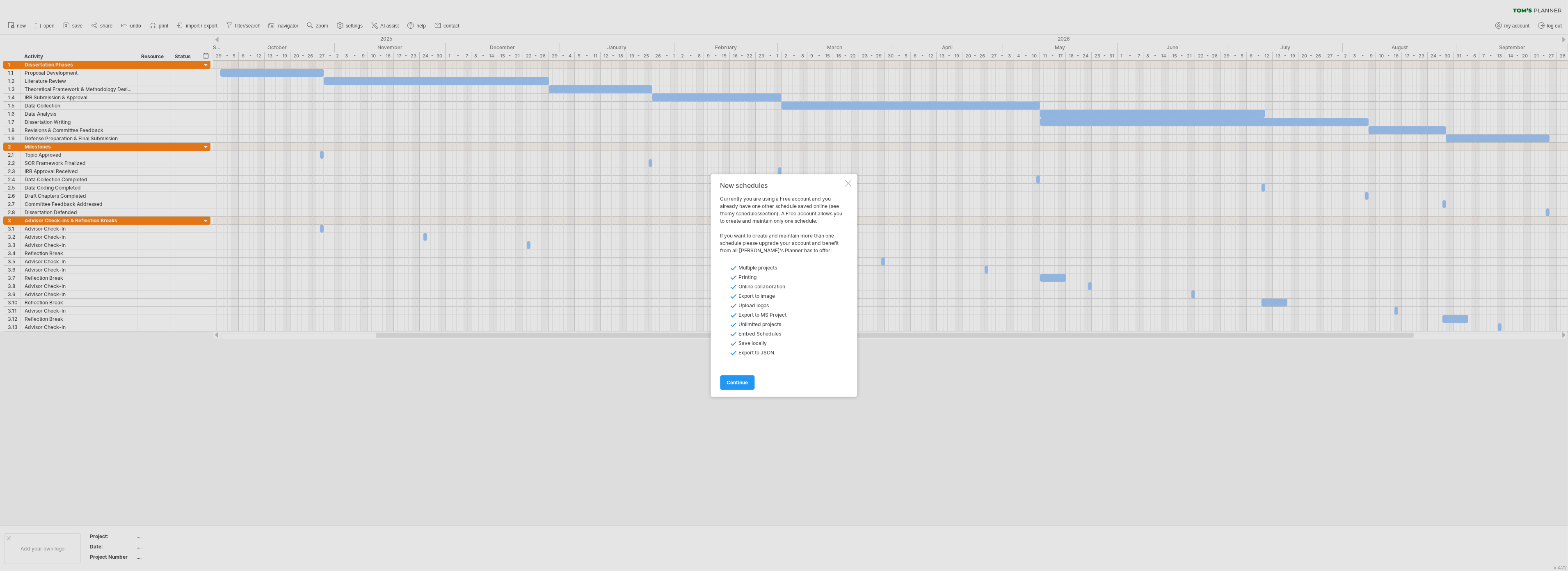
click at [615, 185] on div at bounding box center [848, 183] width 6 height 6
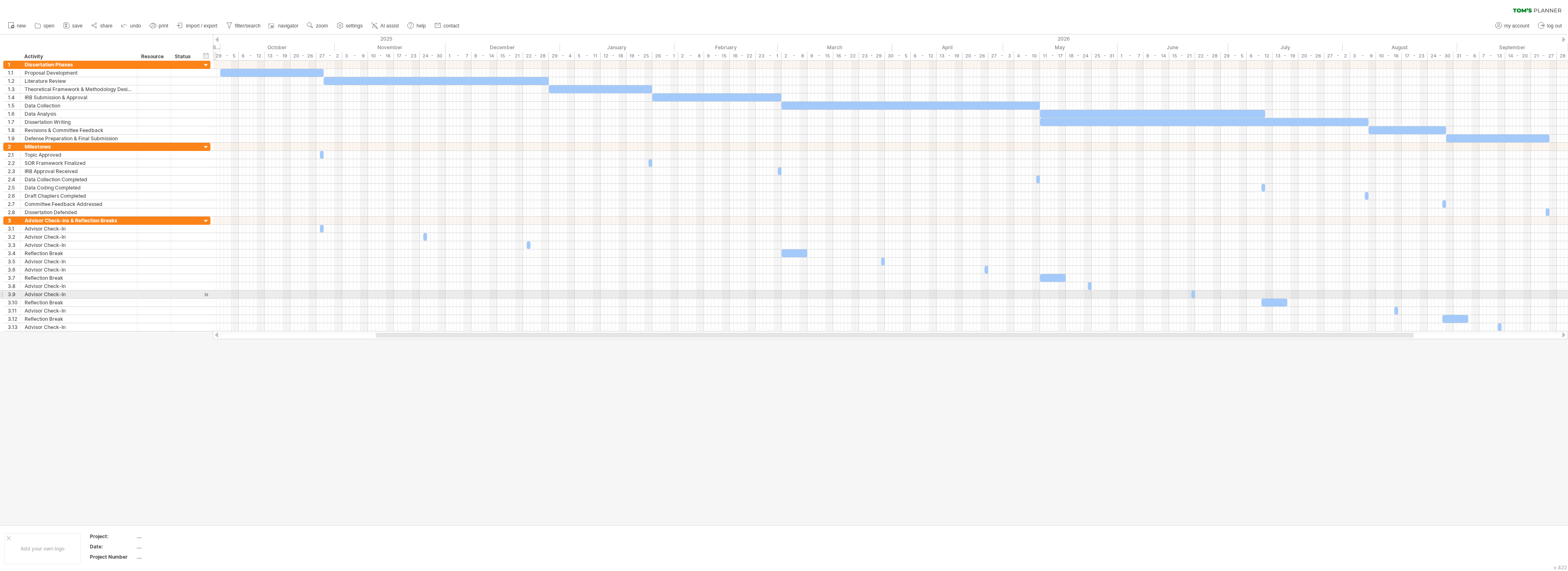
drag, startPoint x: 13, startPoint y: 40, endPoint x: 225, endPoint y: 354, distance: 378.9
click at [225, 333] on div "Trying to reach plan.tomsplanner.com Connected again... 0% loading... clear fil…" at bounding box center [784, 286] width 1568 height 571
click at [138, 68] on div at bounding box center [140, 65] width 4 height 8
